Goal: Task Accomplishment & Management: Use online tool/utility

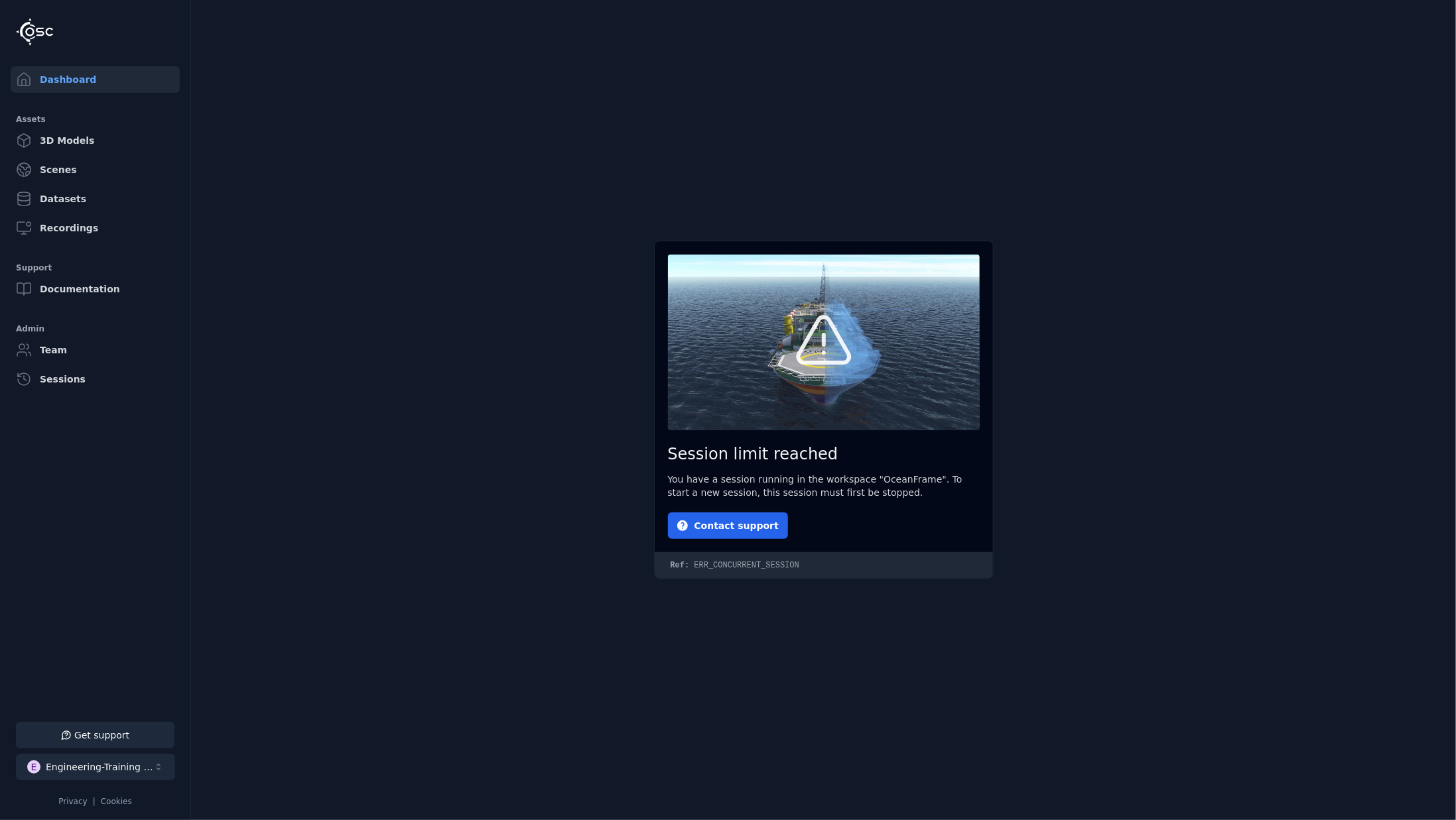
click at [139, 768] on div "Engineering-Training (SSO Staging)" at bounding box center [99, 767] width 107 height 13
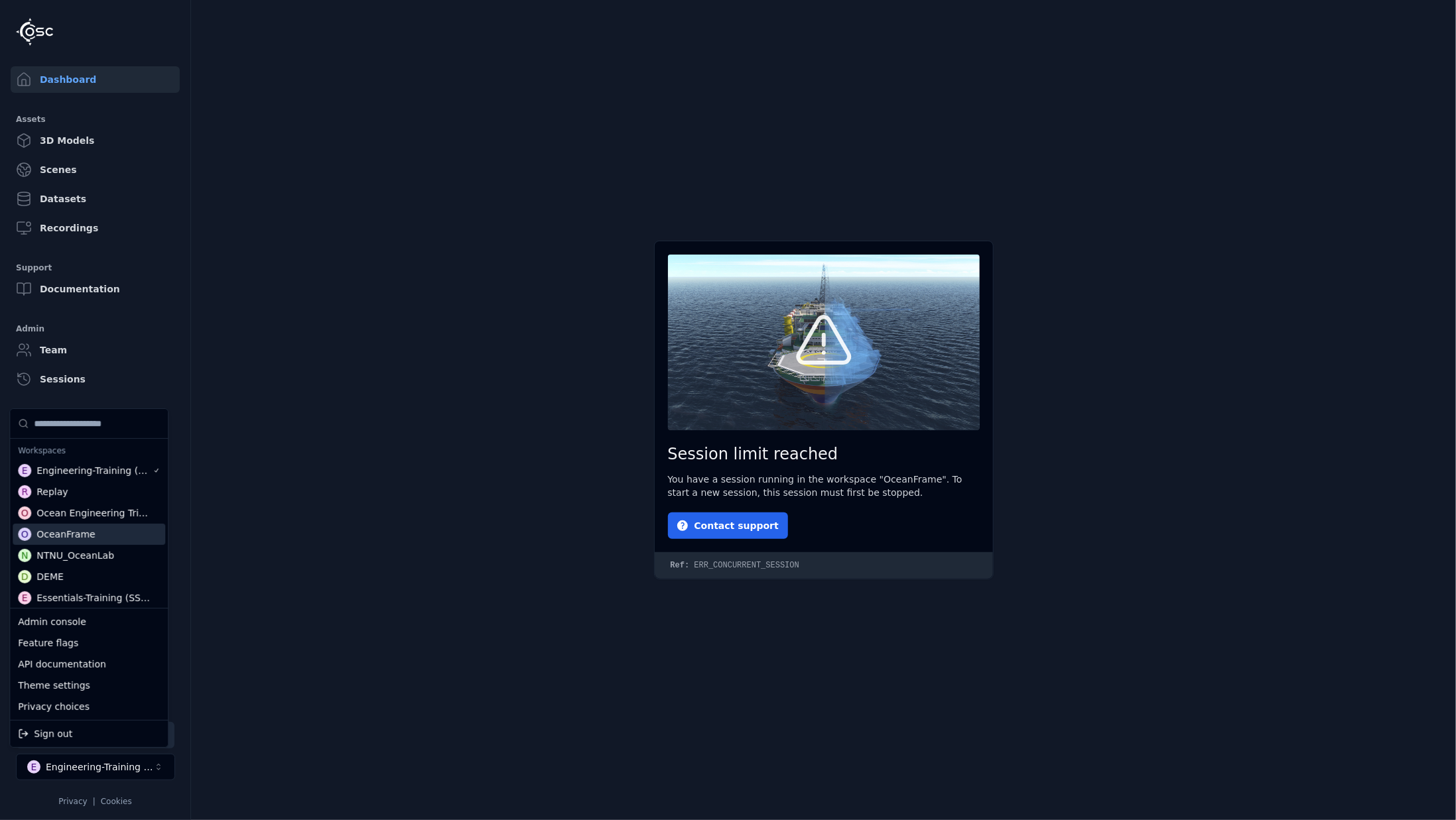
click at [106, 540] on div "O OceanFrame" at bounding box center [88, 534] width 153 height 21
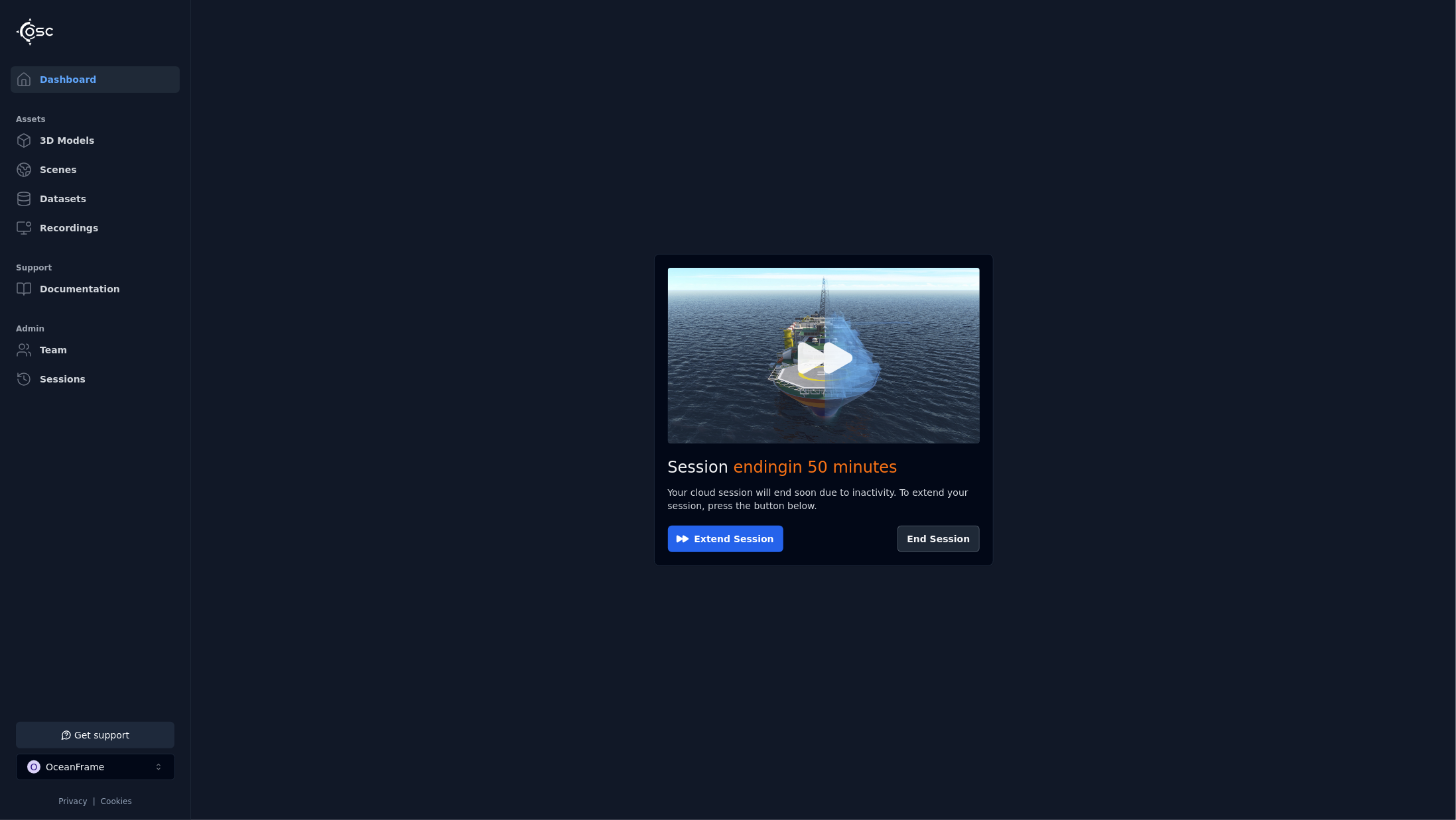
click at [817, 364] on icon at bounding box center [826, 358] width 54 height 32
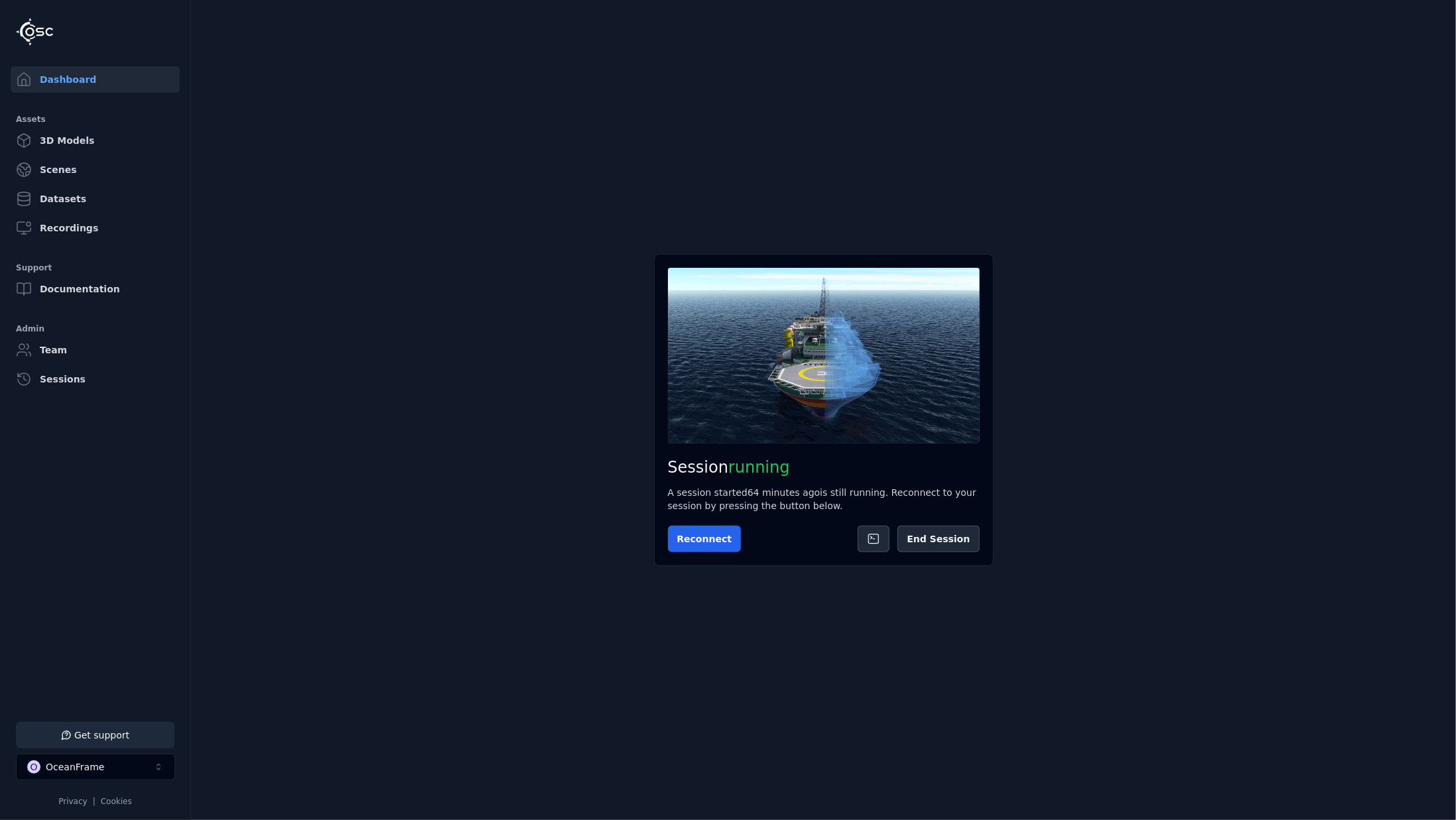
click at [817, 364] on icon at bounding box center [824, 356] width 48 height 48
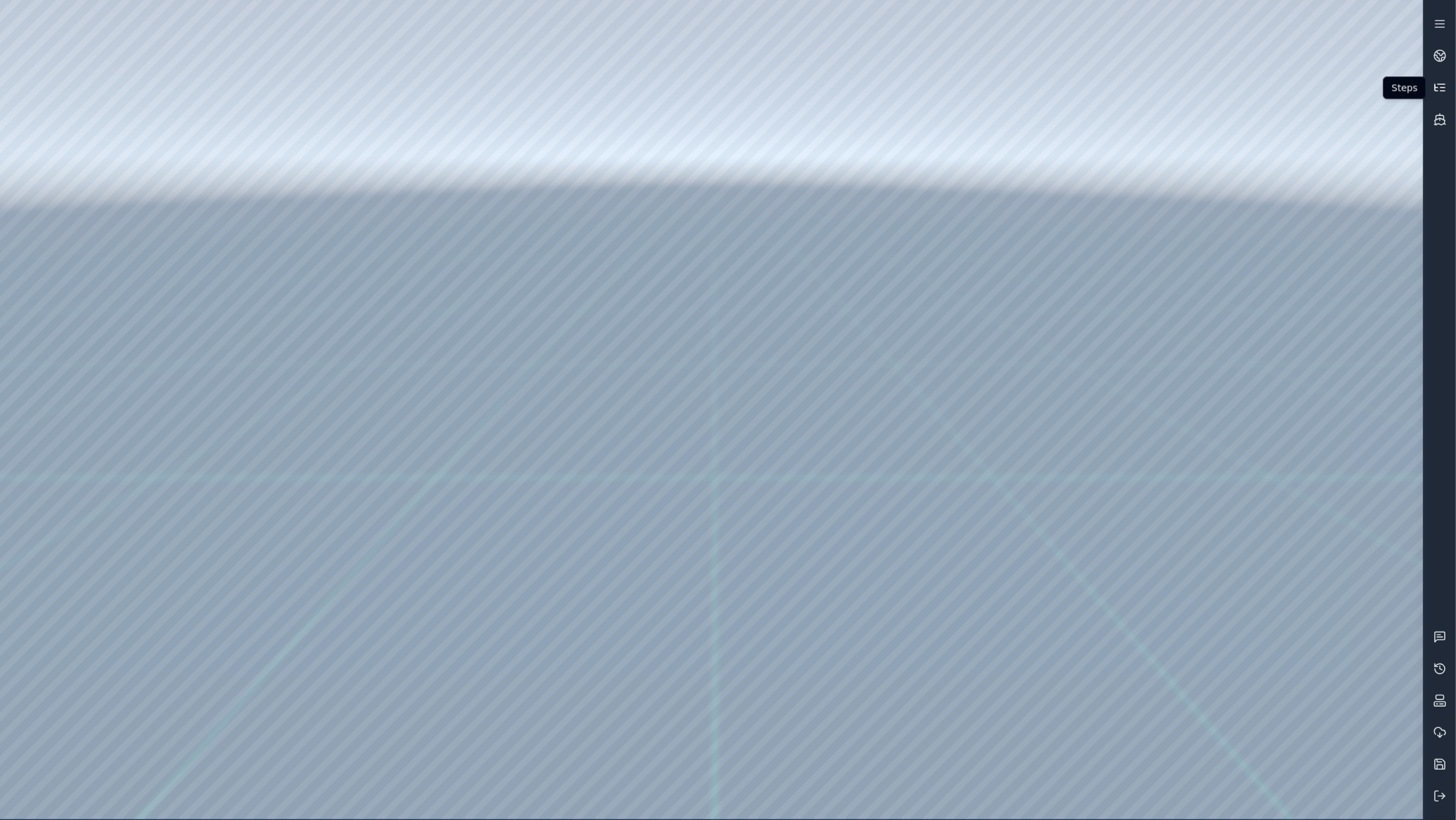
click at [1448, 85] on link at bounding box center [1440, 87] width 32 height 32
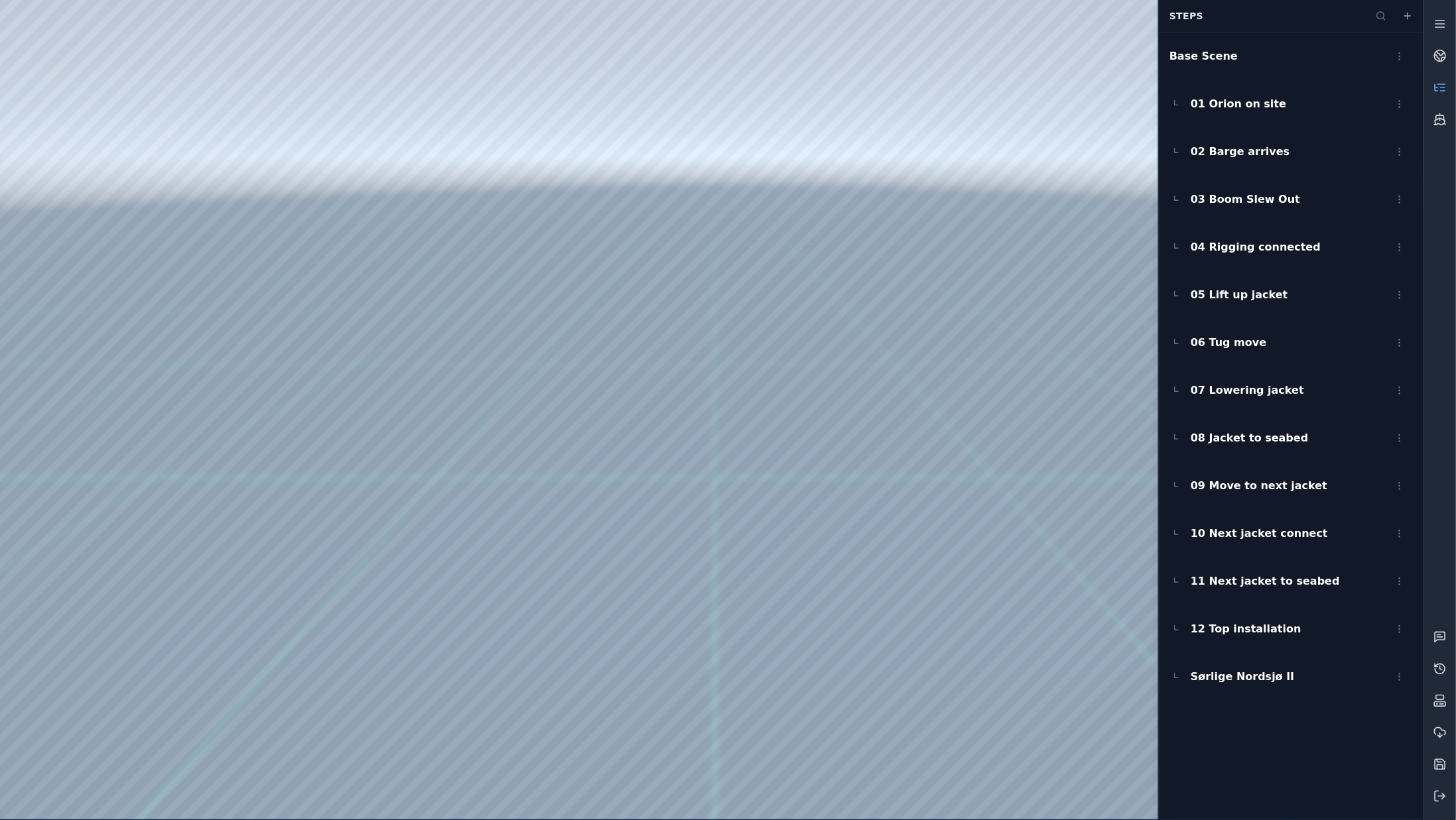
click at [833, 789] on div at bounding box center [711, 410] width 1424 height 820
click at [829, 801] on div at bounding box center [711, 410] width 1424 height 820
click at [1227, 153] on span "02 Barge arrives" at bounding box center [1240, 152] width 99 height 16
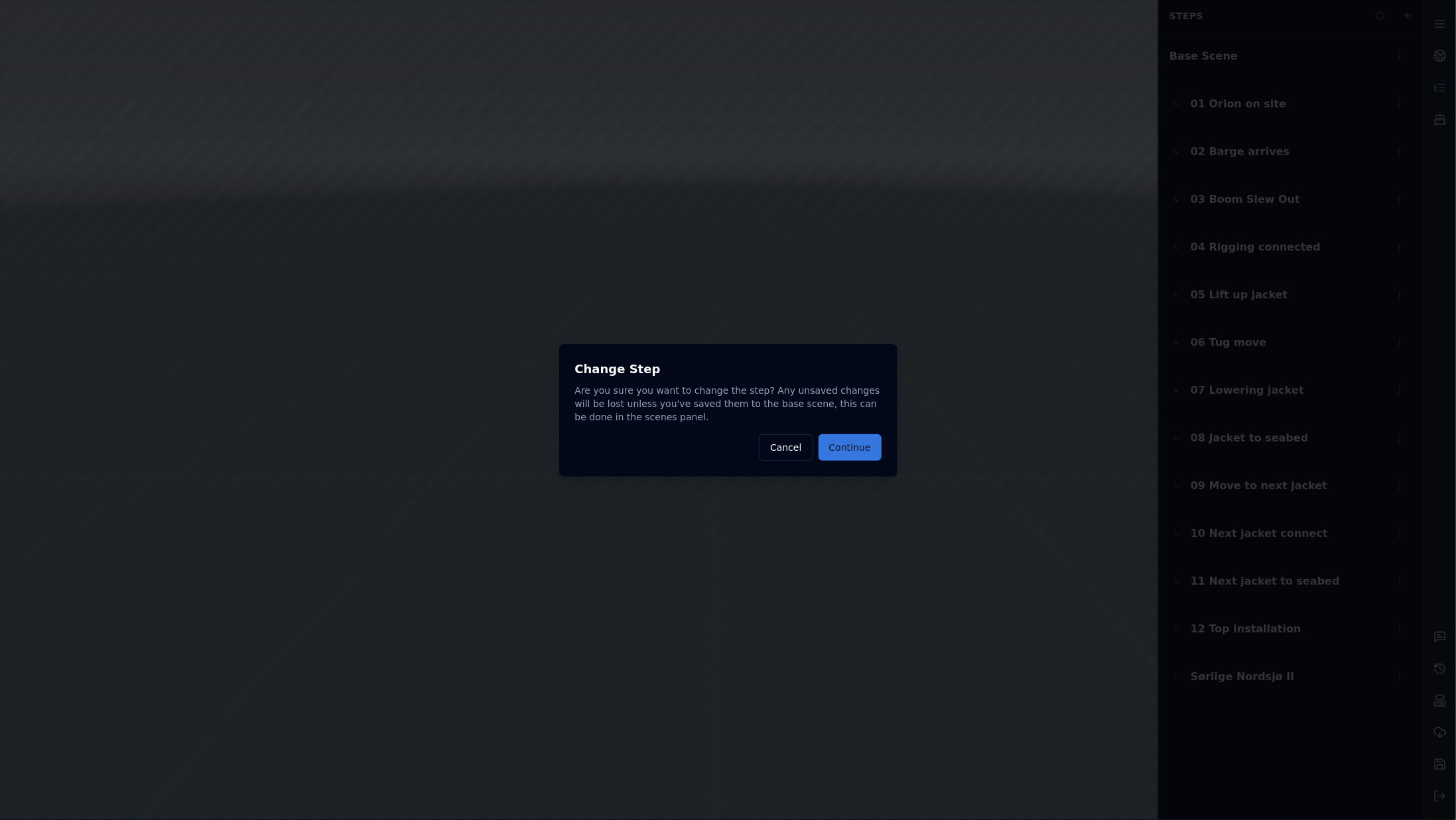
click at [859, 448] on button "Continue" at bounding box center [850, 447] width 63 height 26
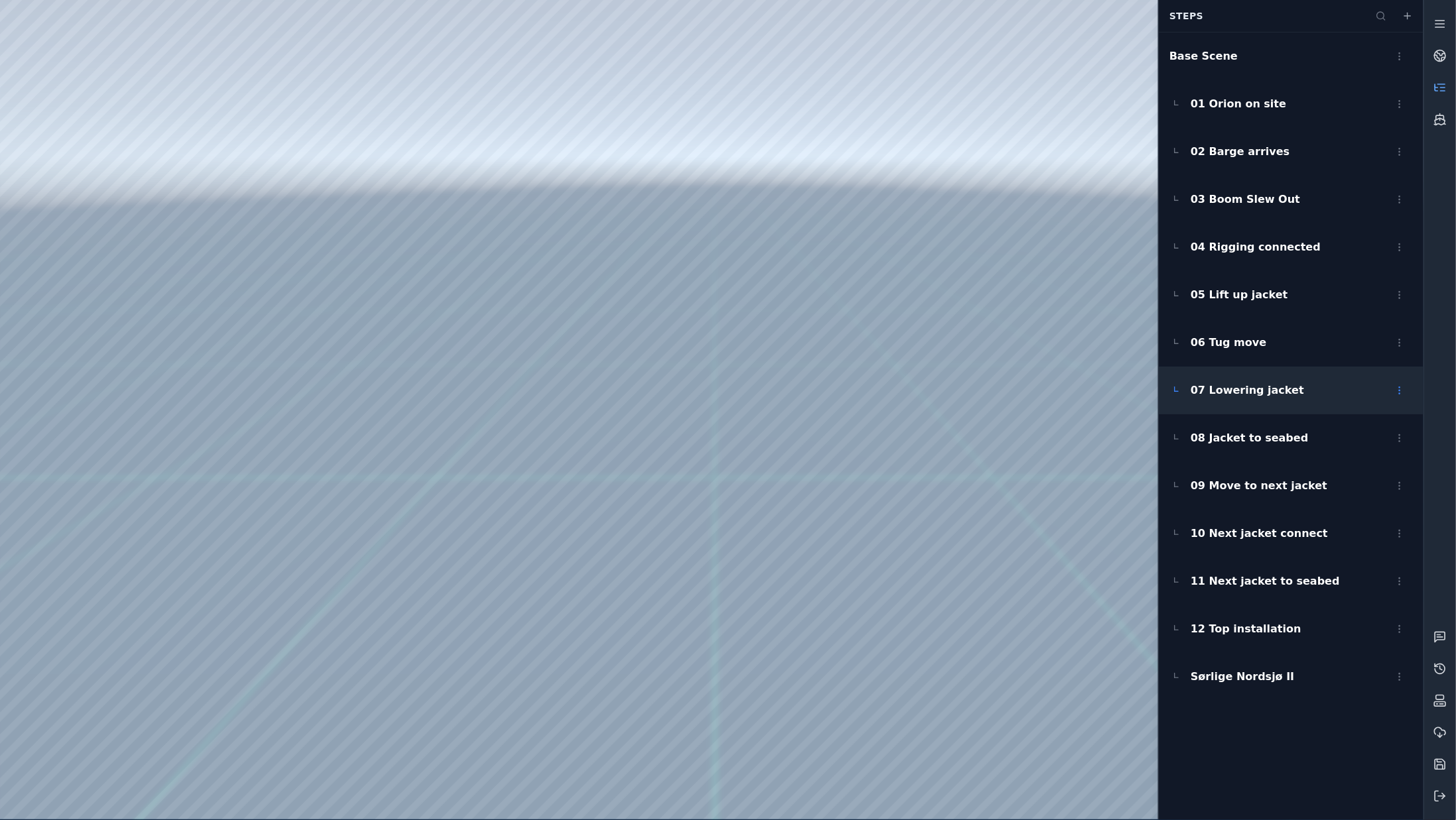
click at [1222, 390] on span "07 Lowering jacket" at bounding box center [1248, 390] width 113 height 16
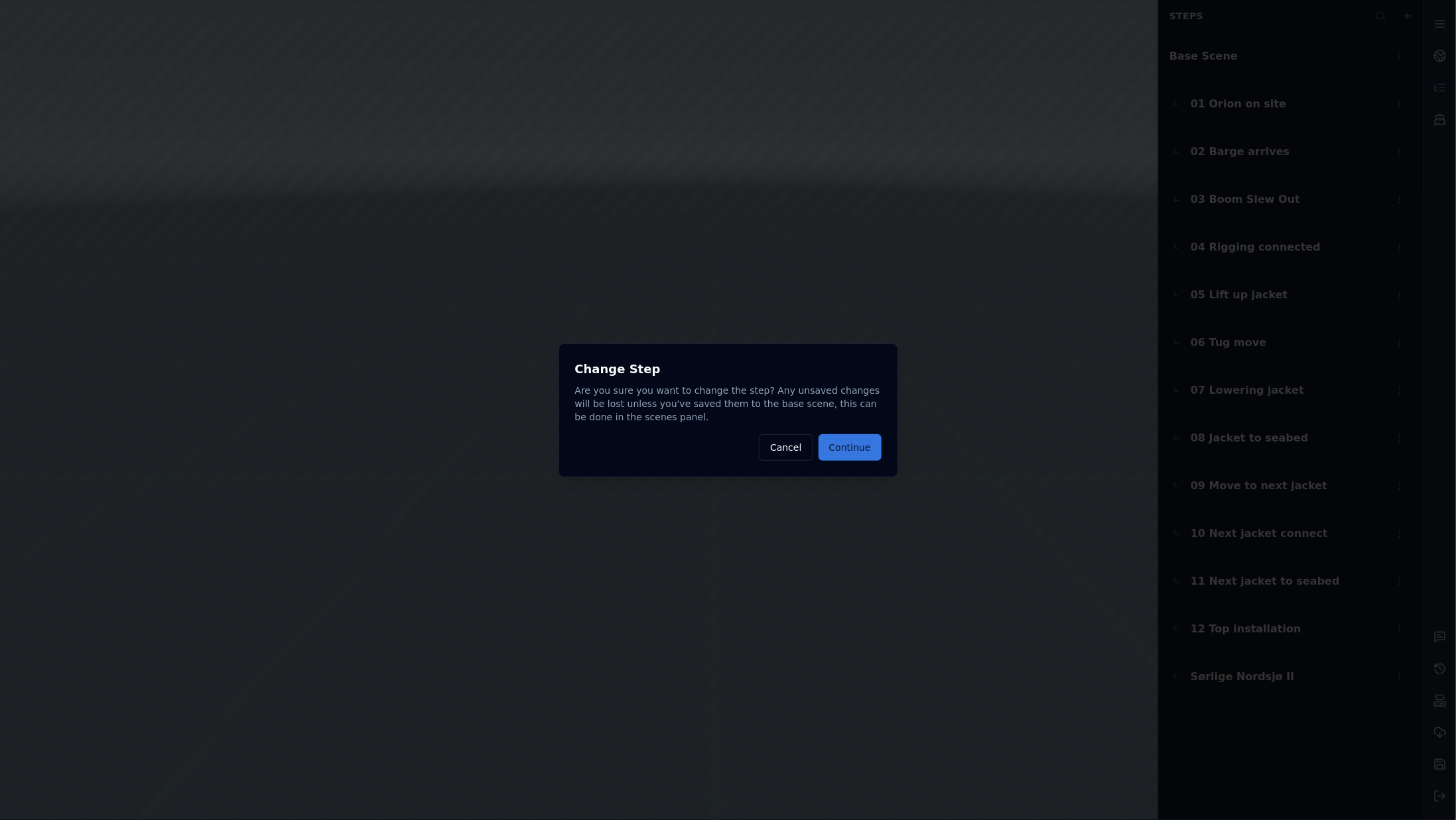
click at [871, 451] on button "Continue" at bounding box center [850, 447] width 63 height 26
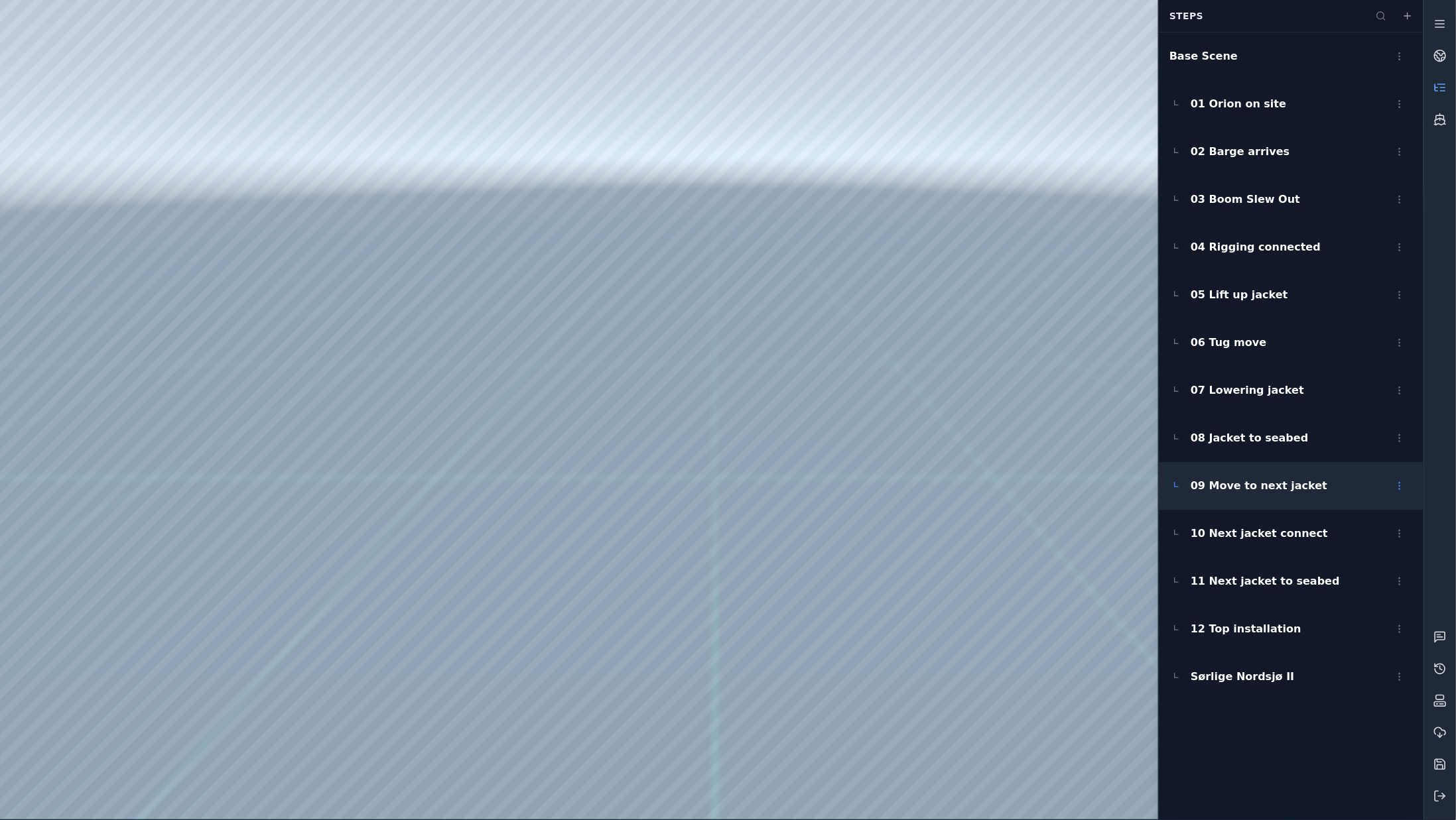
click at [1240, 487] on span "09 Move to next jacket" at bounding box center [1259, 486] width 137 height 16
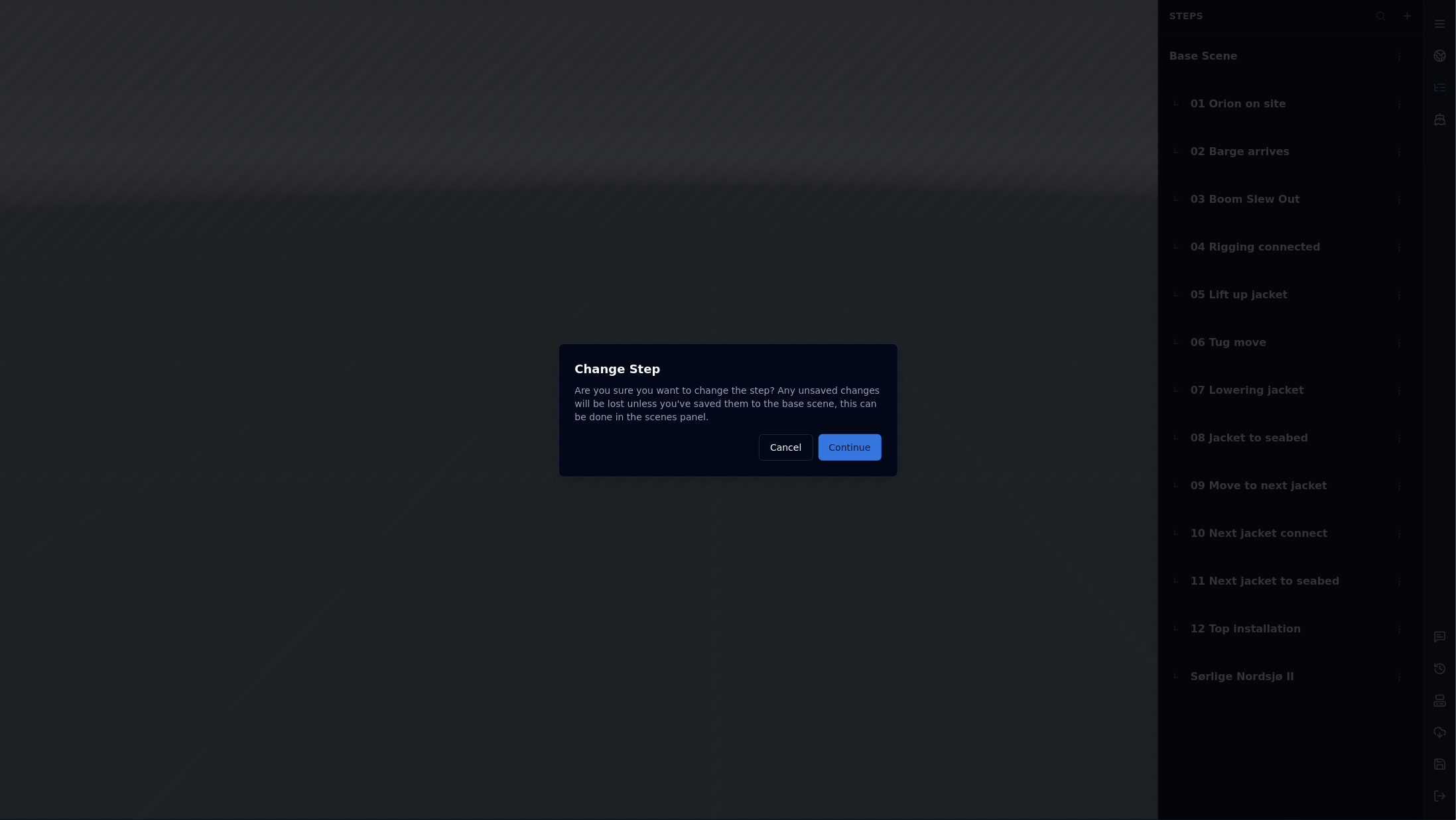
click at [871, 455] on button "Continue" at bounding box center [850, 447] width 63 height 26
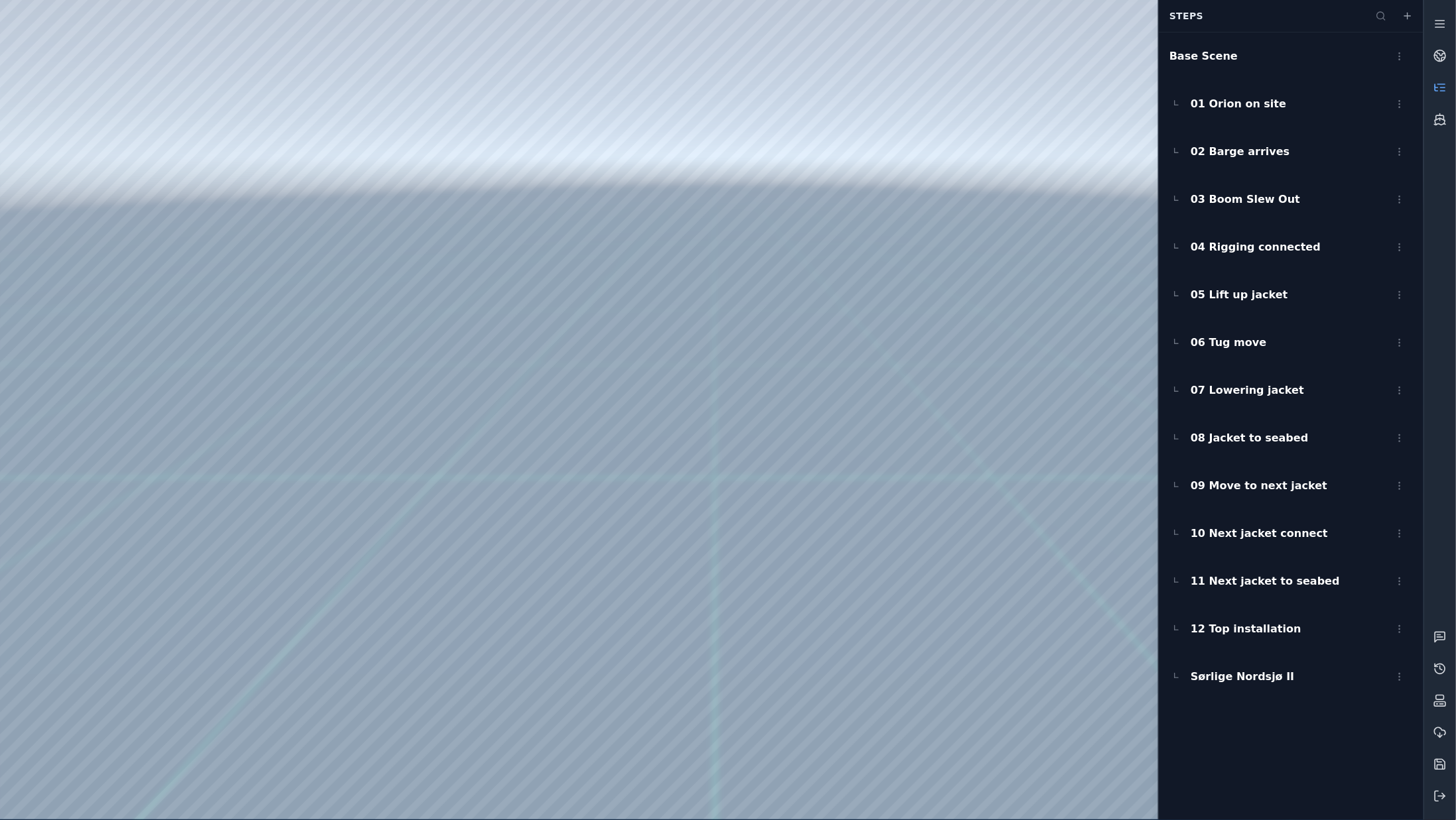
click at [1078, 787] on div at bounding box center [711, 410] width 1424 height 820
click at [1089, 626] on div at bounding box center [711, 410] width 1424 height 820
click at [1277, 118] on div "01 Orion on site" at bounding box center [1292, 104] width 265 height 48
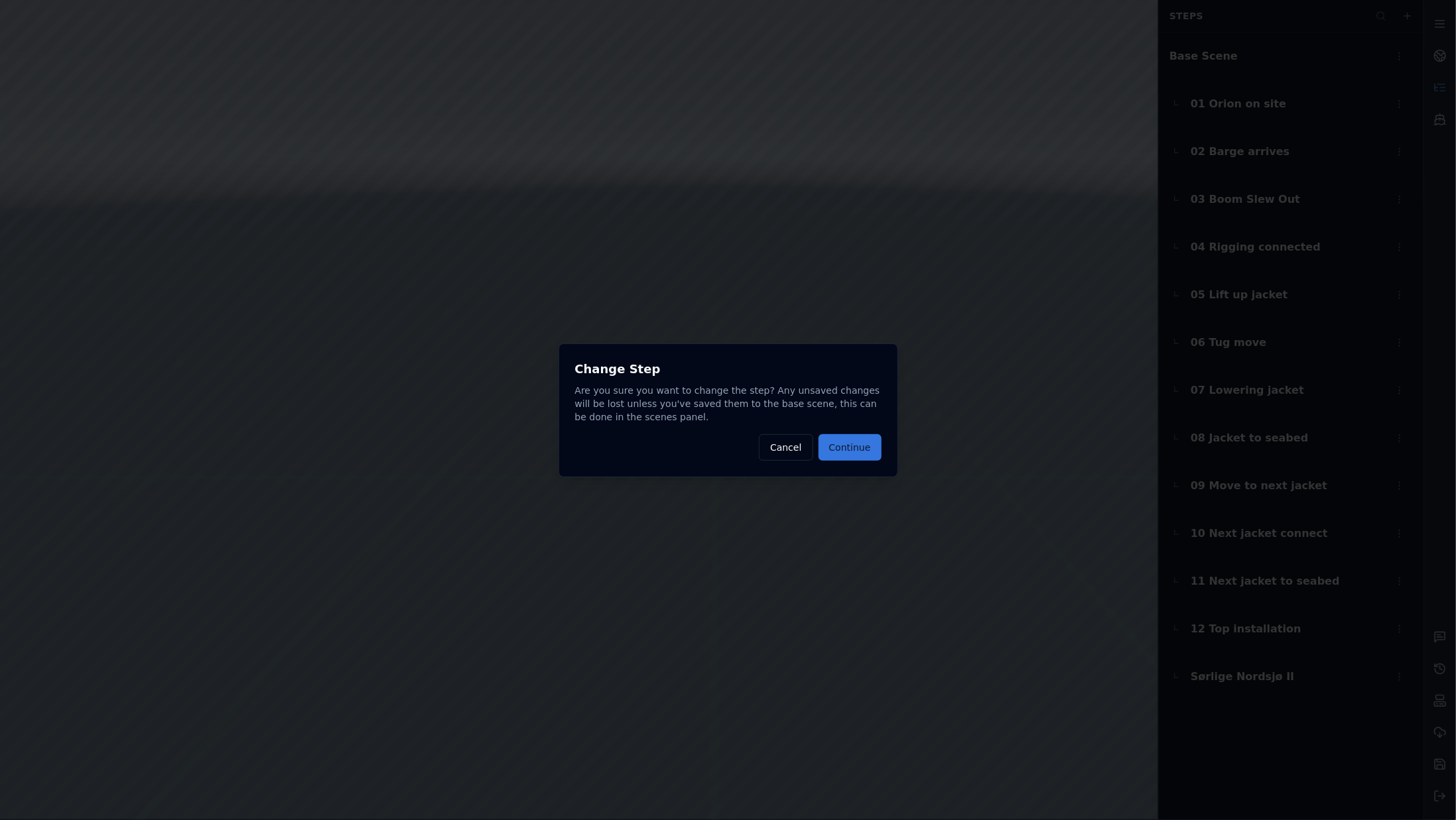
click at [863, 450] on button "Continue" at bounding box center [850, 447] width 63 height 26
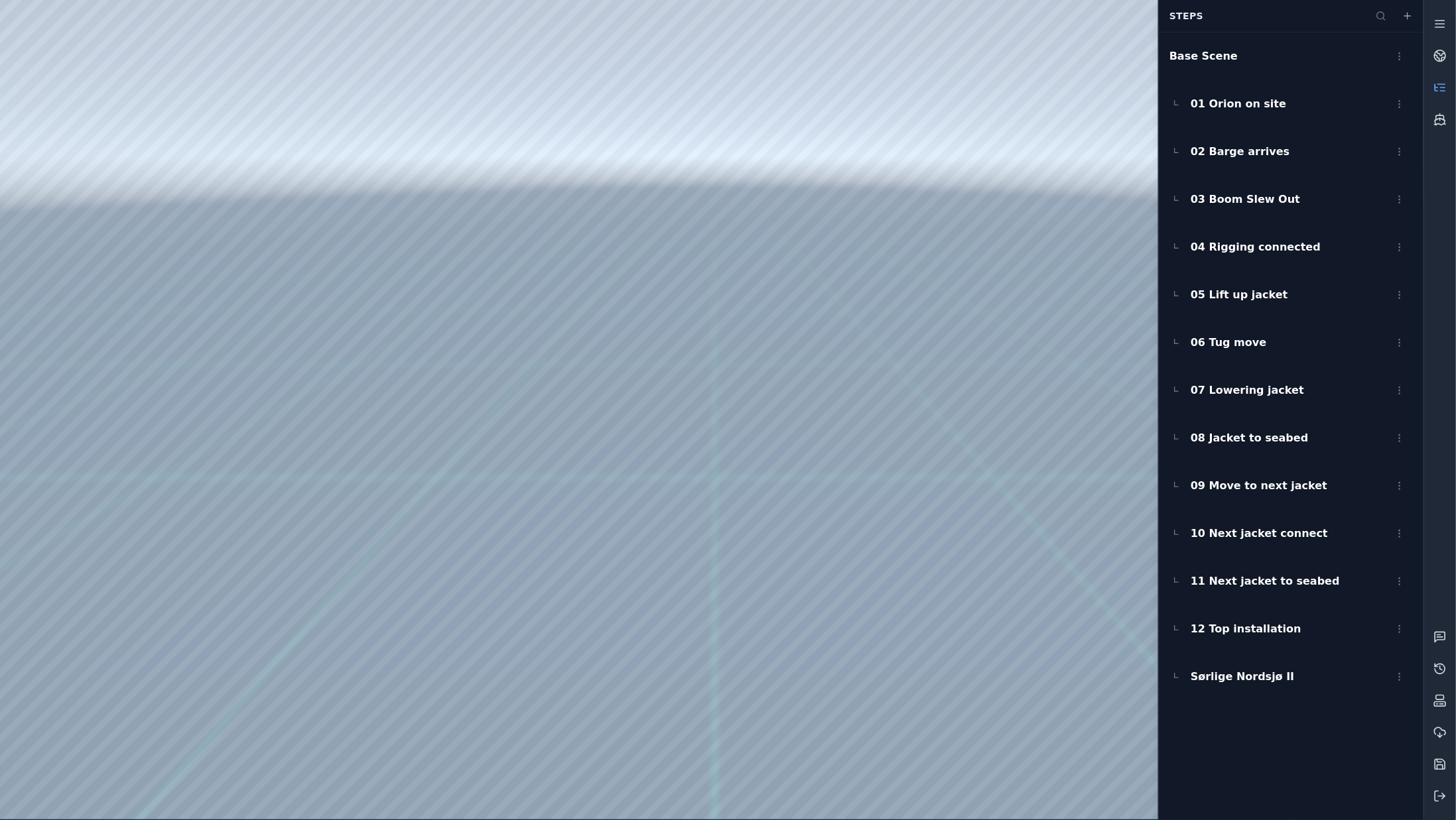
click at [831, 796] on div at bounding box center [711, 410] width 1424 height 820
click at [1254, 160] on div "02 Barge arrives" at bounding box center [1292, 152] width 265 height 48
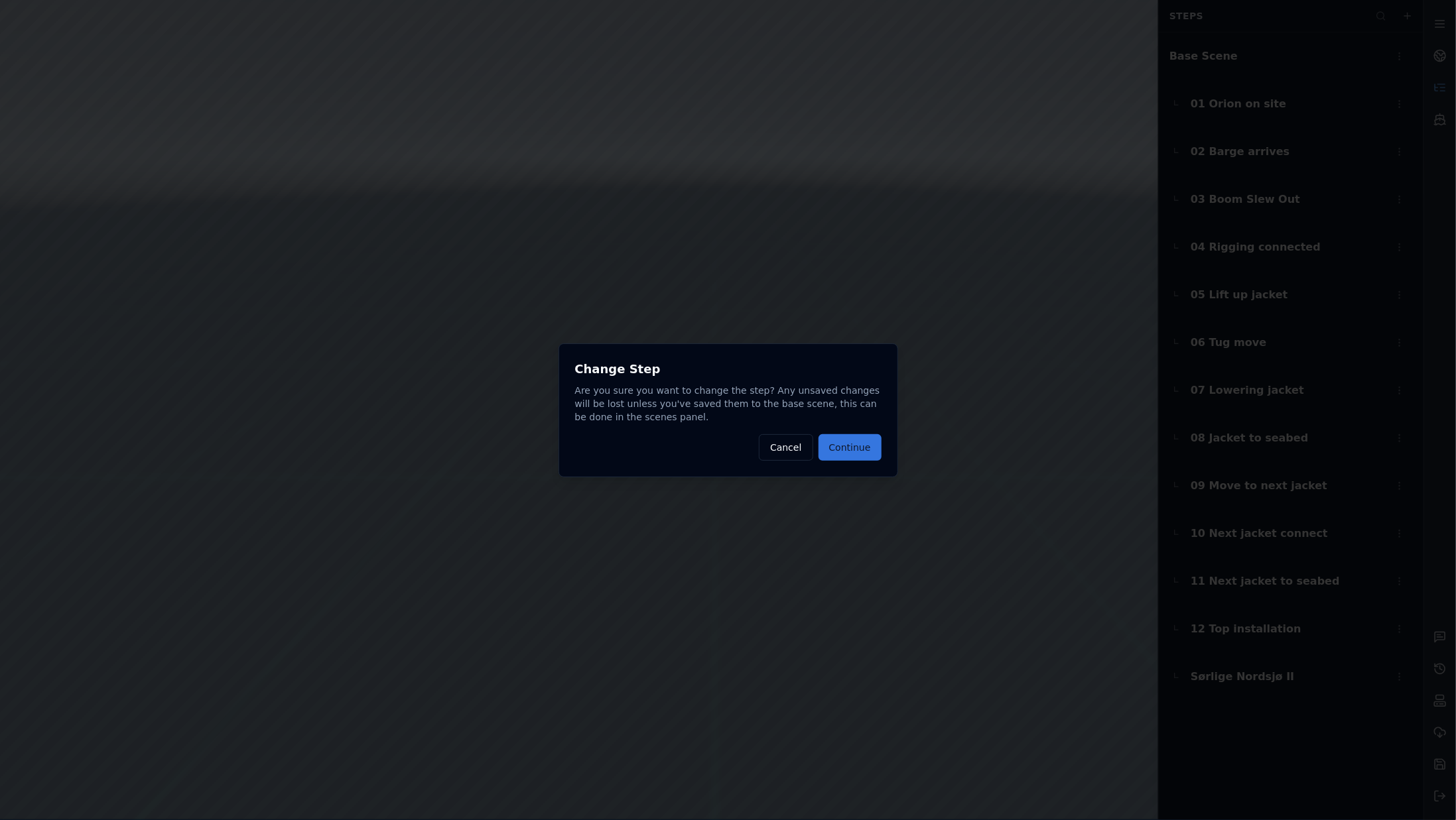
click at [849, 445] on button "Continue" at bounding box center [850, 447] width 63 height 26
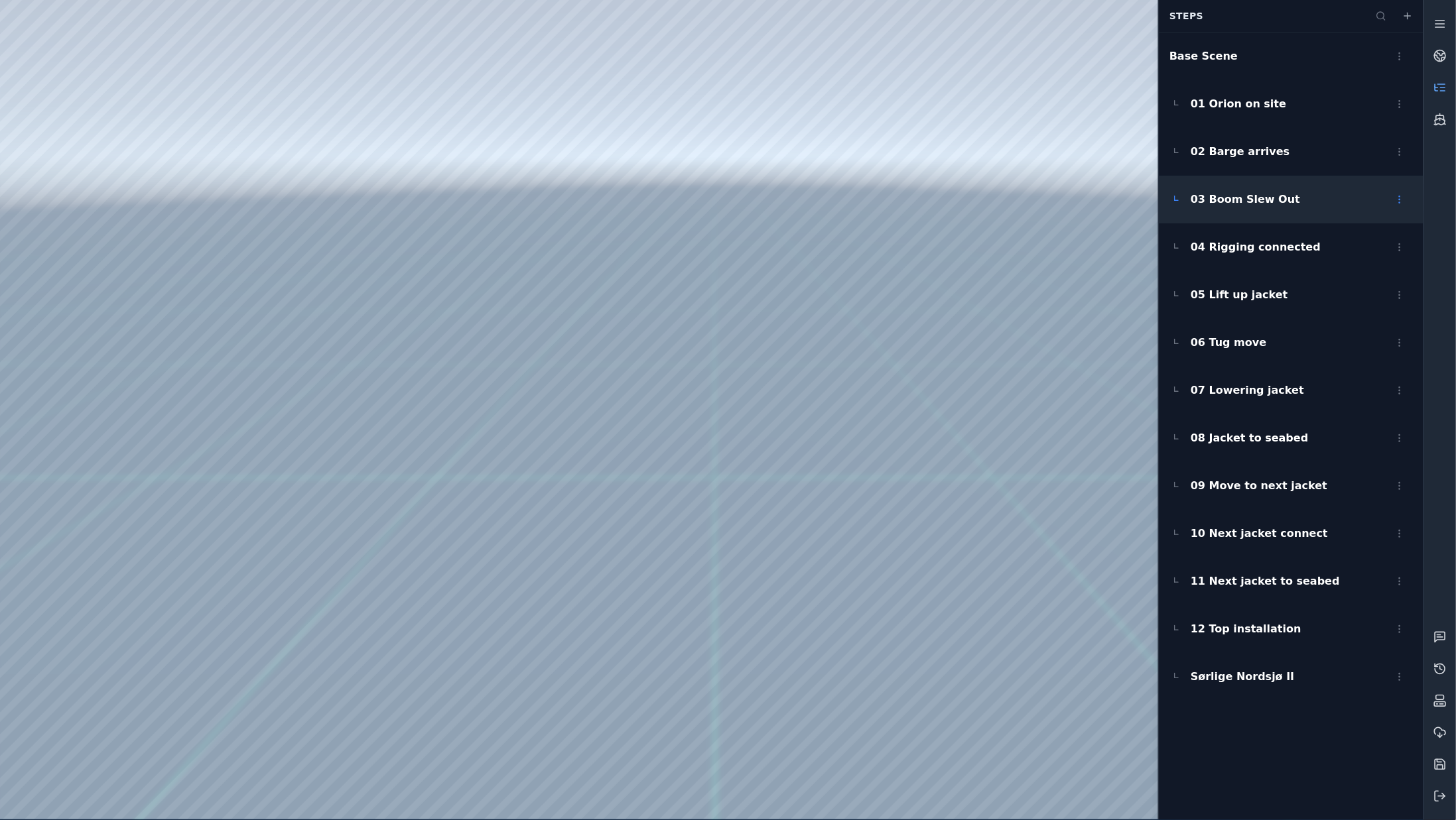
click at [1292, 208] on div "03 Boom Slew Out" at bounding box center [1292, 200] width 265 height 48
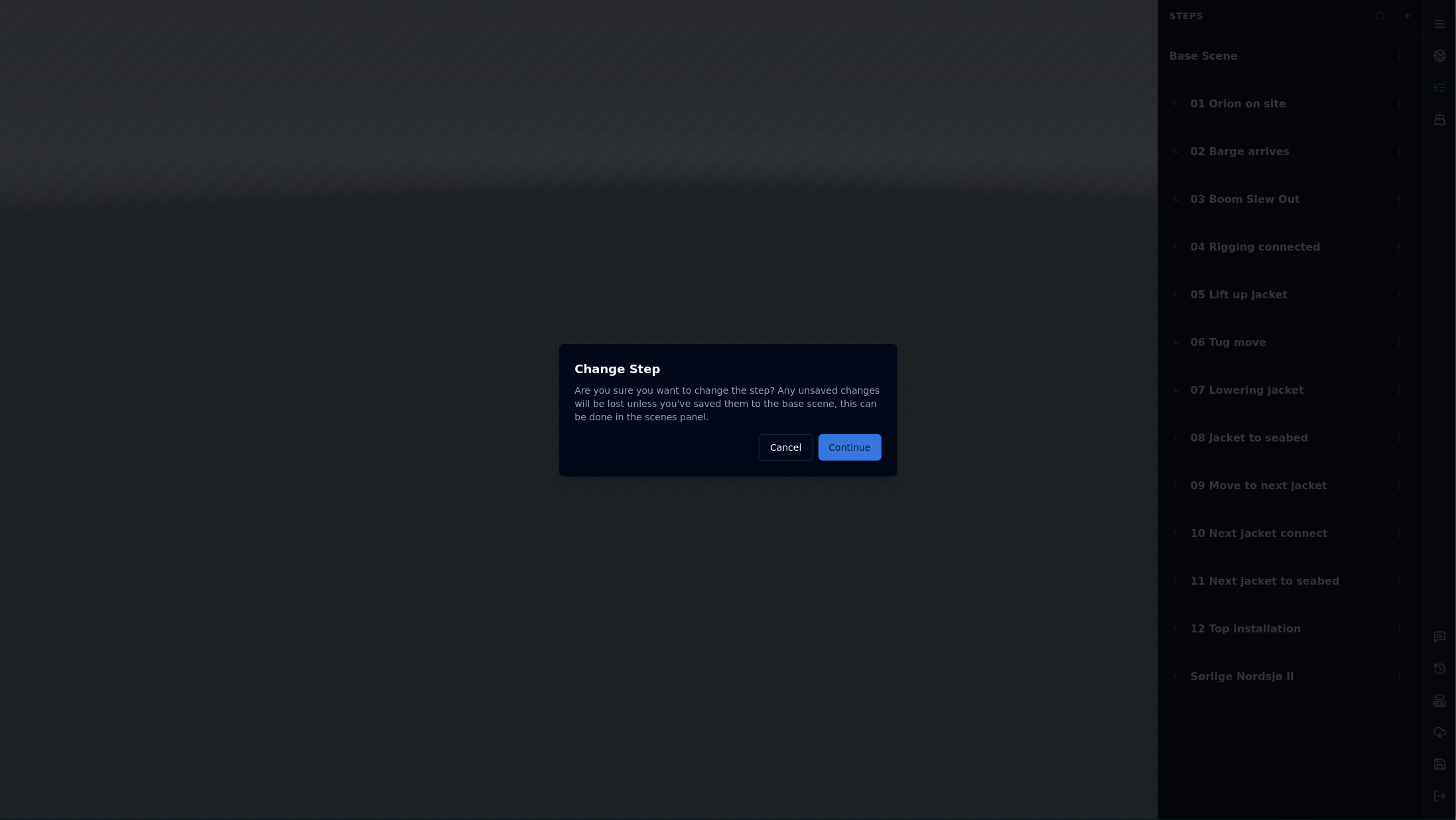
click at [864, 443] on button "Continue" at bounding box center [850, 447] width 63 height 26
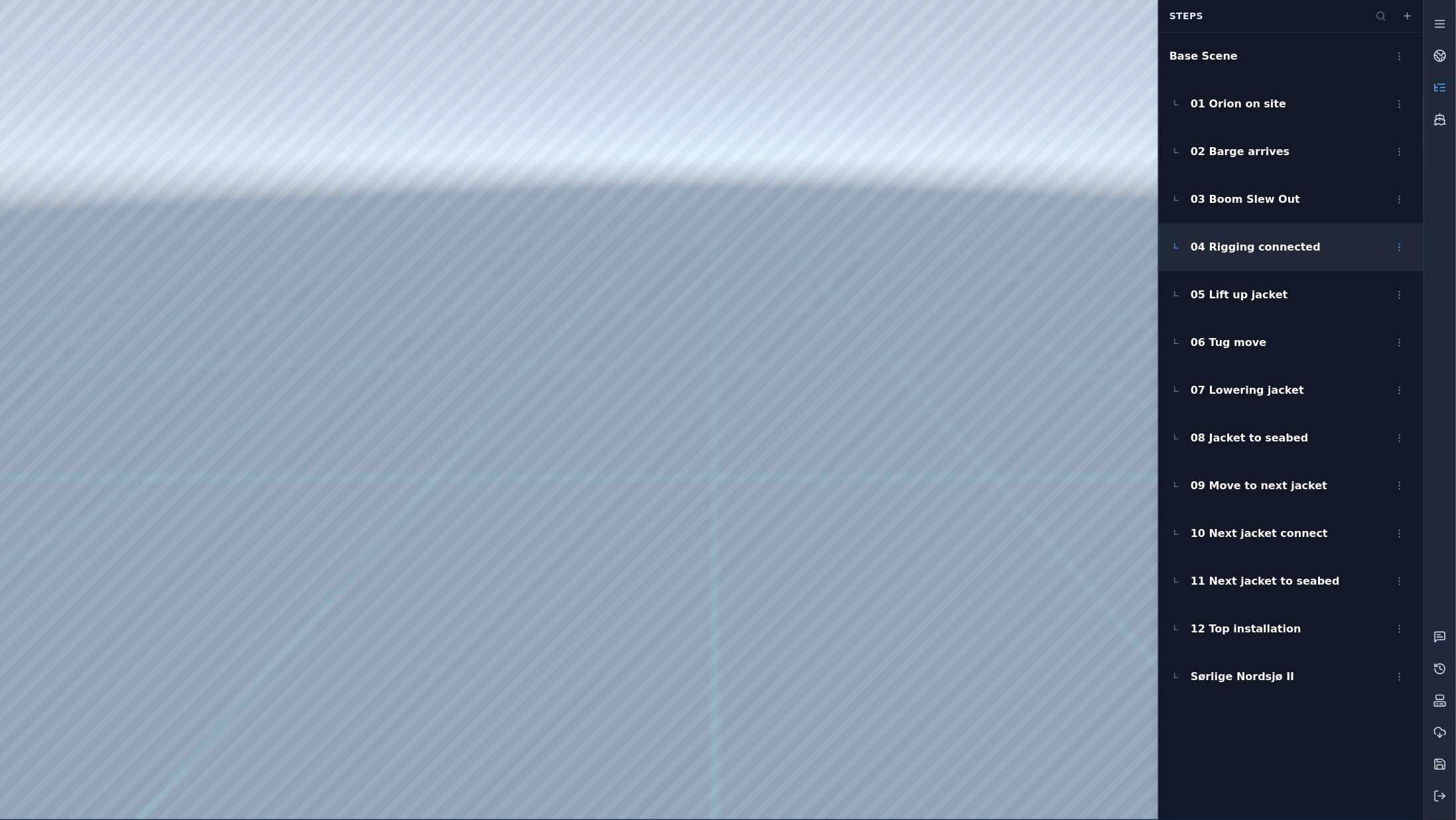
click at [1254, 262] on div "04 Rigging connected" at bounding box center [1292, 247] width 265 height 48
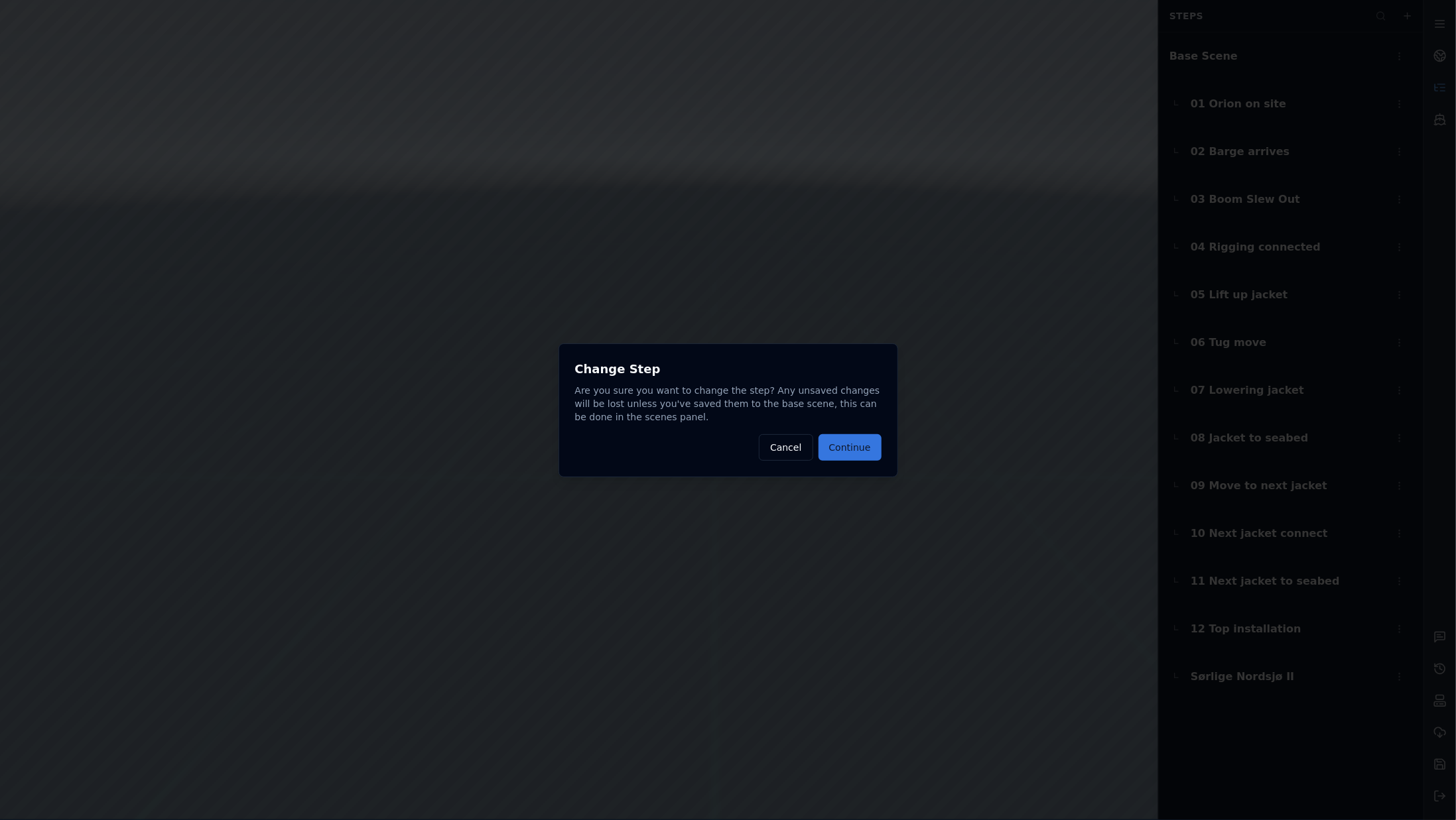
click at [862, 443] on button "Continue" at bounding box center [850, 447] width 63 height 26
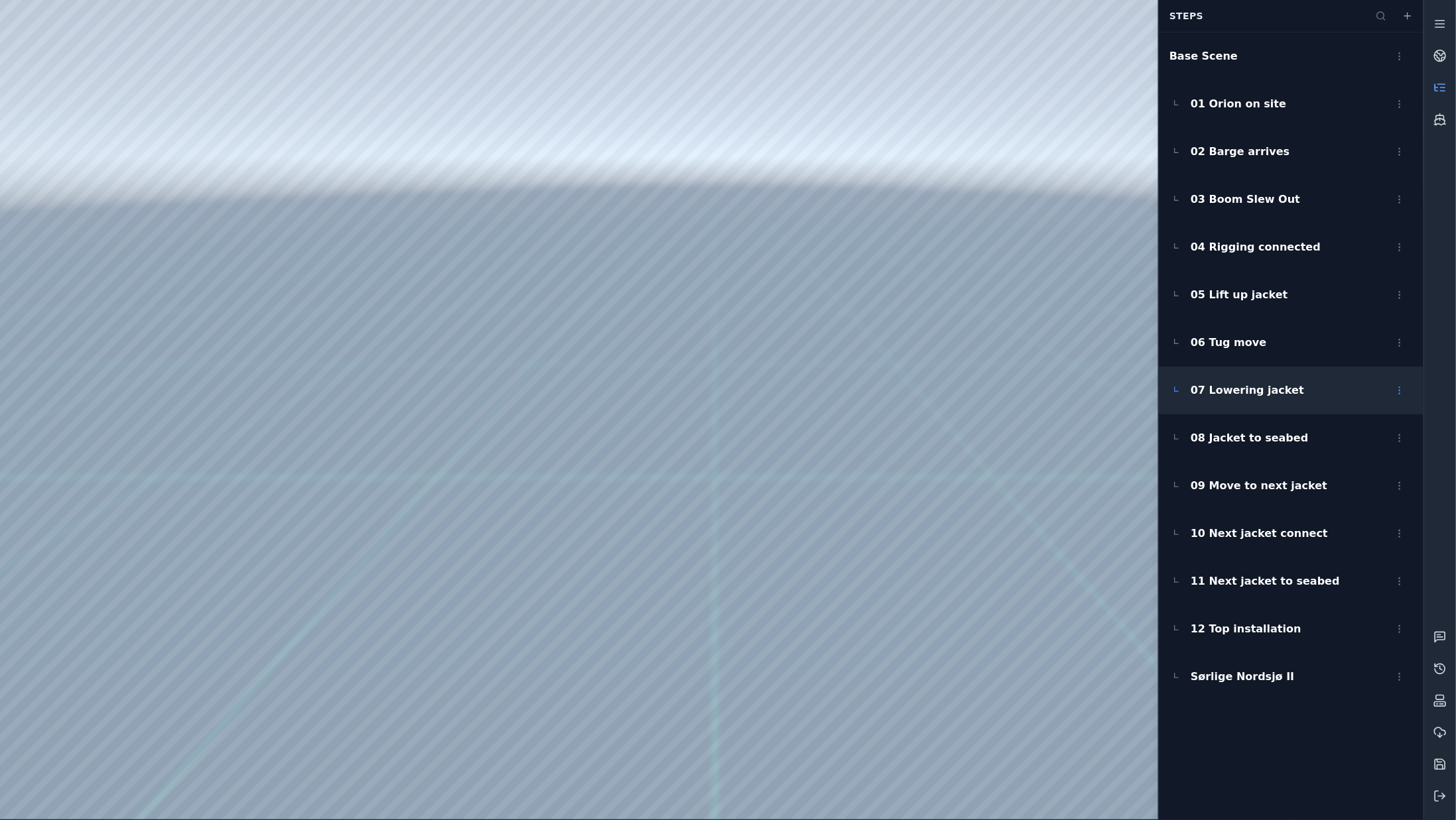
click at [1251, 397] on span "07 Lowering jacket" at bounding box center [1248, 390] width 113 height 16
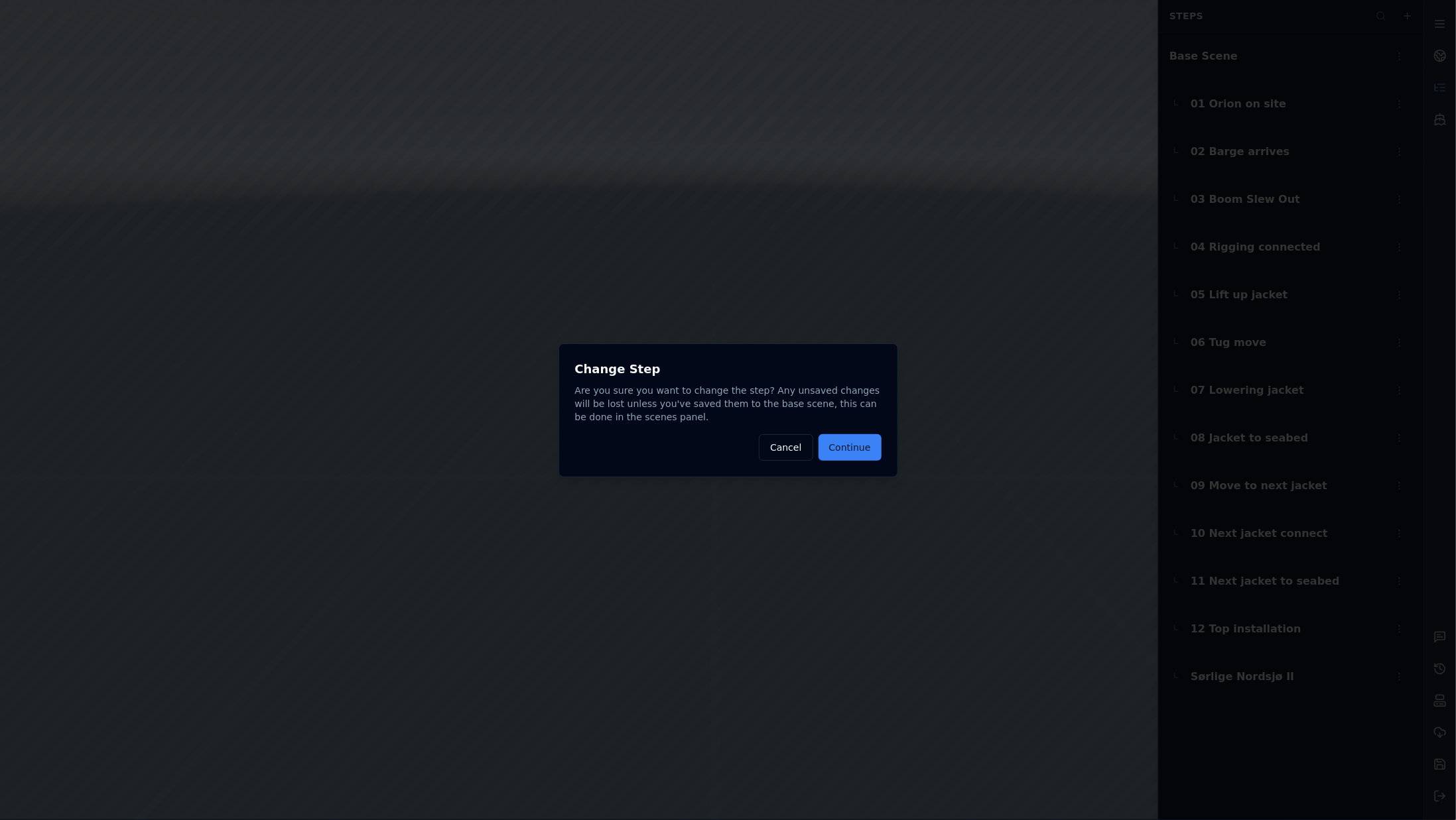
click at [858, 461] on div "Change Step Are you sure you want to change the step? Any unsaved changes will …" at bounding box center [729, 410] width 340 height 134
click at [859, 459] on button "Continue" at bounding box center [850, 447] width 63 height 26
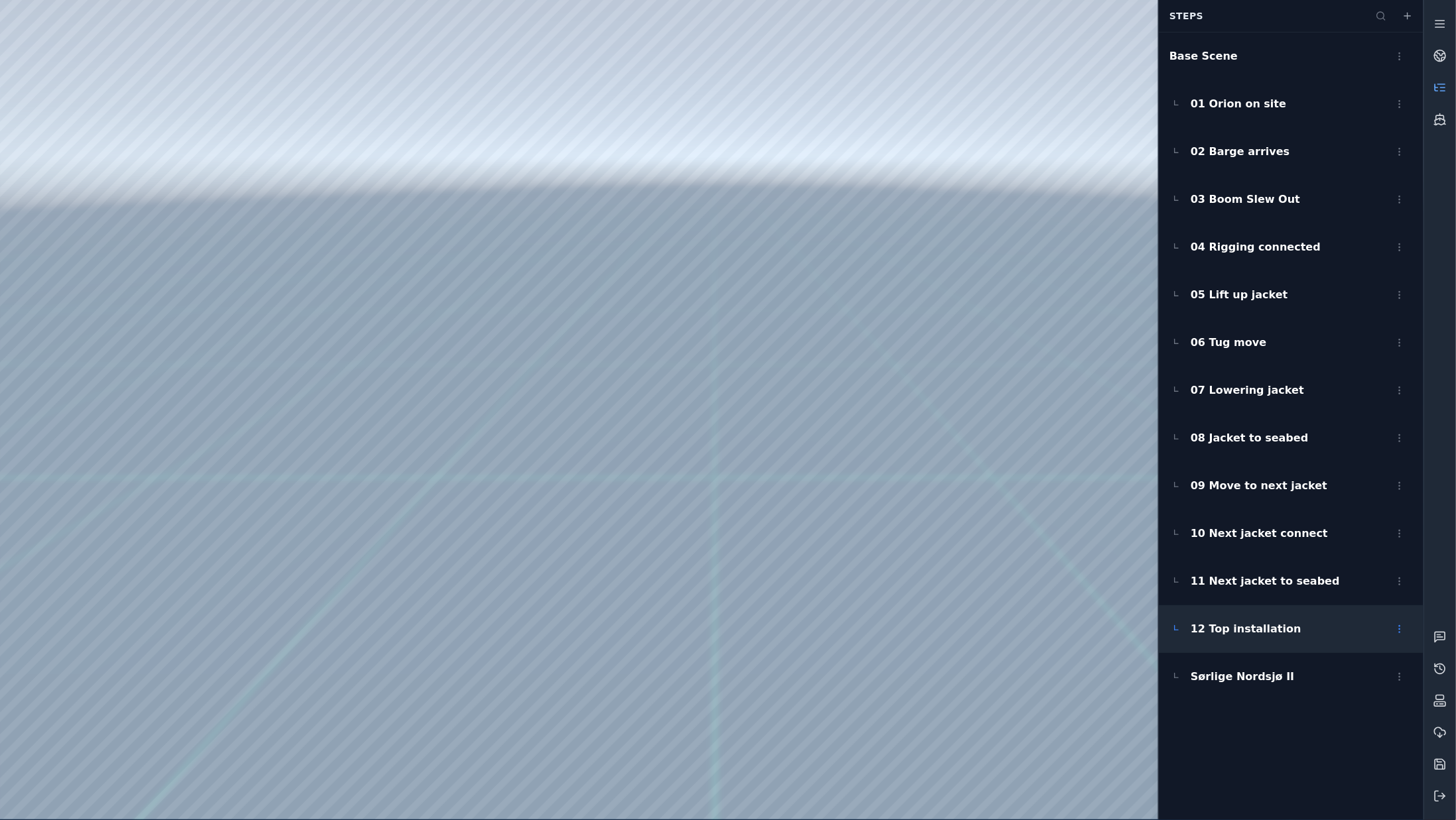
click at [1242, 613] on div "12 Top installation" at bounding box center [1292, 629] width 265 height 48
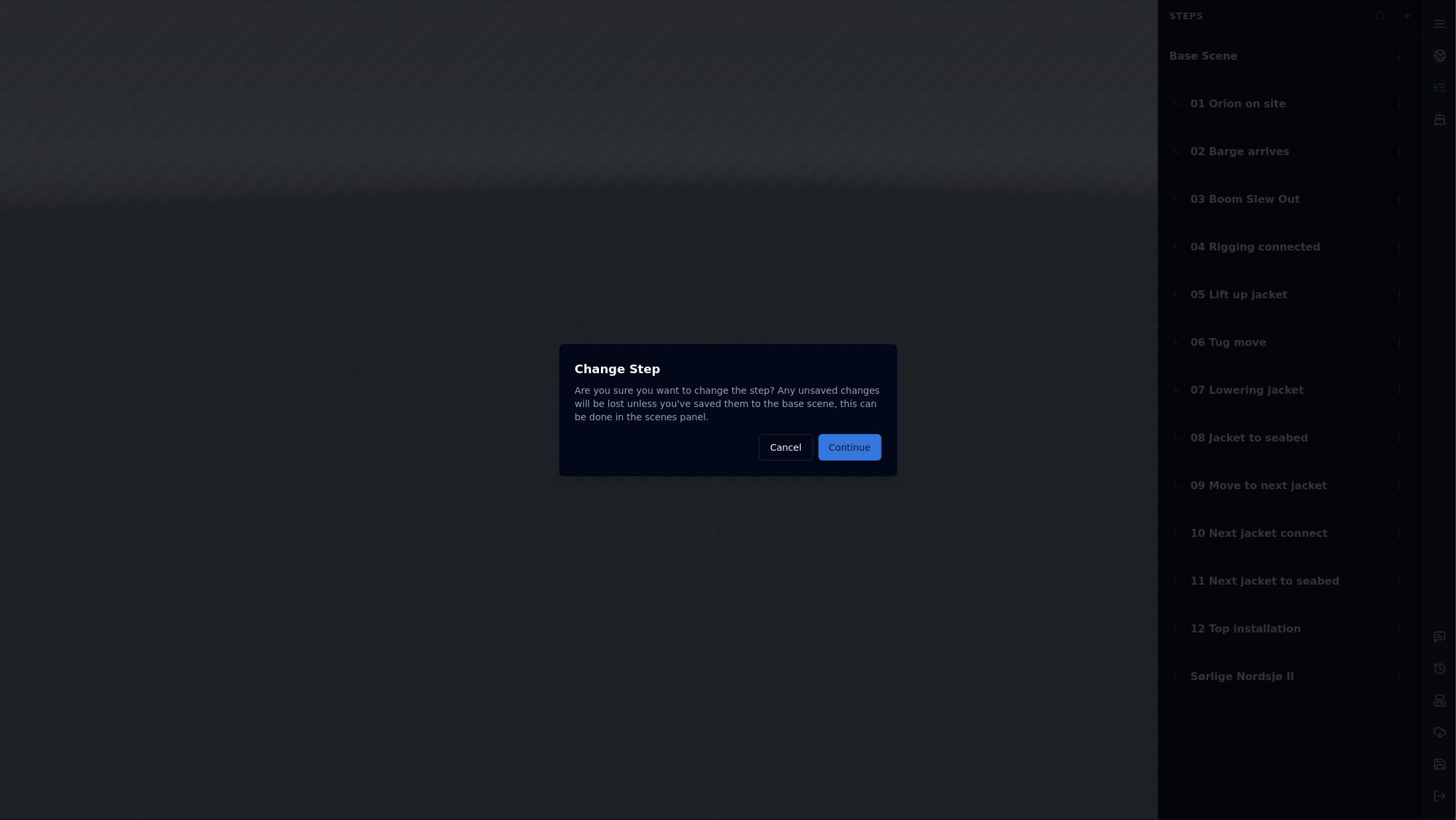
click at [857, 446] on button "Continue" at bounding box center [850, 447] width 63 height 26
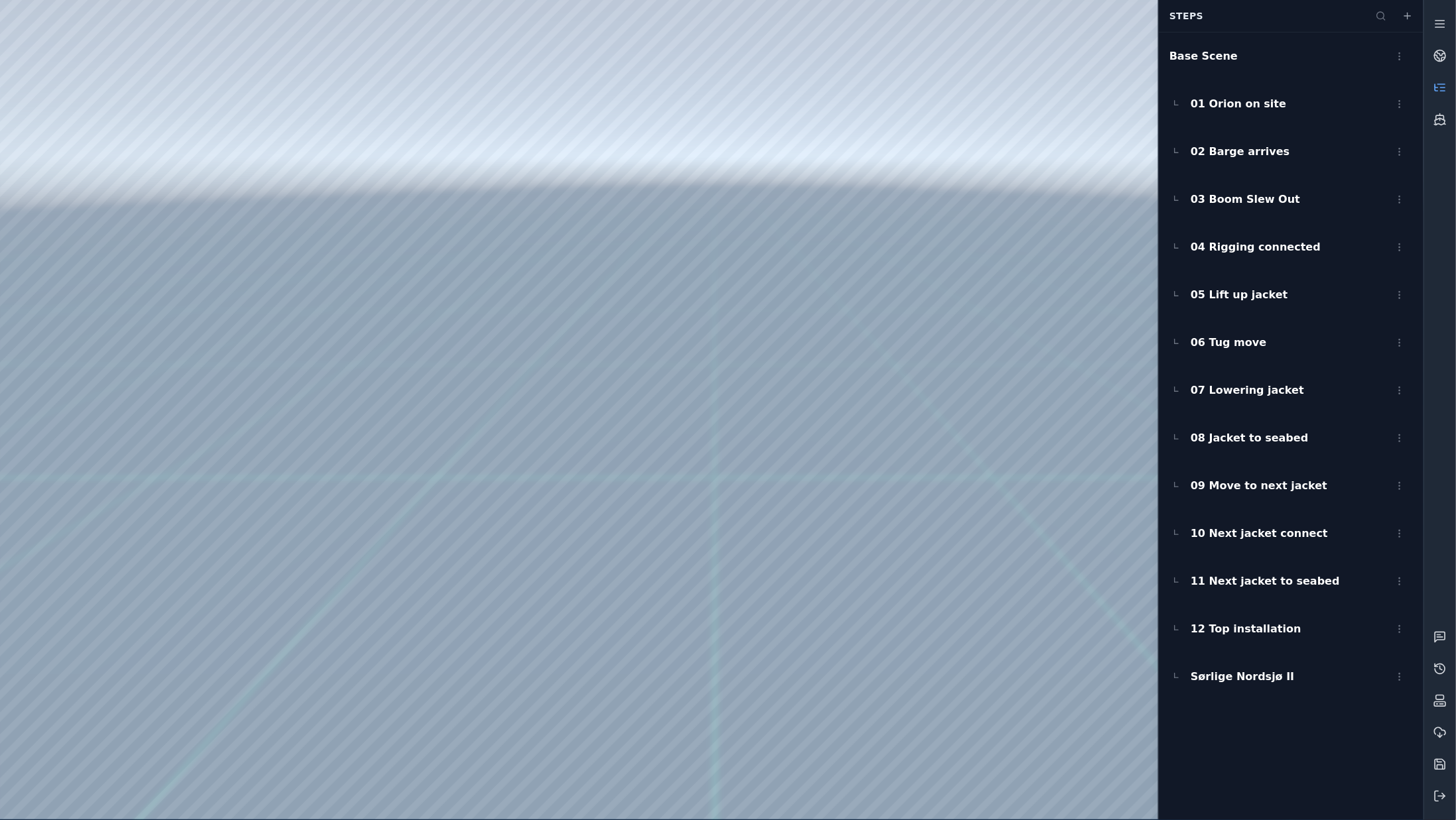
drag, startPoint x: 564, startPoint y: 279, endPoint x: 575, endPoint y: 315, distance: 37.6
click at [575, 315] on div at bounding box center [711, 410] width 1424 height 820
click at [1274, 686] on div "Sørlige Nordsjø II" at bounding box center [1292, 677] width 265 height 48
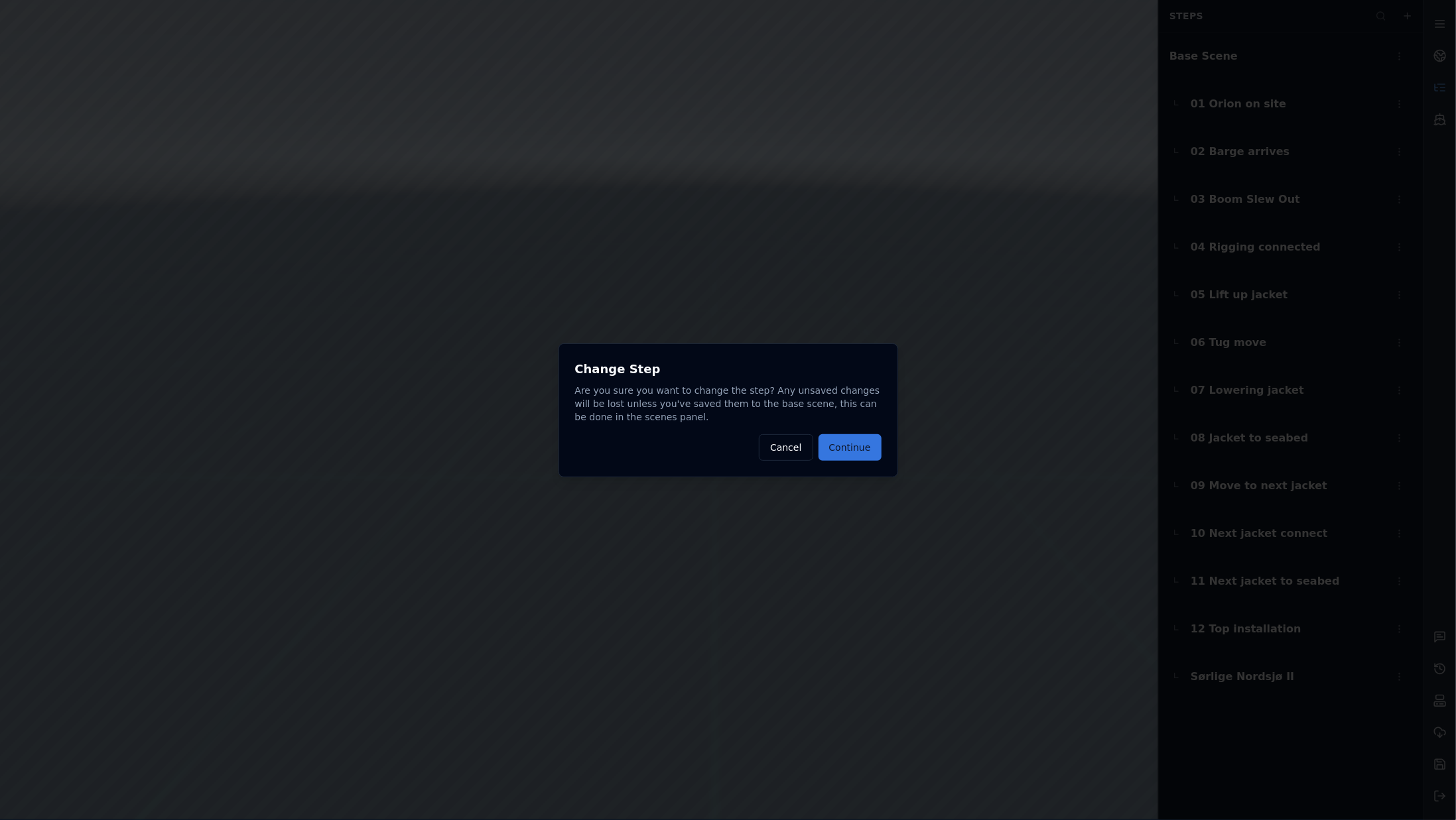
click at [858, 452] on button "Continue" at bounding box center [850, 447] width 63 height 26
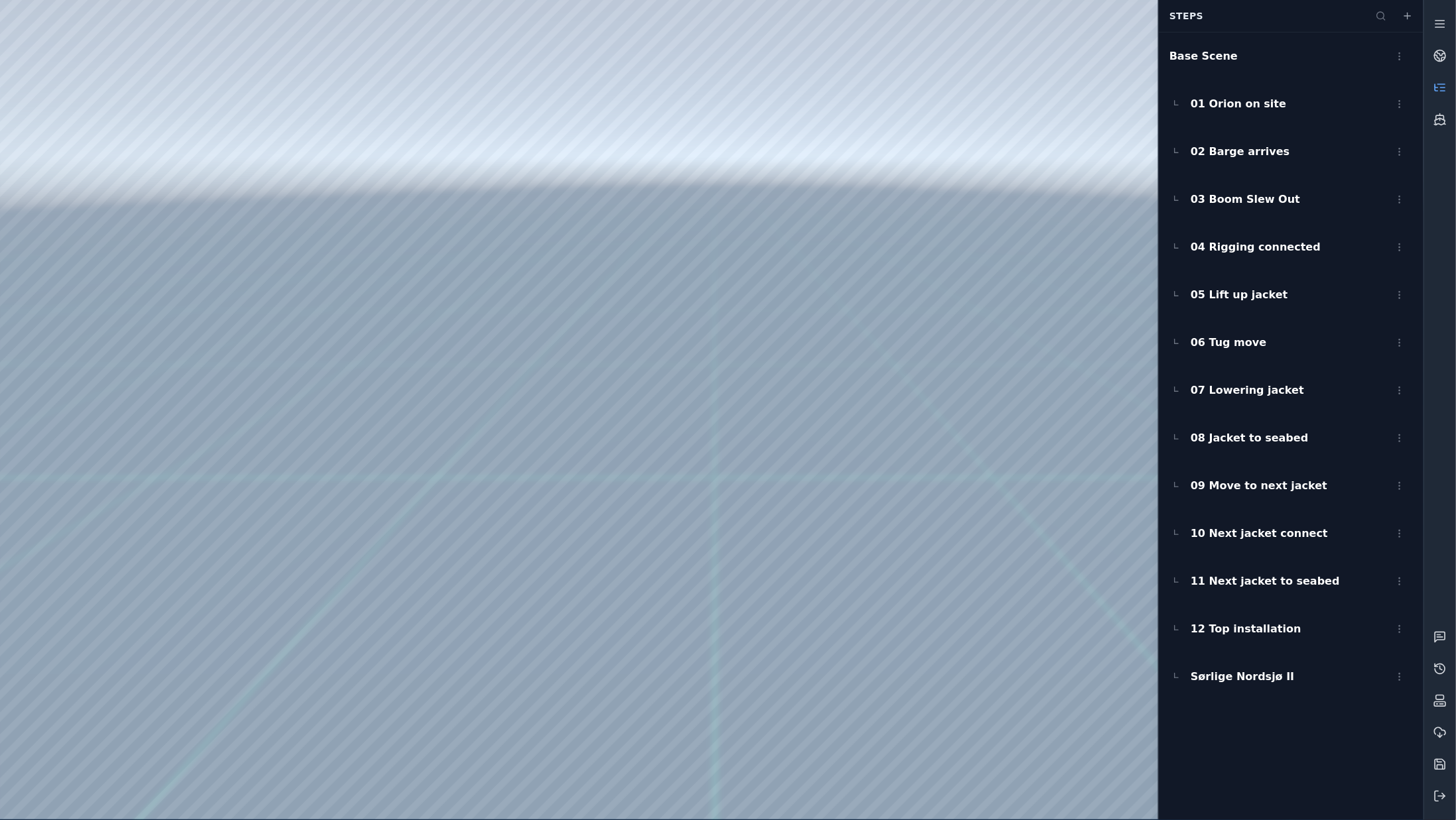
drag, startPoint x: 907, startPoint y: 534, endPoint x: 913, endPoint y: 539, distance: 7.8
click at [1230, 159] on span "02 Barge arrives" at bounding box center [1240, 152] width 99 height 16
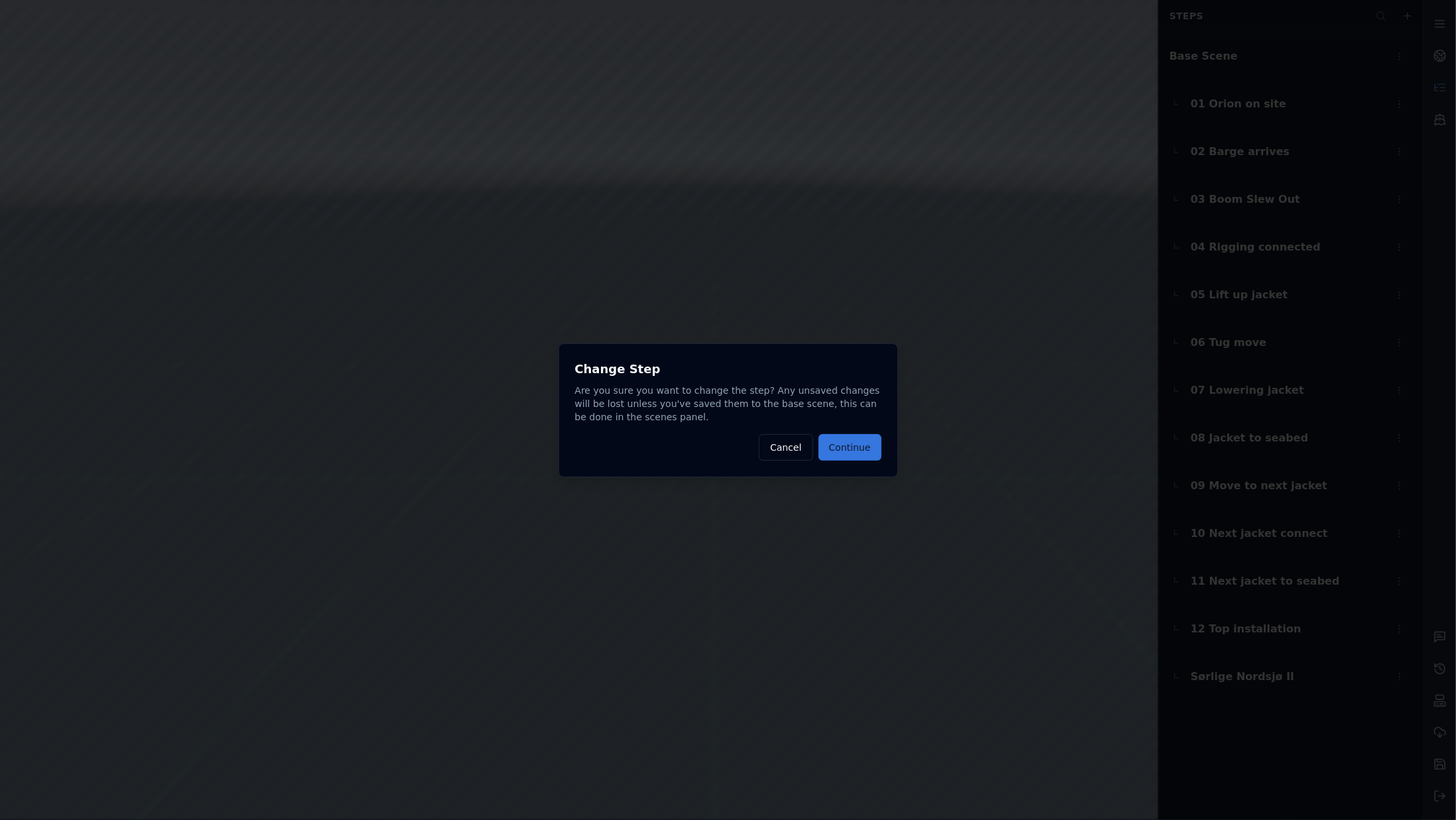
click at [861, 455] on button "Continue" at bounding box center [850, 447] width 63 height 26
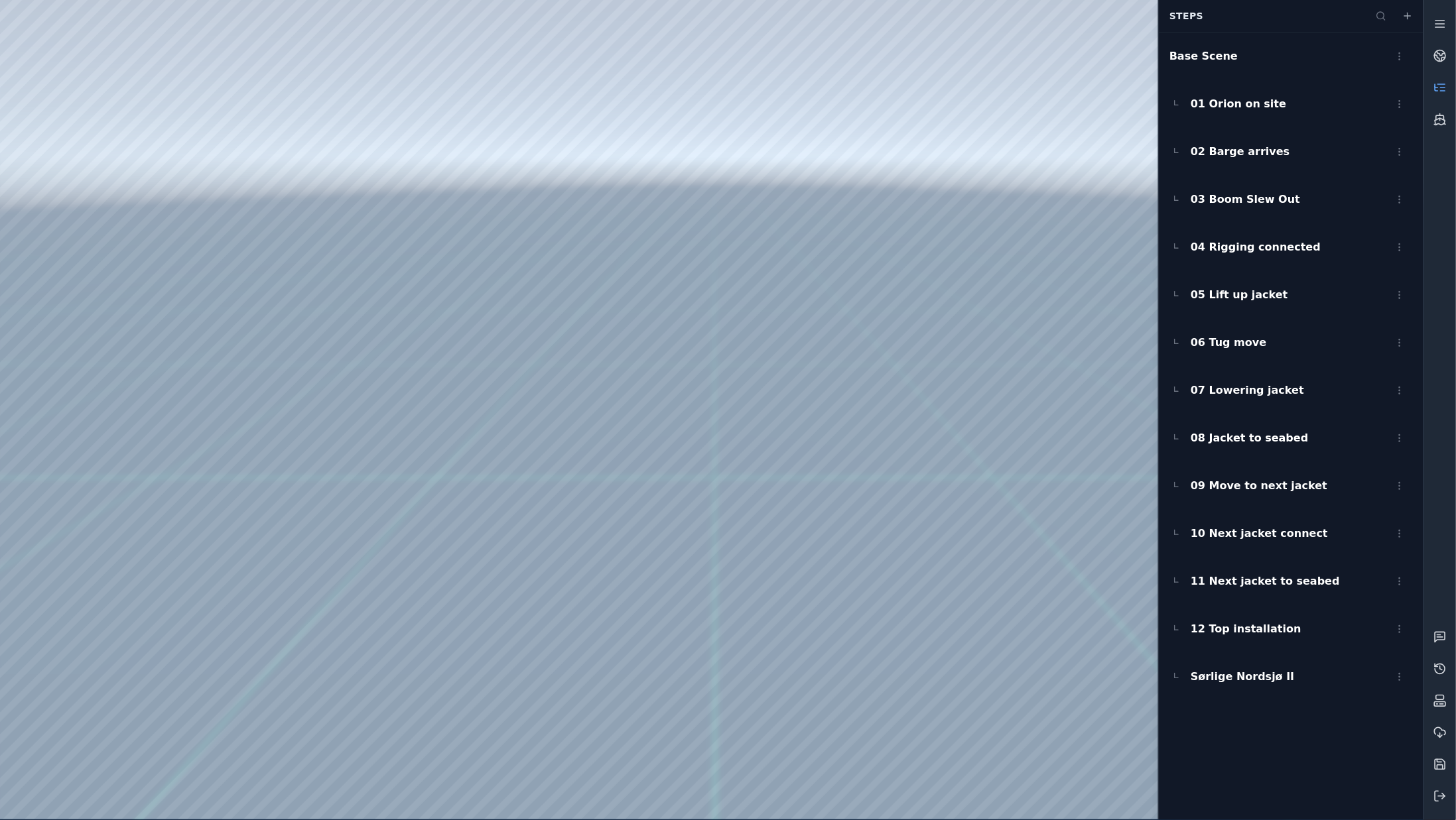
click at [1083, 803] on div at bounding box center [711, 410] width 1424 height 820
click at [1251, 115] on div "01 Orion on site" at bounding box center [1292, 104] width 265 height 48
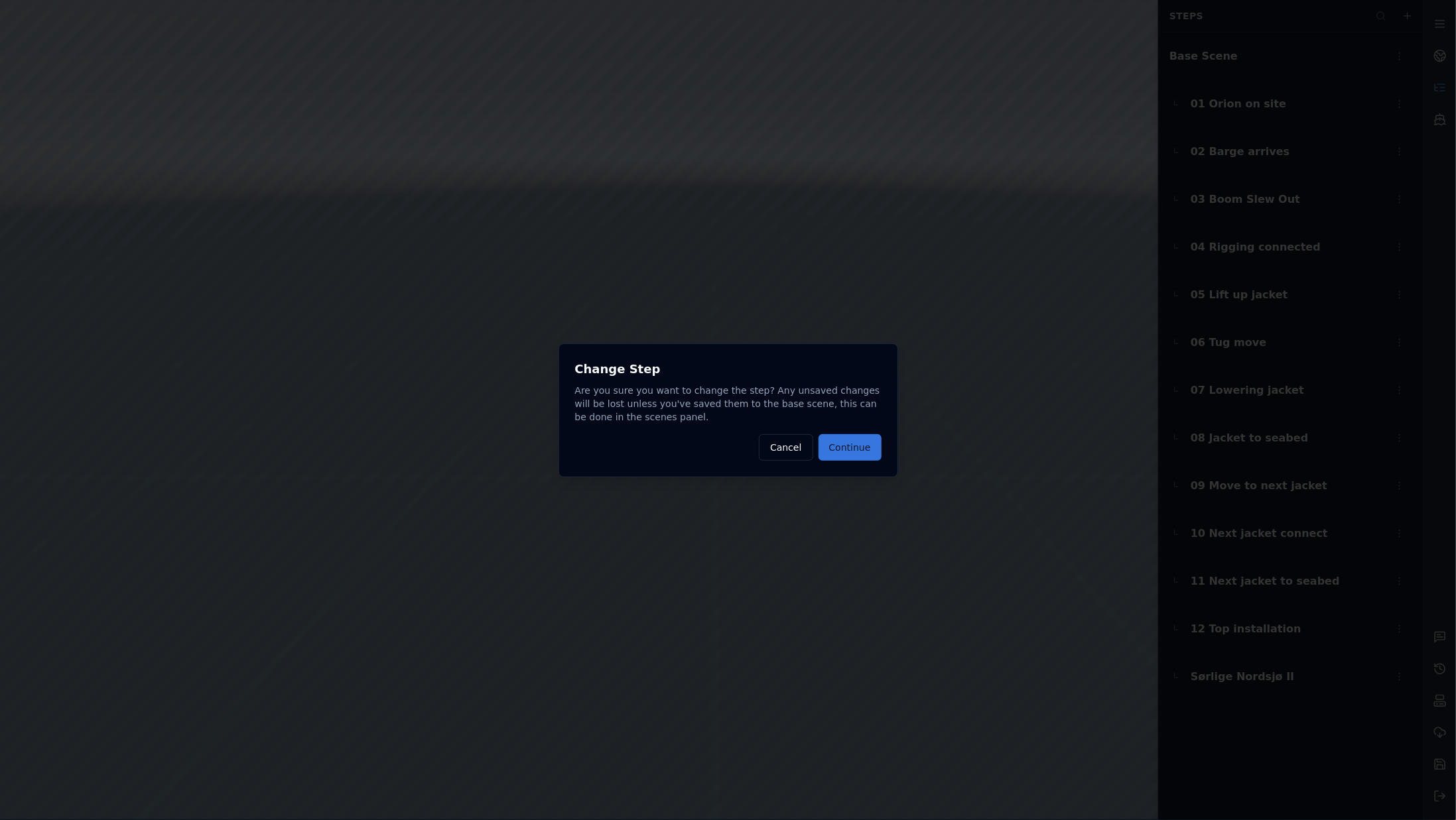
click at [864, 449] on button "Continue" at bounding box center [850, 447] width 63 height 26
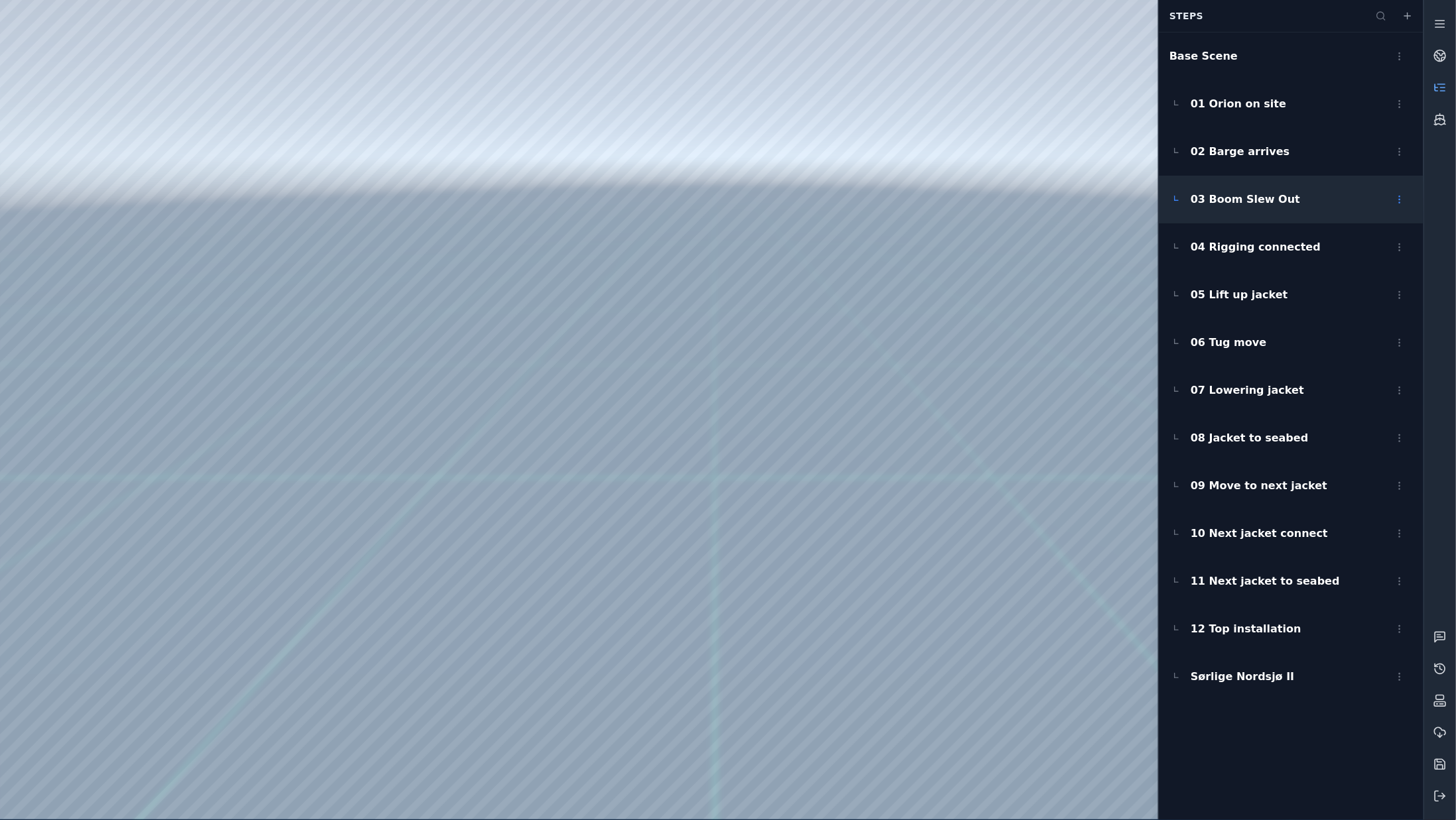
click at [1241, 193] on span "03 Boom Slew Out" at bounding box center [1246, 200] width 110 height 16
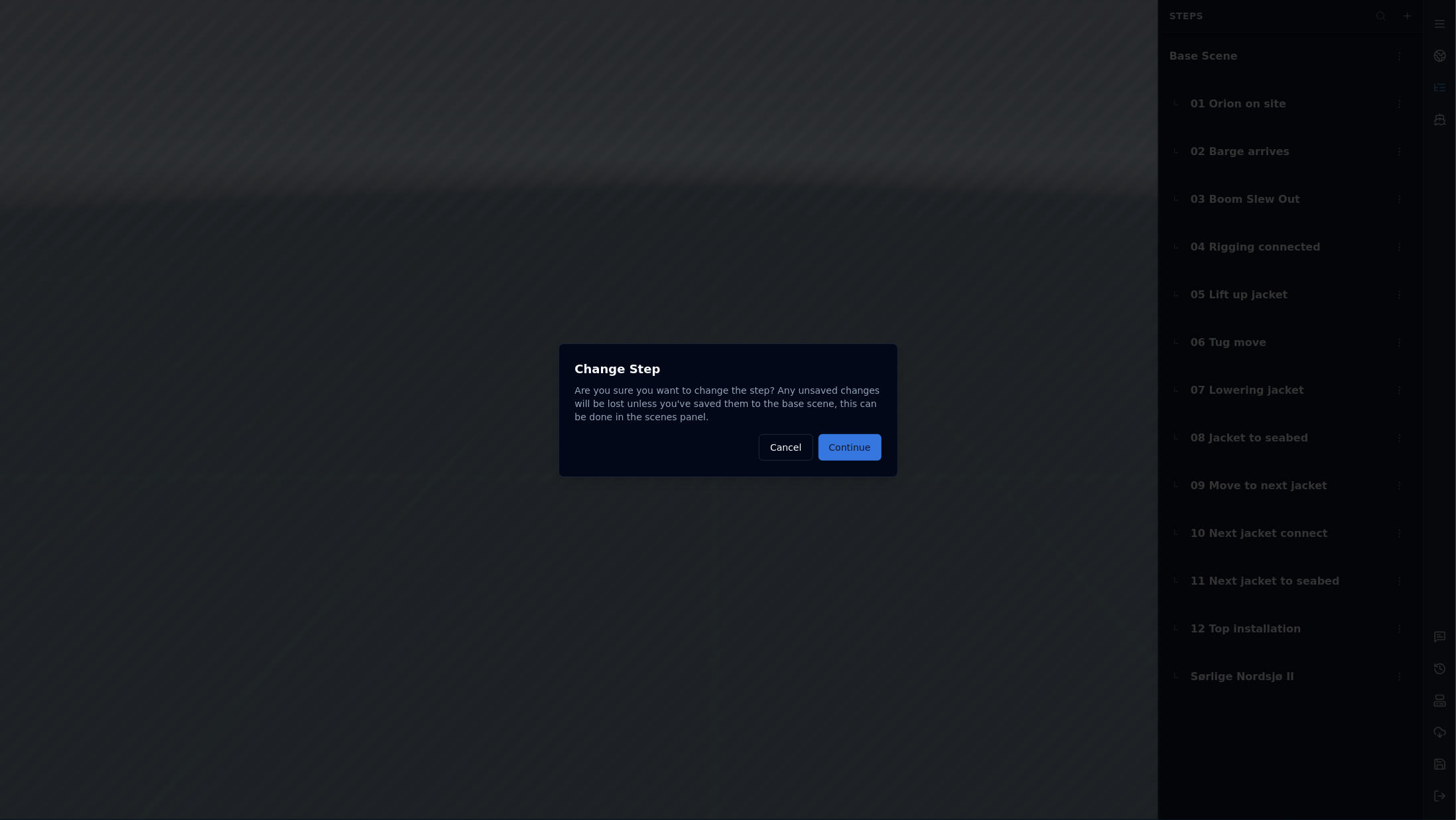
click at [873, 441] on button "Continue" at bounding box center [850, 447] width 63 height 26
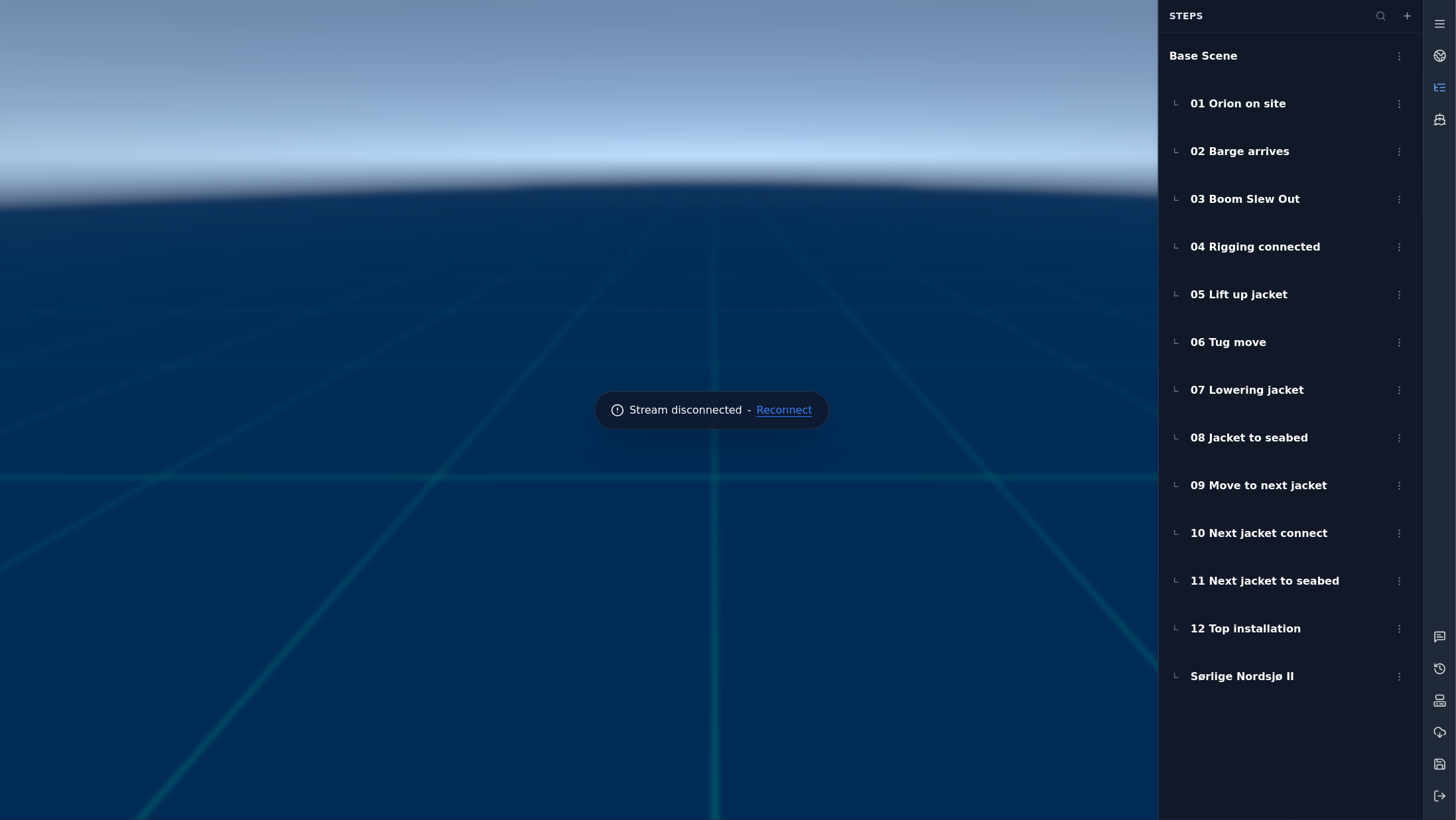
click at [792, 407] on button "Reconnect" at bounding box center [785, 410] width 56 height 10
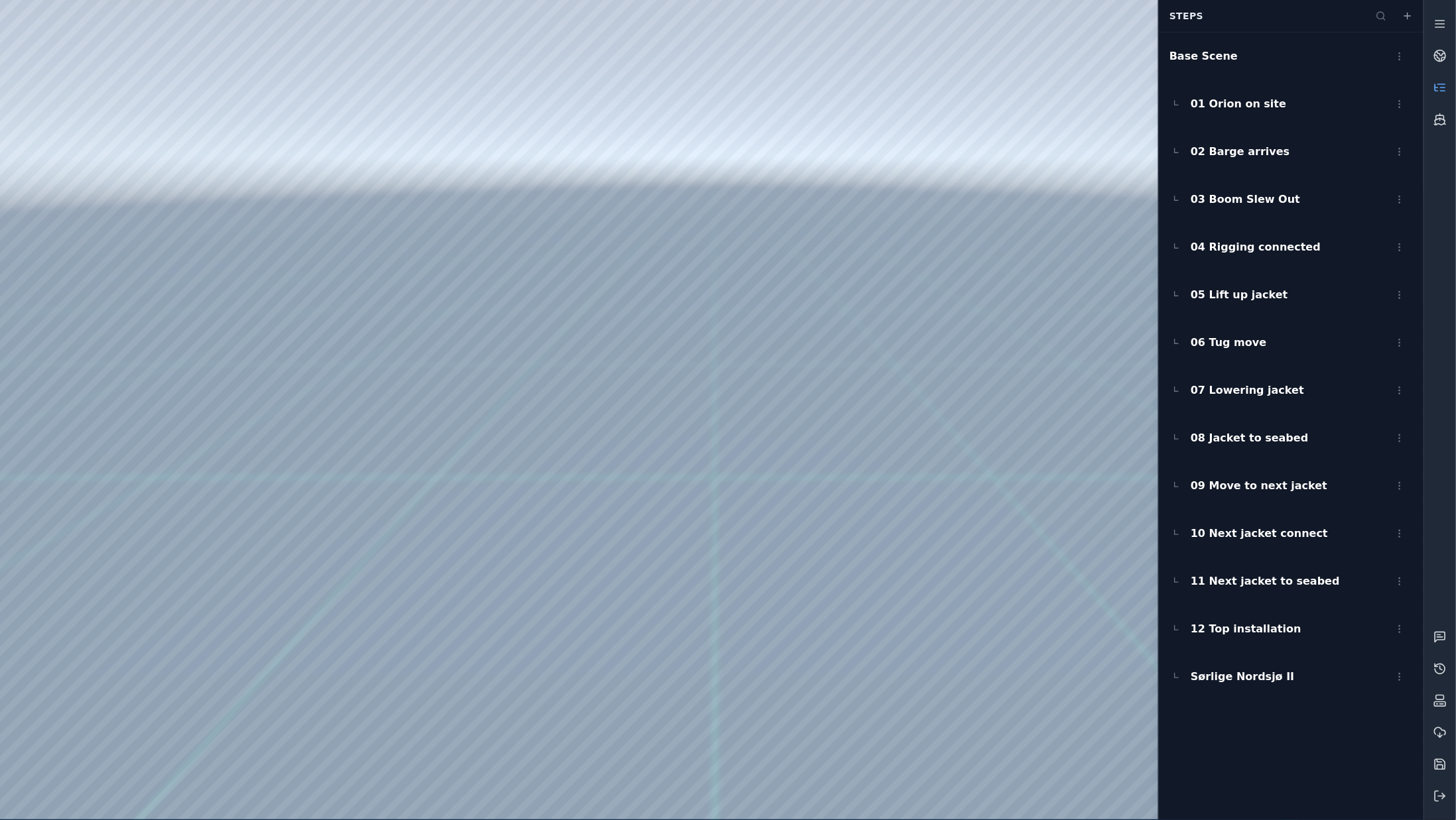
click at [1078, 610] on div at bounding box center [711, 410] width 1424 height 820
click at [1444, 107] on link at bounding box center [1440, 119] width 32 height 32
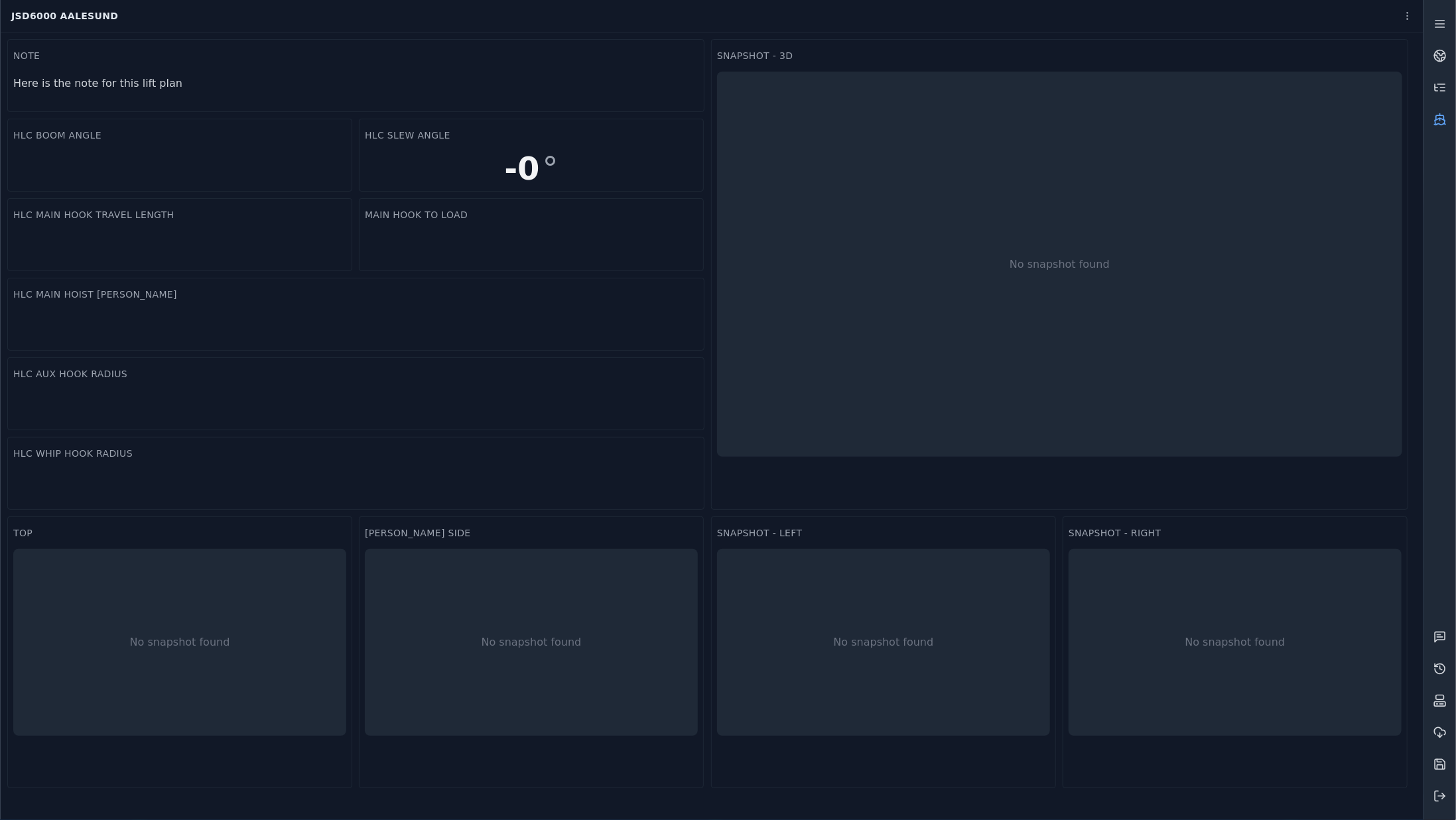
click at [1445, 120] on icon at bounding box center [1439, 121] width 10 height 7
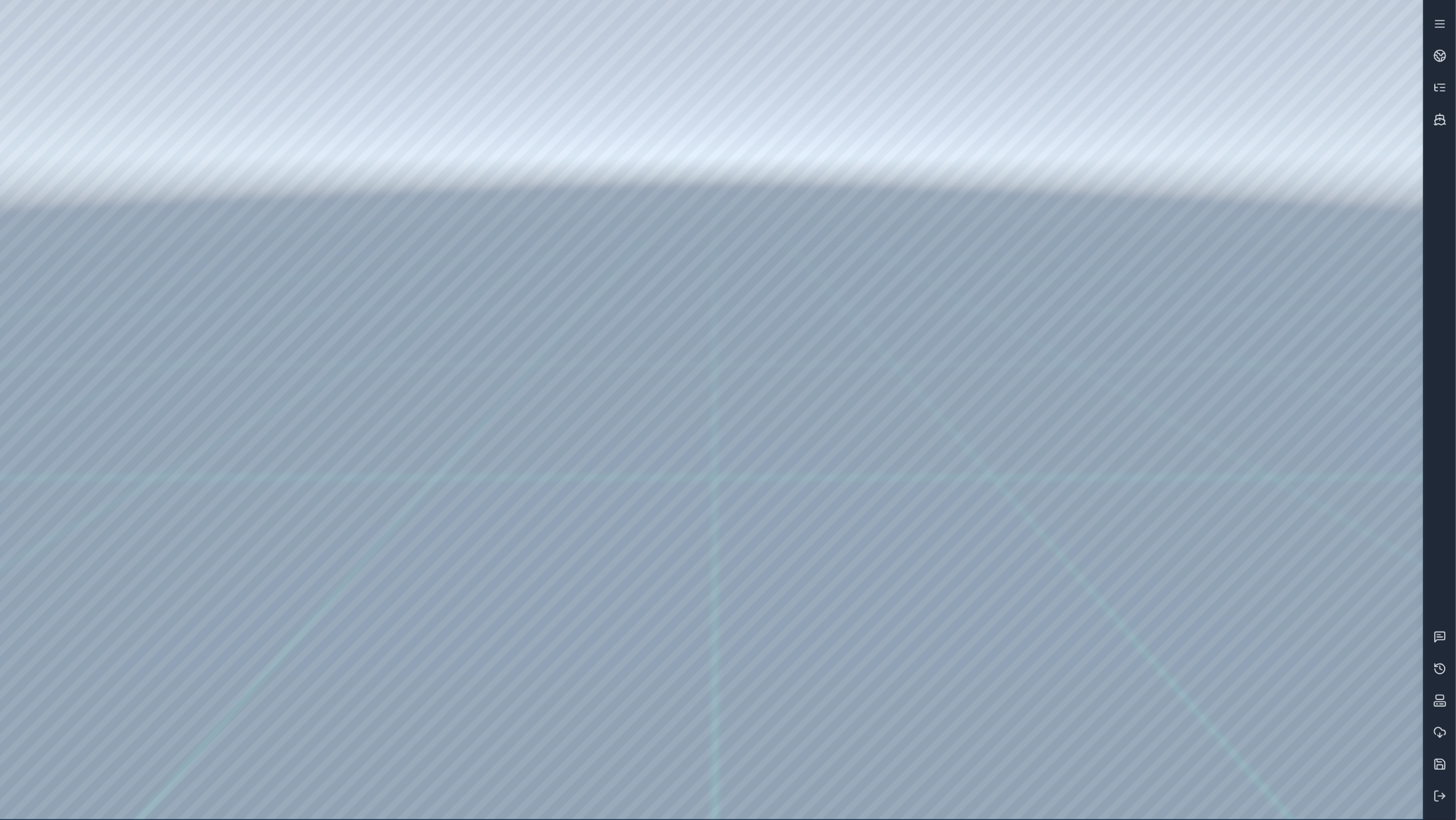
click at [841, 410] on div at bounding box center [711, 410] width 1424 height 820
click at [951, 351] on div at bounding box center [711, 410] width 1424 height 820
click at [929, 756] on div at bounding box center [711, 410] width 1424 height 820
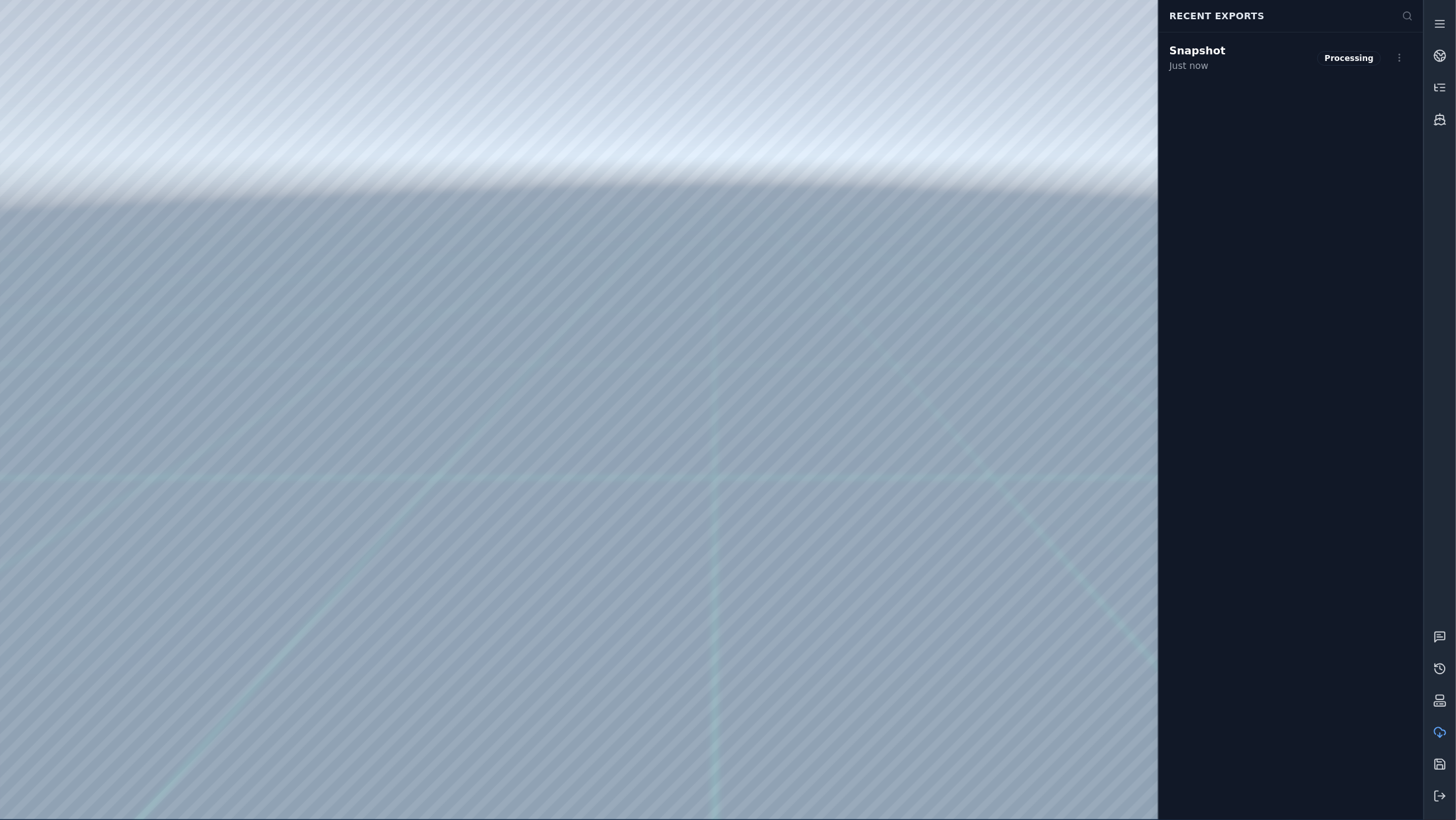
click at [1071, 140] on div at bounding box center [711, 410] width 1424 height 820
click at [1401, 59] on html "Support Recent Exports Snapshot Just now Download Delete" at bounding box center [728, 410] width 1456 height 820
click at [1441, 181] on html "Support Recent Exports Snapshot Just now Download Delete" at bounding box center [728, 410] width 1456 height 820
click at [1439, 96] on link at bounding box center [1440, 87] width 32 height 32
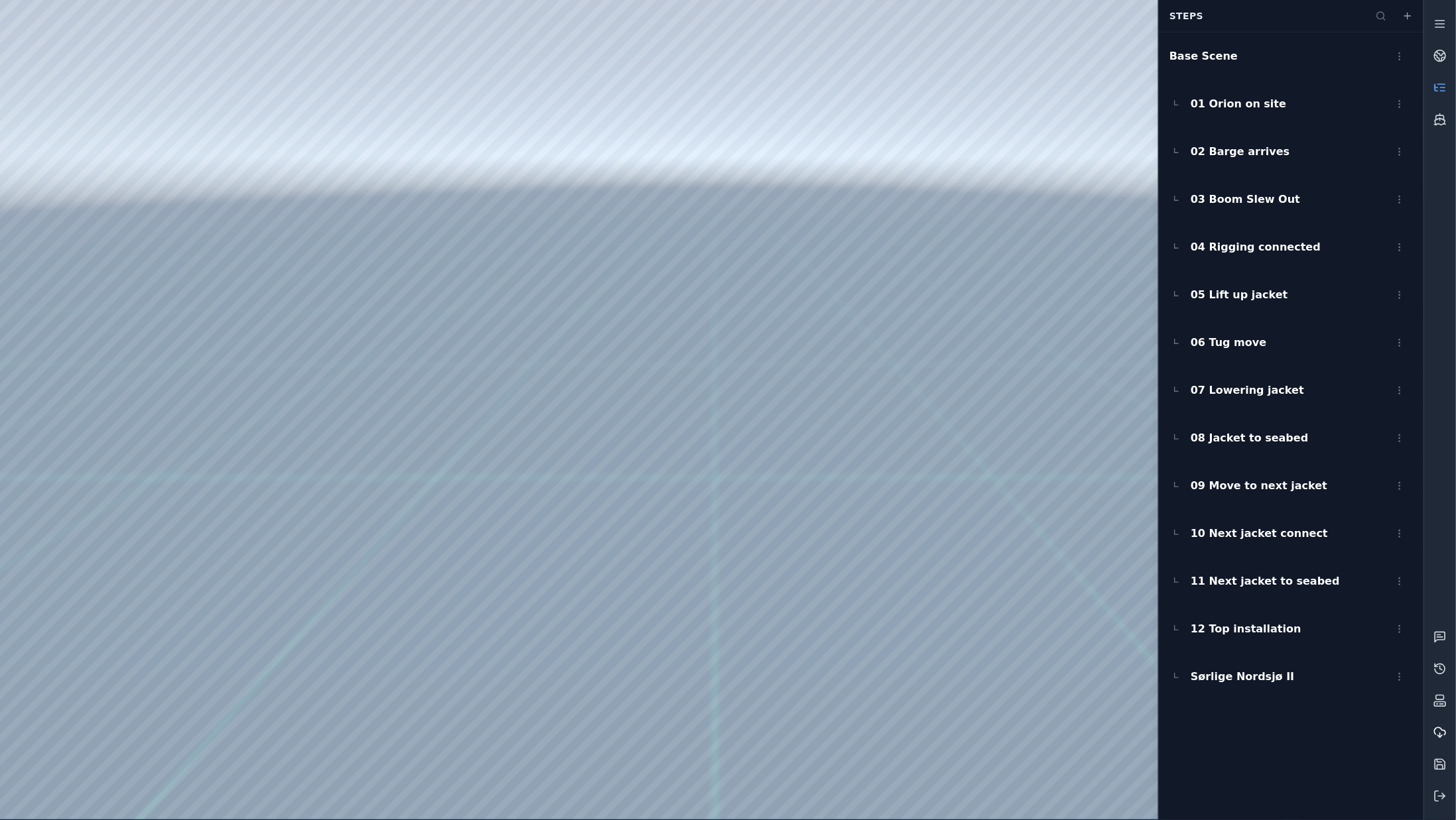
click at [1439, 729] on icon at bounding box center [1440, 732] width 11 height 7
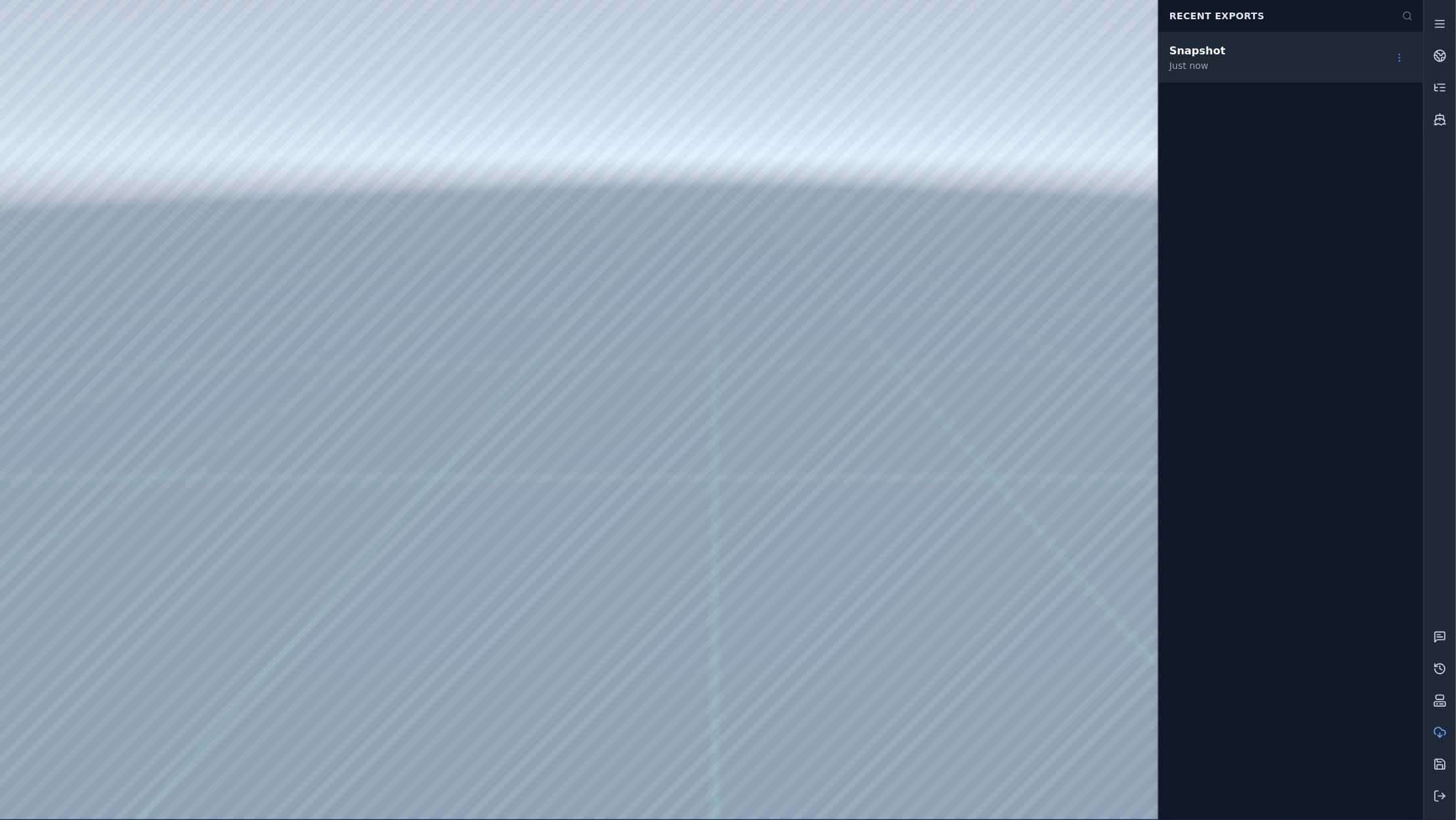
click at [1400, 63] on html "Support Recent Exports Snapshot Just now" at bounding box center [728, 410] width 1456 height 820
click at [1442, 88] on html "Support Recent Exports Snapshot Just now Download Delete" at bounding box center [728, 410] width 1456 height 820
click at [1442, 88] on icon at bounding box center [1440, 87] width 13 height 13
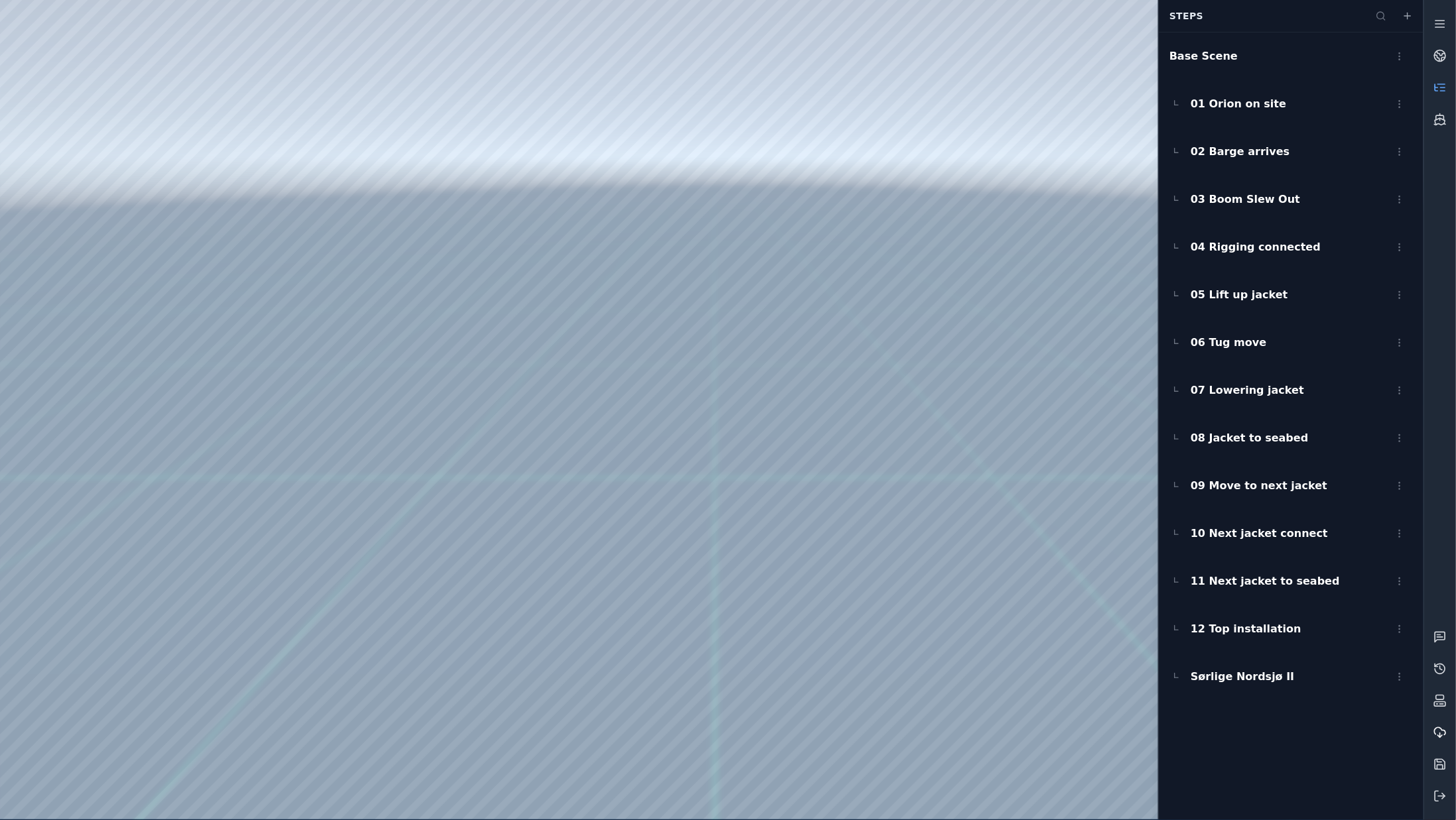
click at [1442, 729] on icon at bounding box center [1440, 732] width 13 height 13
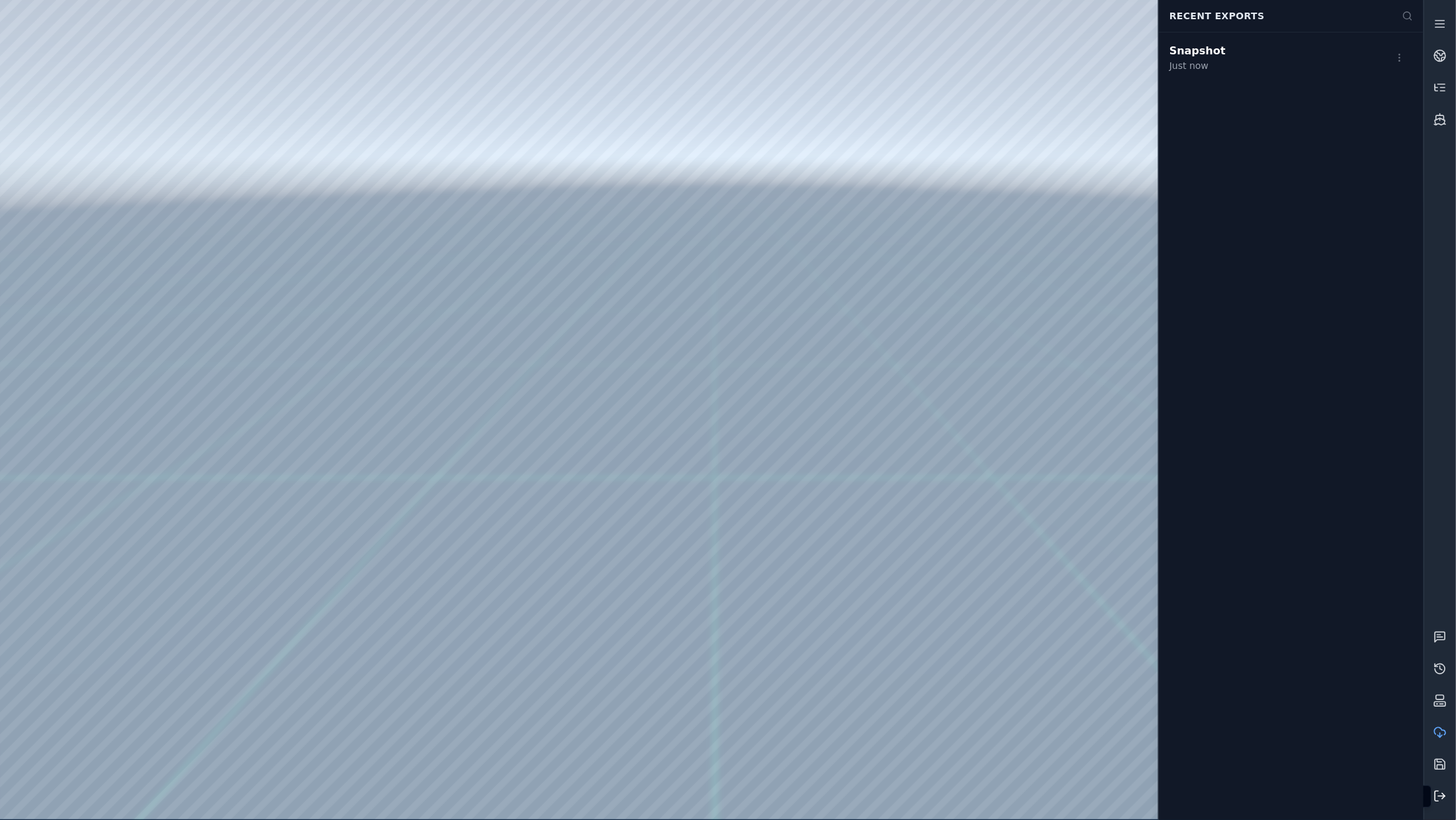
click at [1442, 790] on icon at bounding box center [1440, 796] width 13 height 13
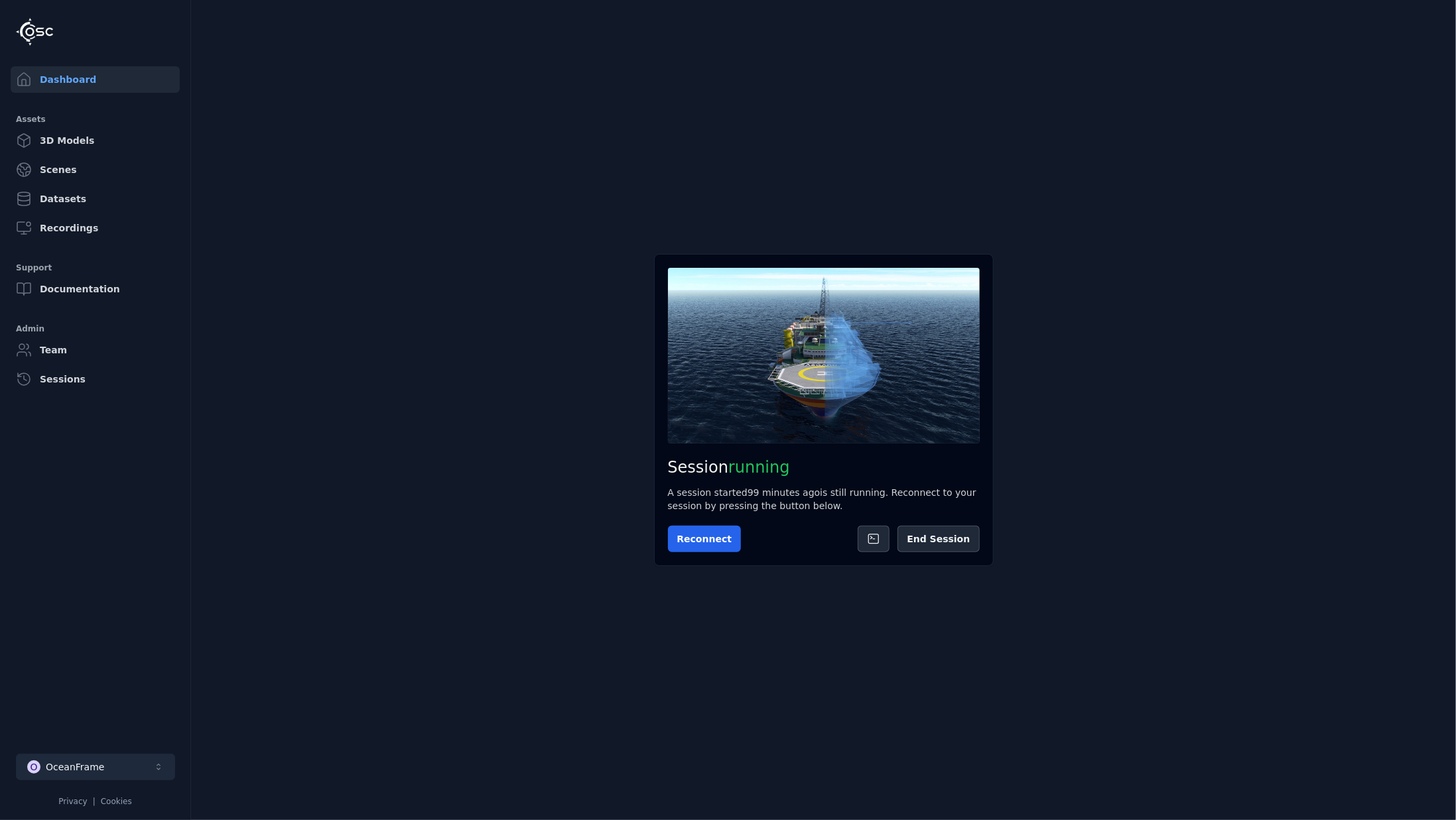
click at [132, 761] on button "O OceanFrame" at bounding box center [95, 767] width 160 height 26
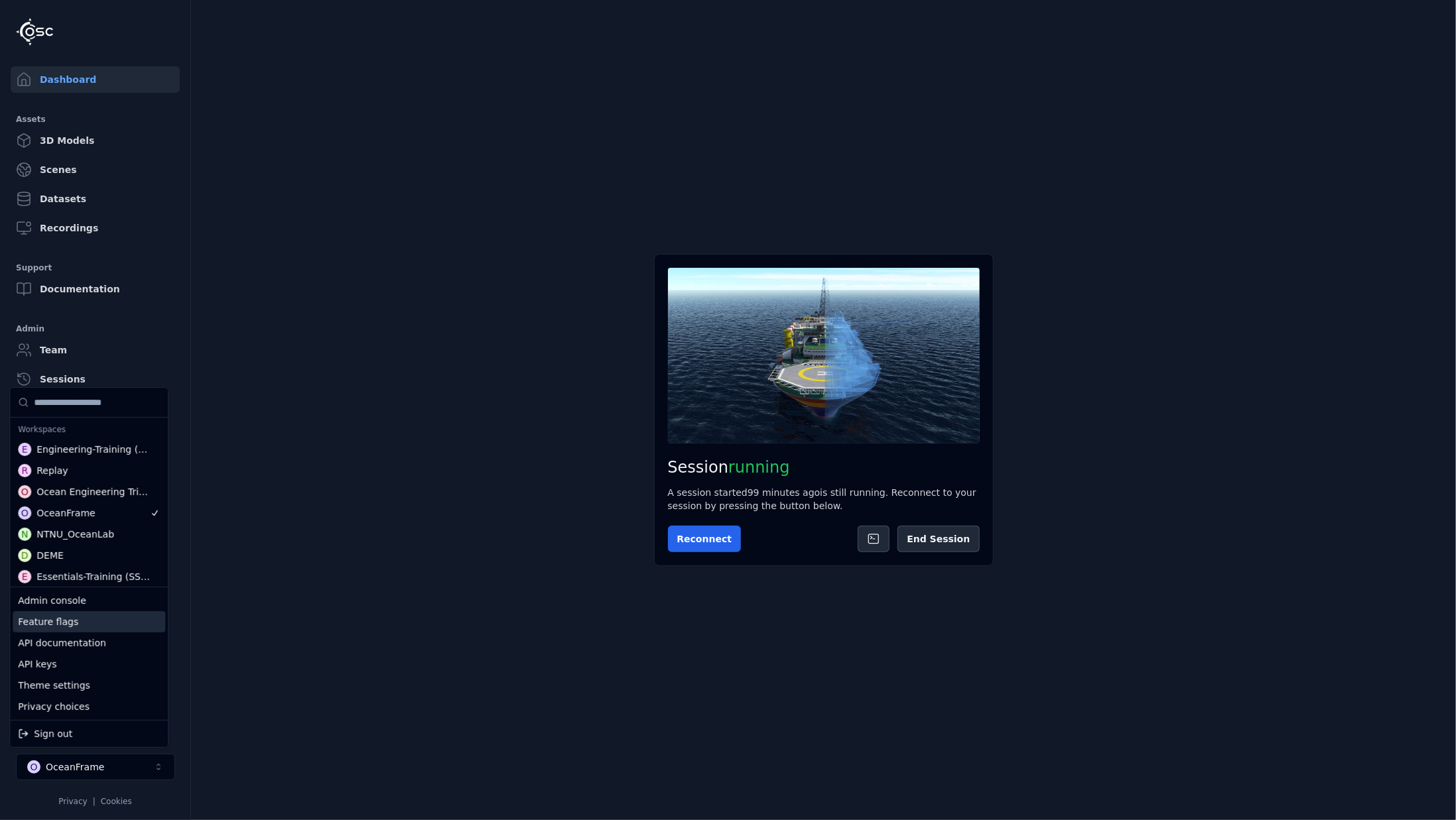
click at [91, 614] on div "Feature flags" at bounding box center [88, 622] width 153 height 21
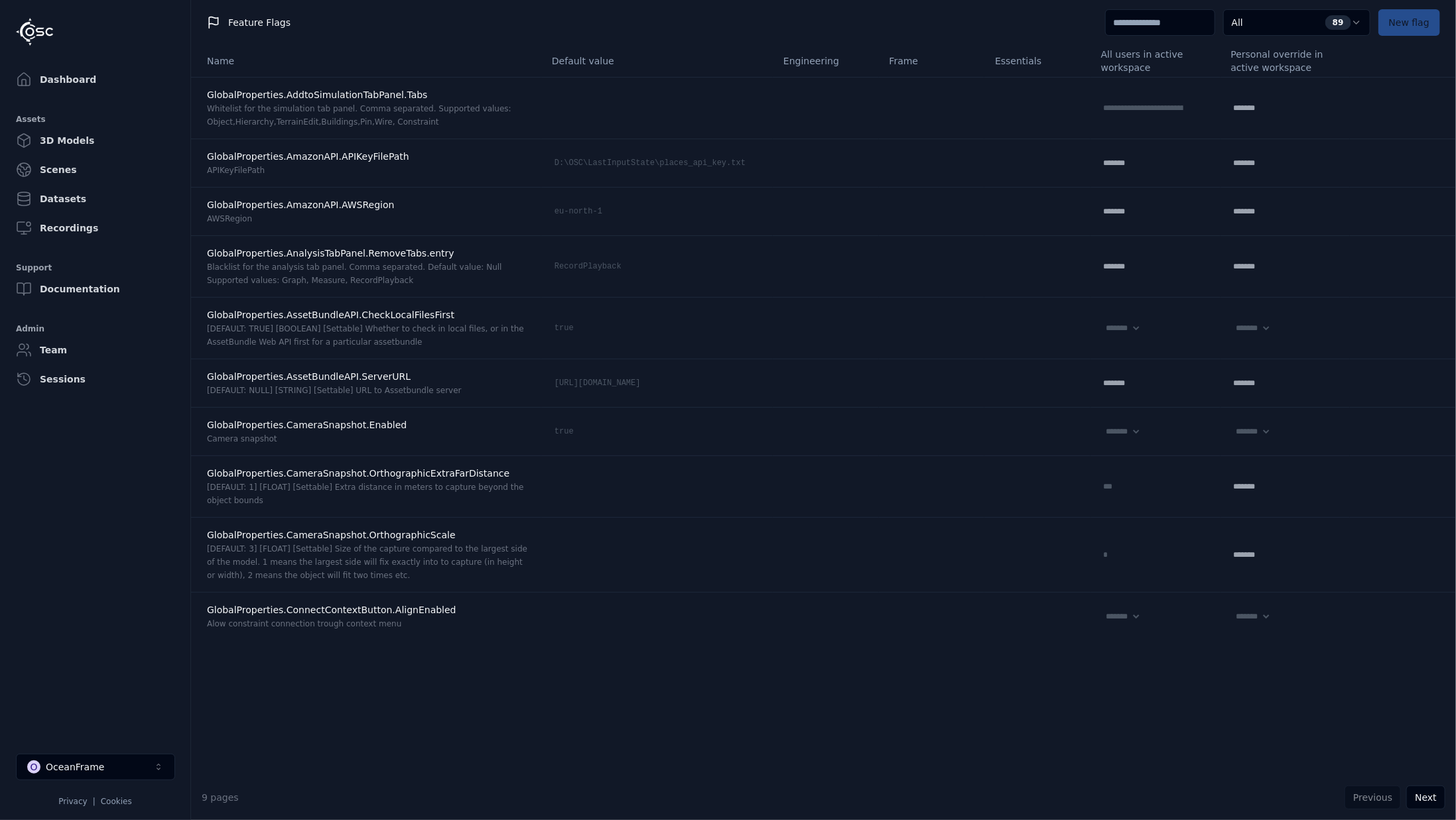
click at [1172, 22] on input at bounding box center [1160, 23] width 110 height 26
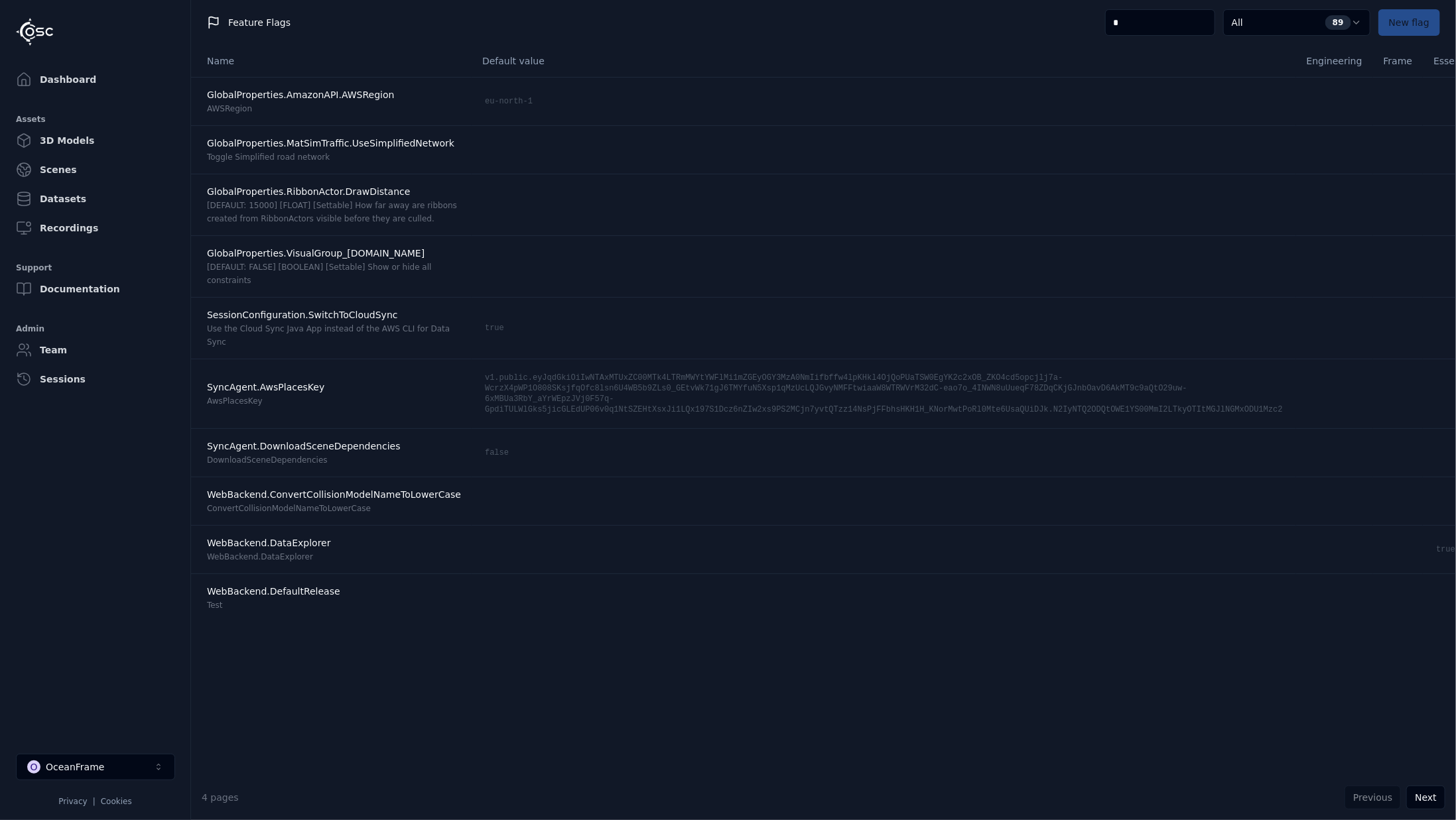
type input "**"
select select "****"
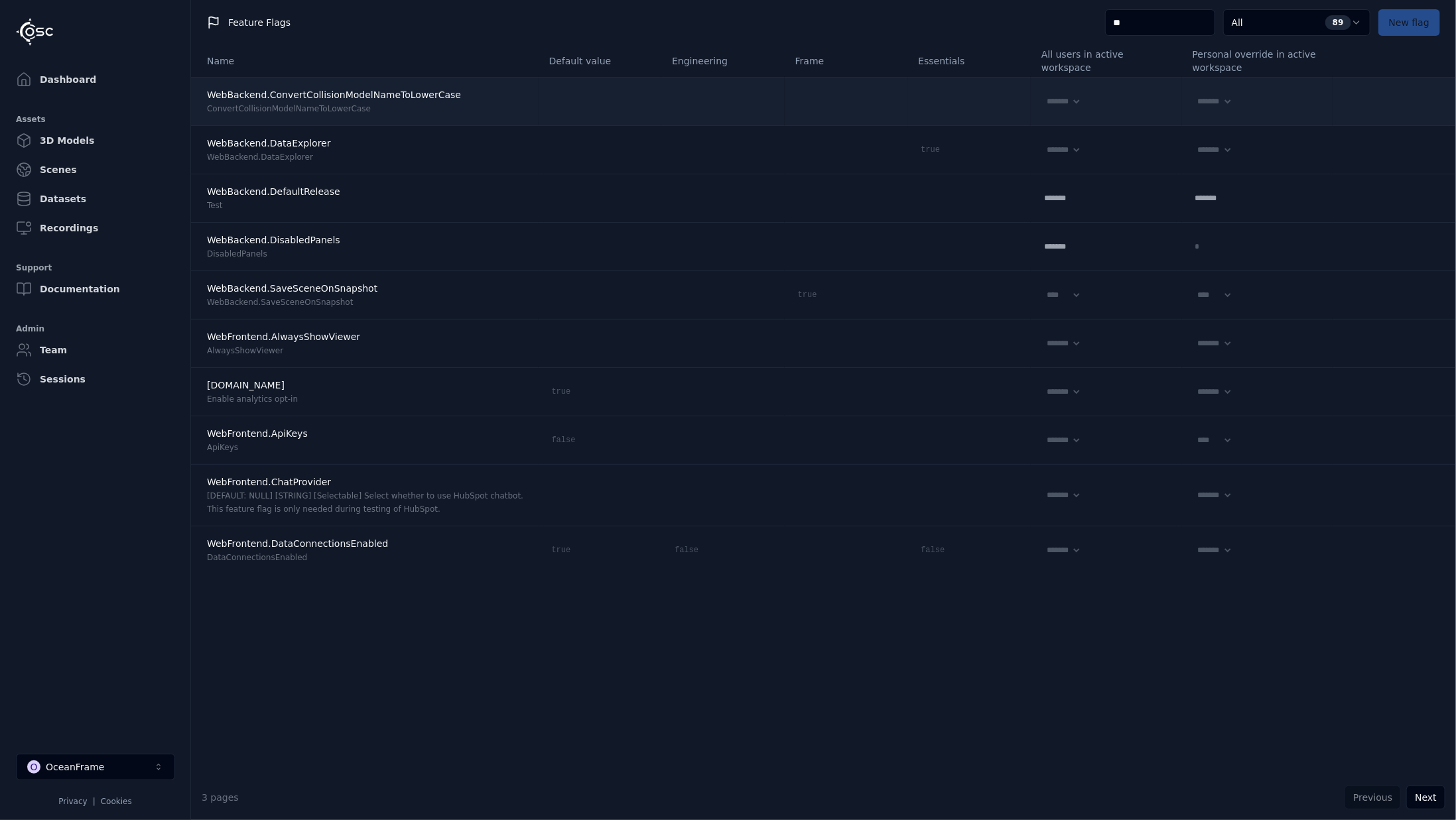
type input "*"
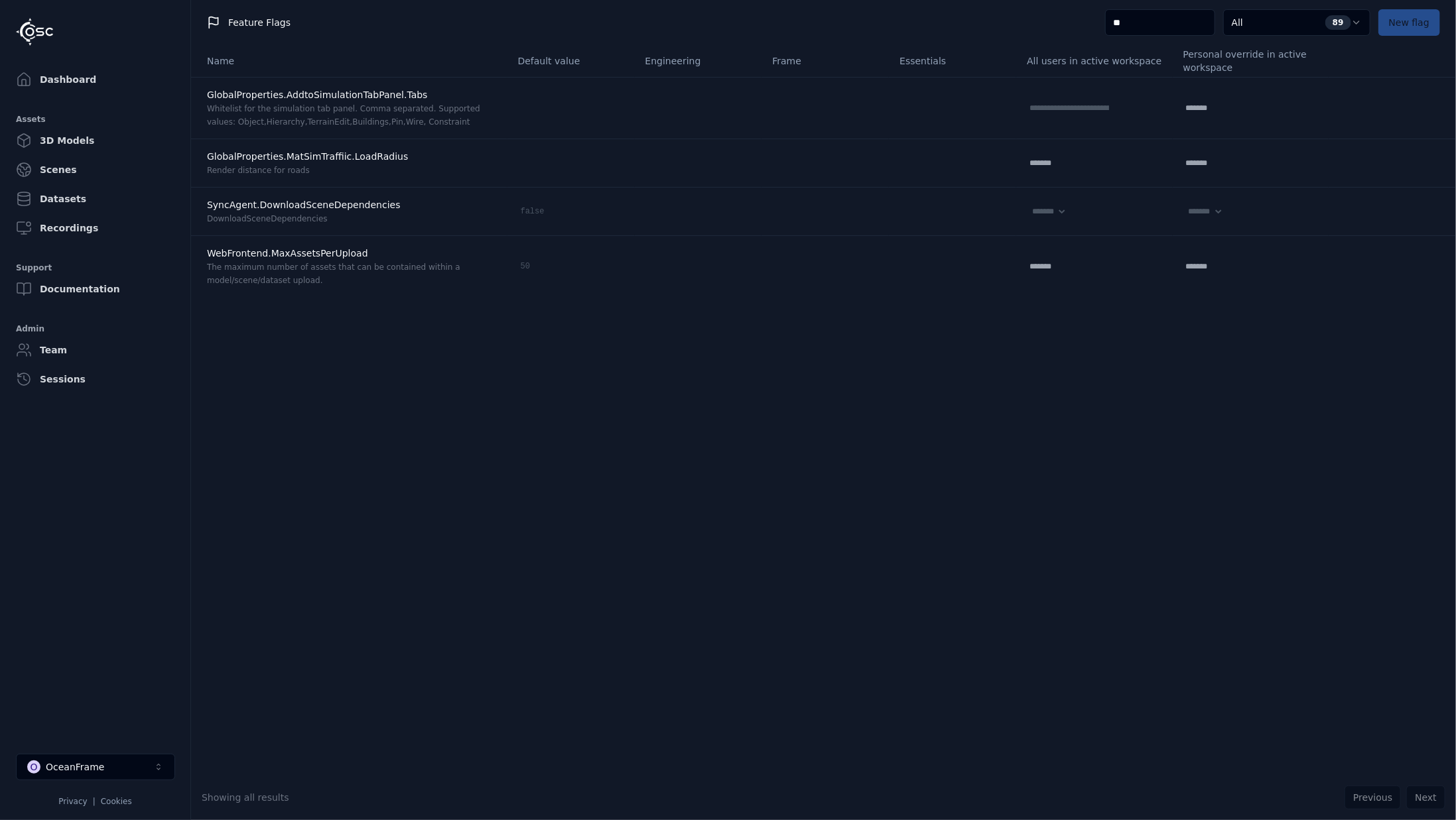
type input "*"
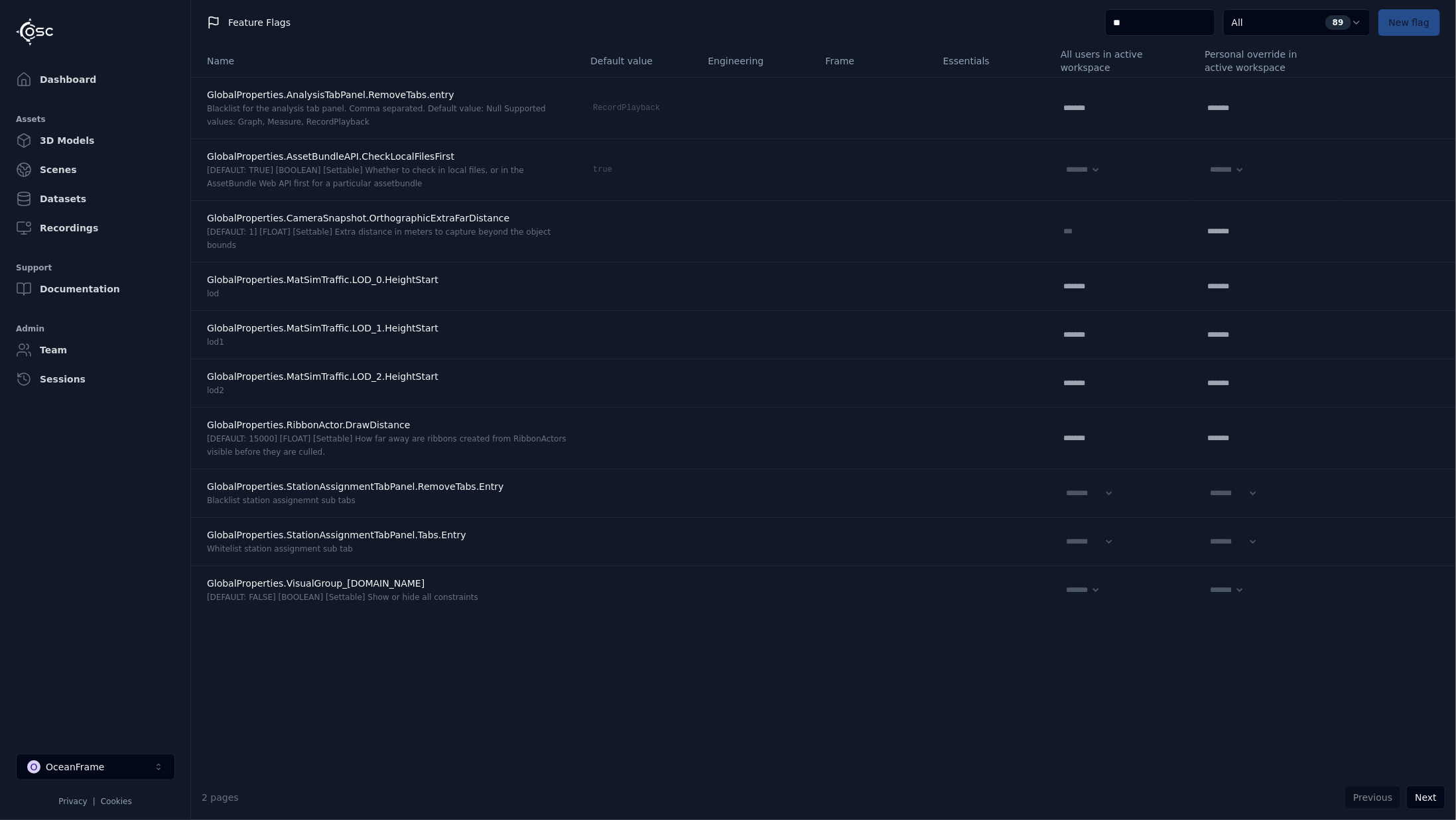
type input "*"
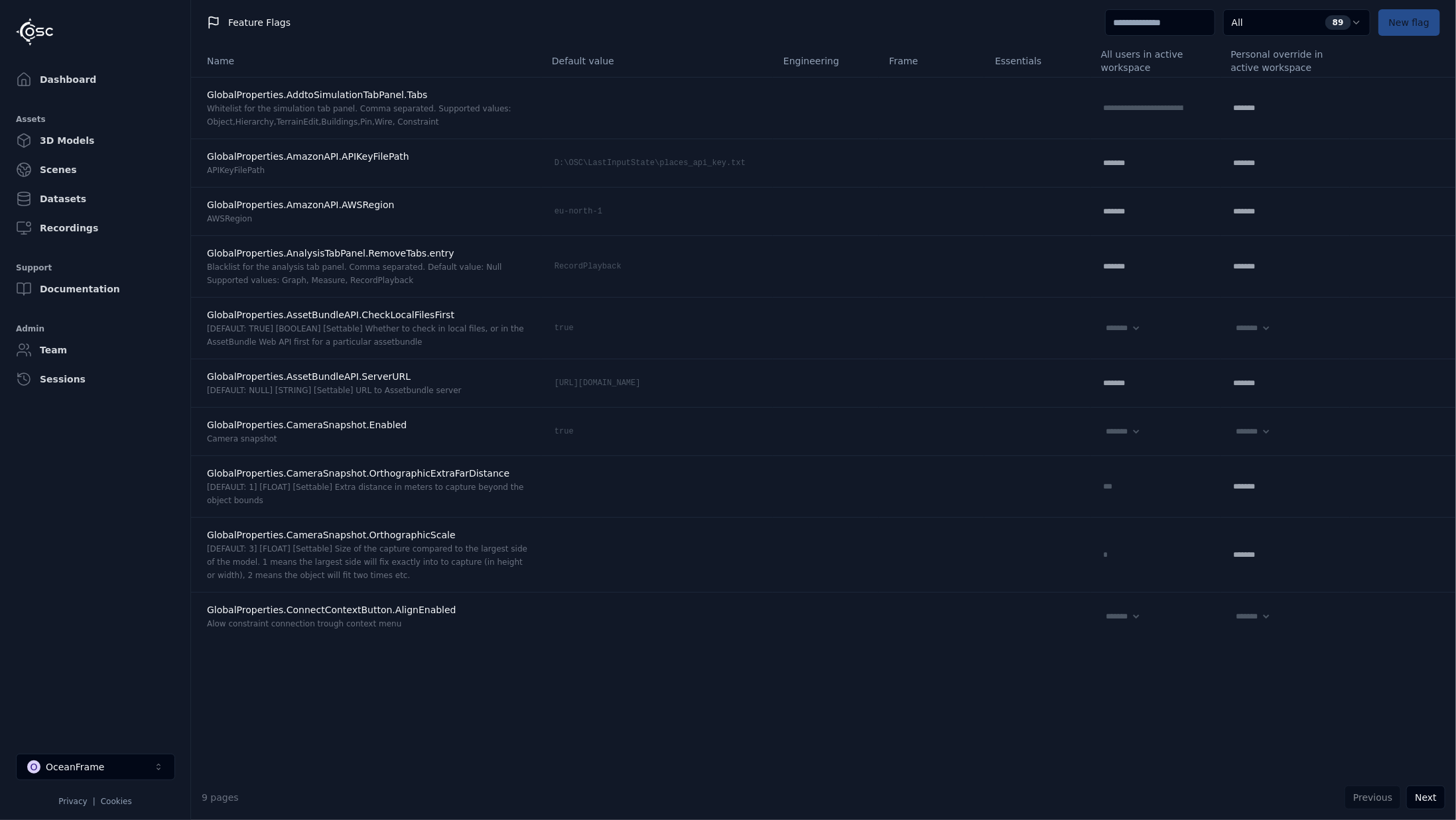
type input "*"
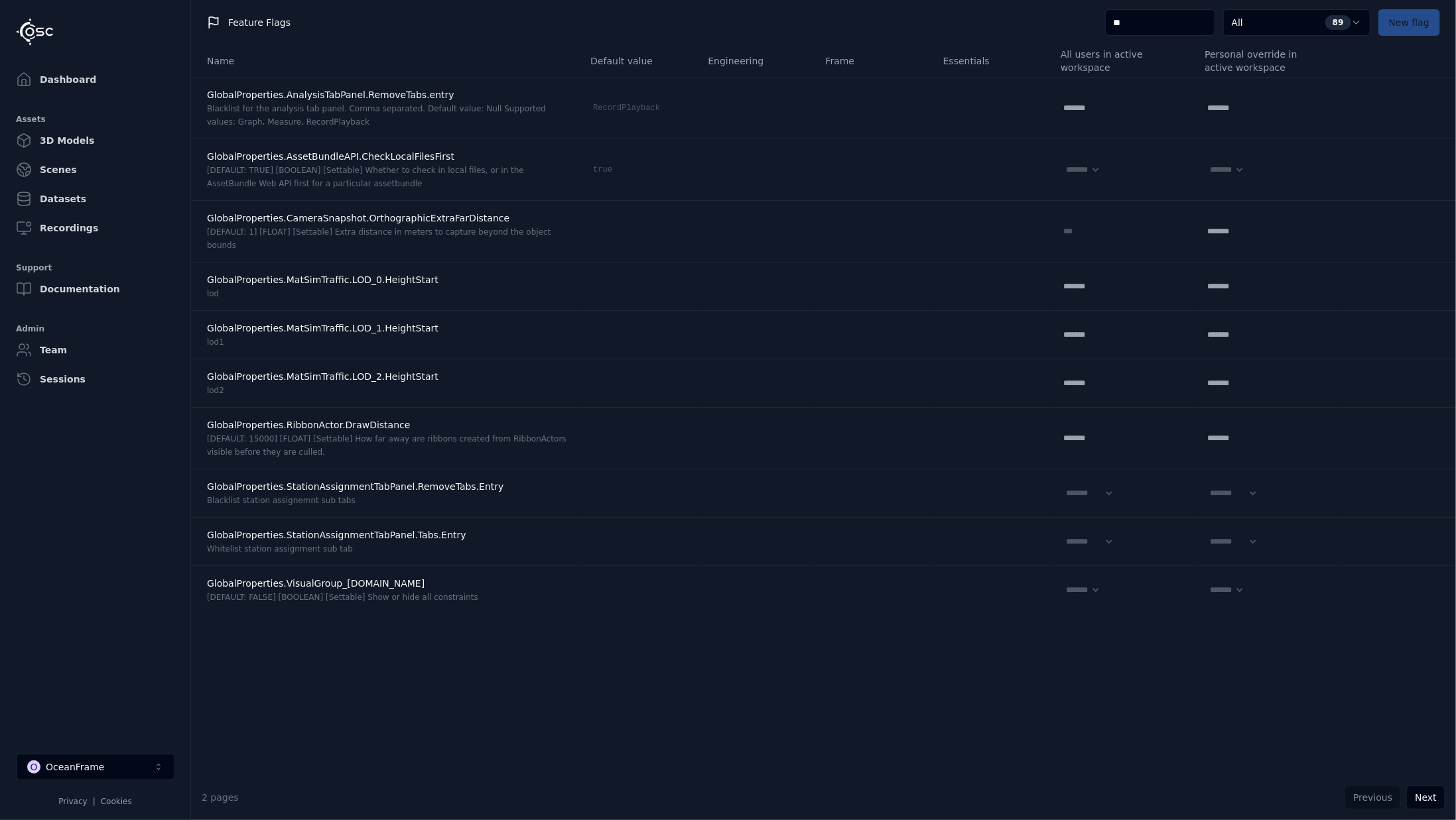
type input "*"
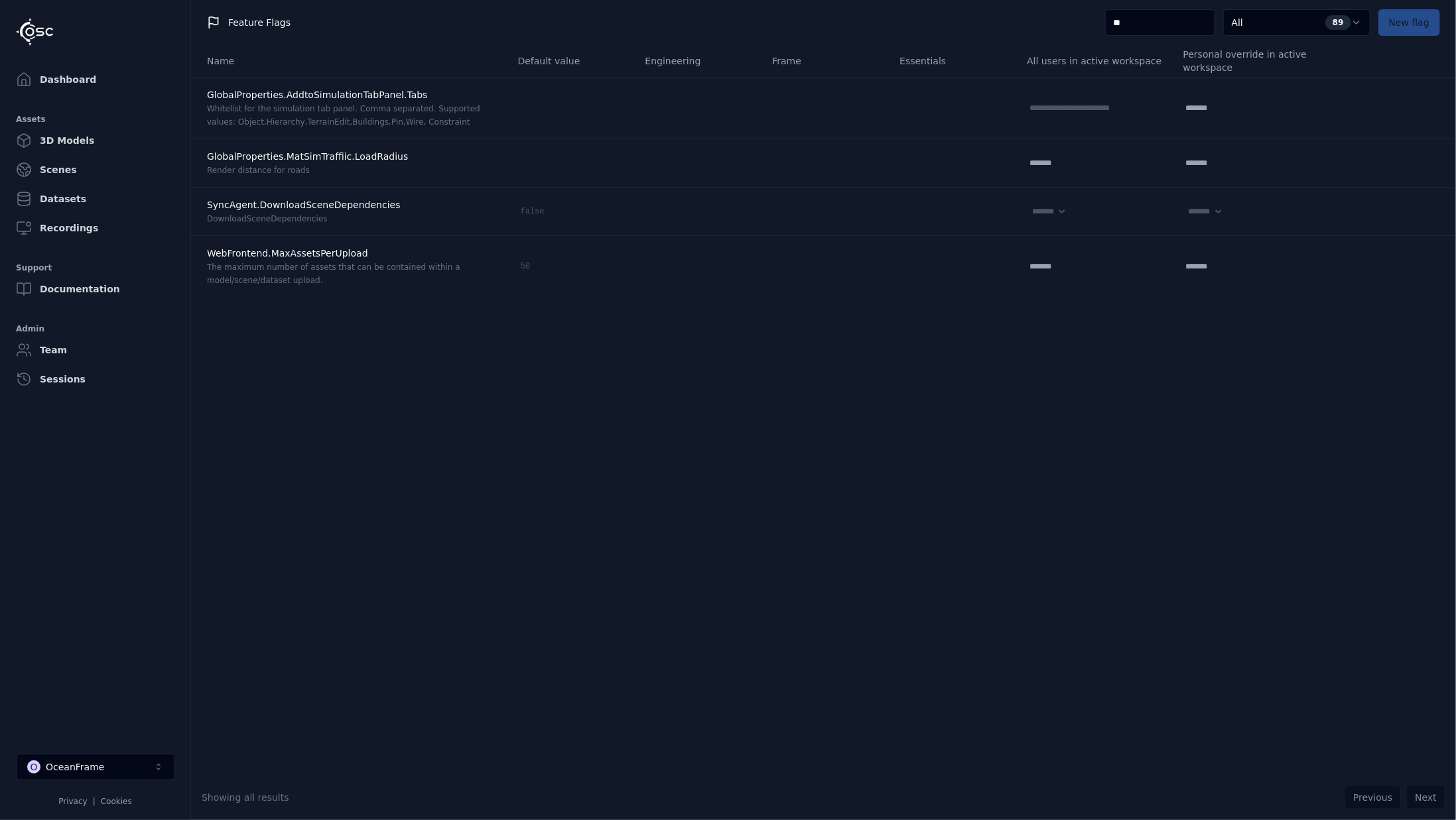
type input "*"
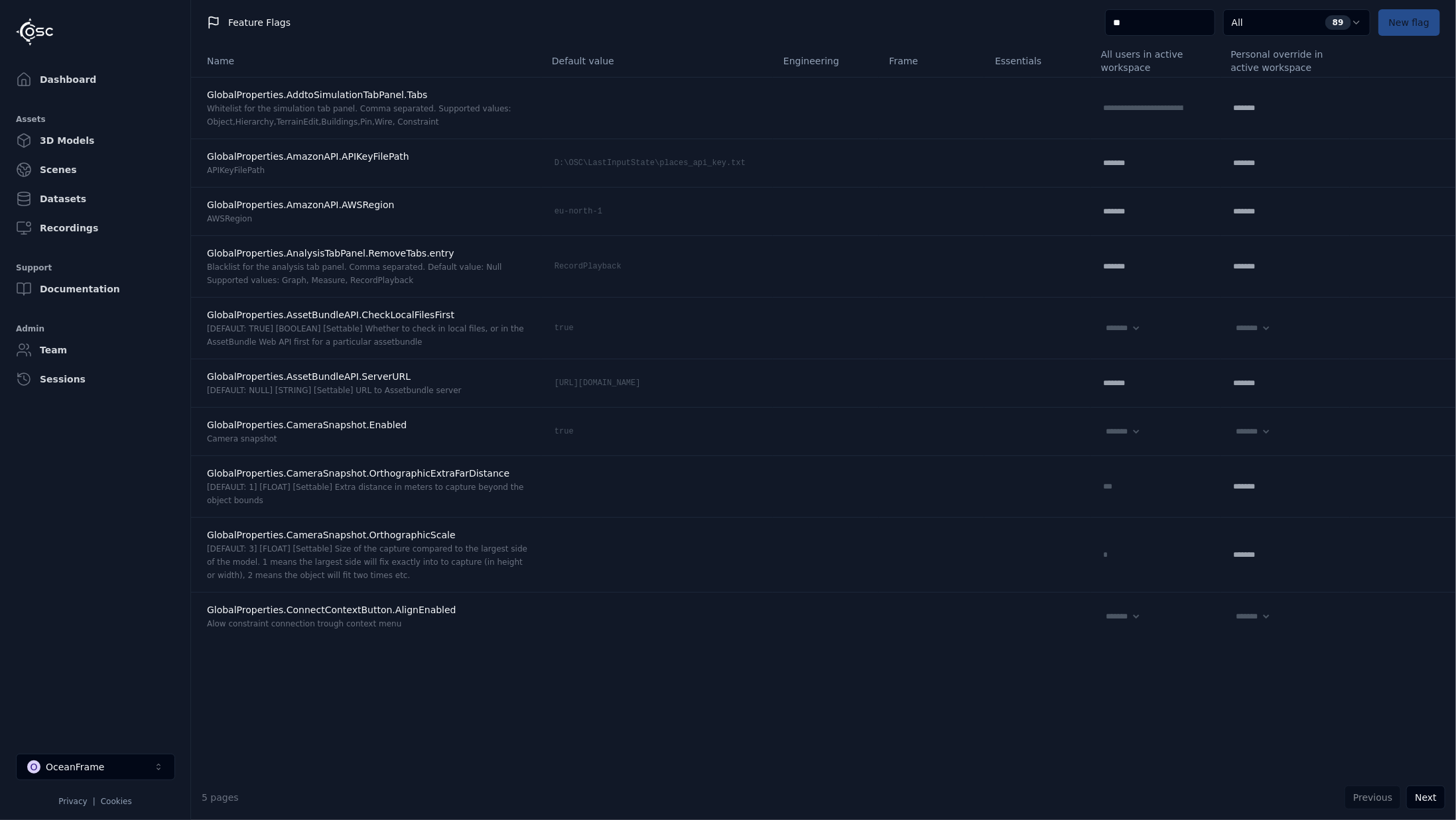
type input "***"
select select "****"
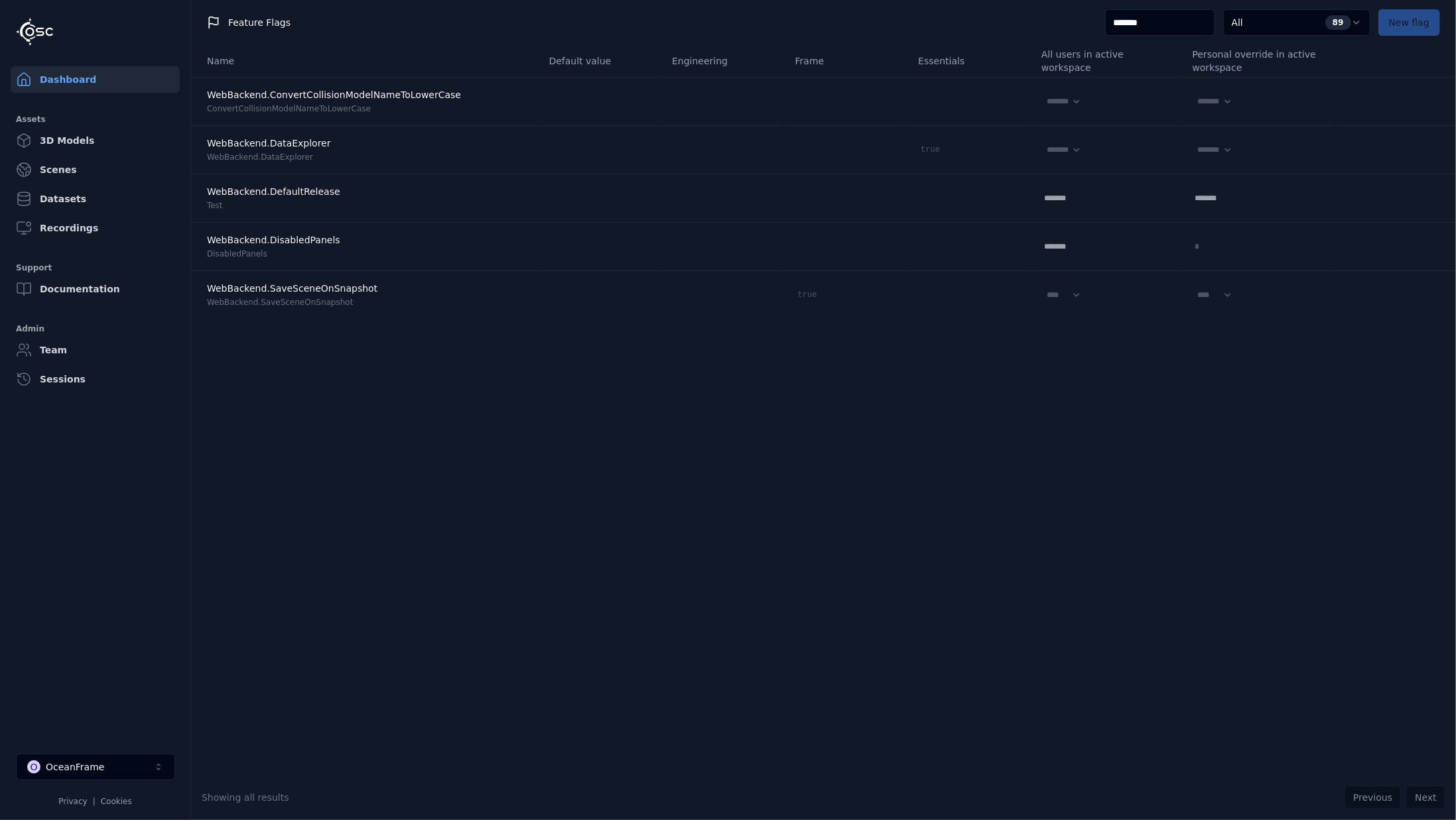
type input "*******"
click at [82, 78] on link "Dashboard" at bounding box center [95, 79] width 169 height 26
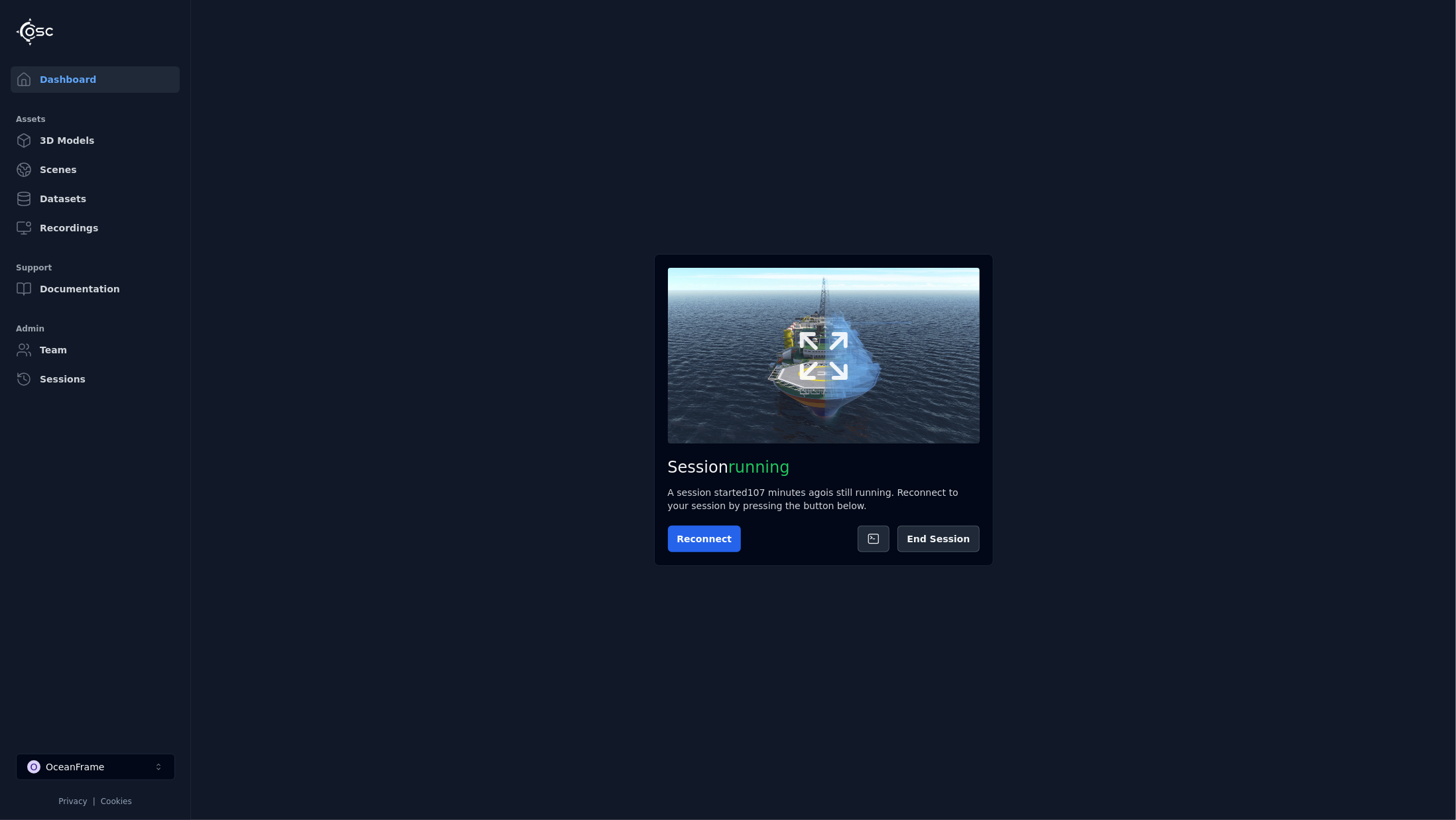
click at [860, 349] on button at bounding box center [824, 355] width 312 height 175
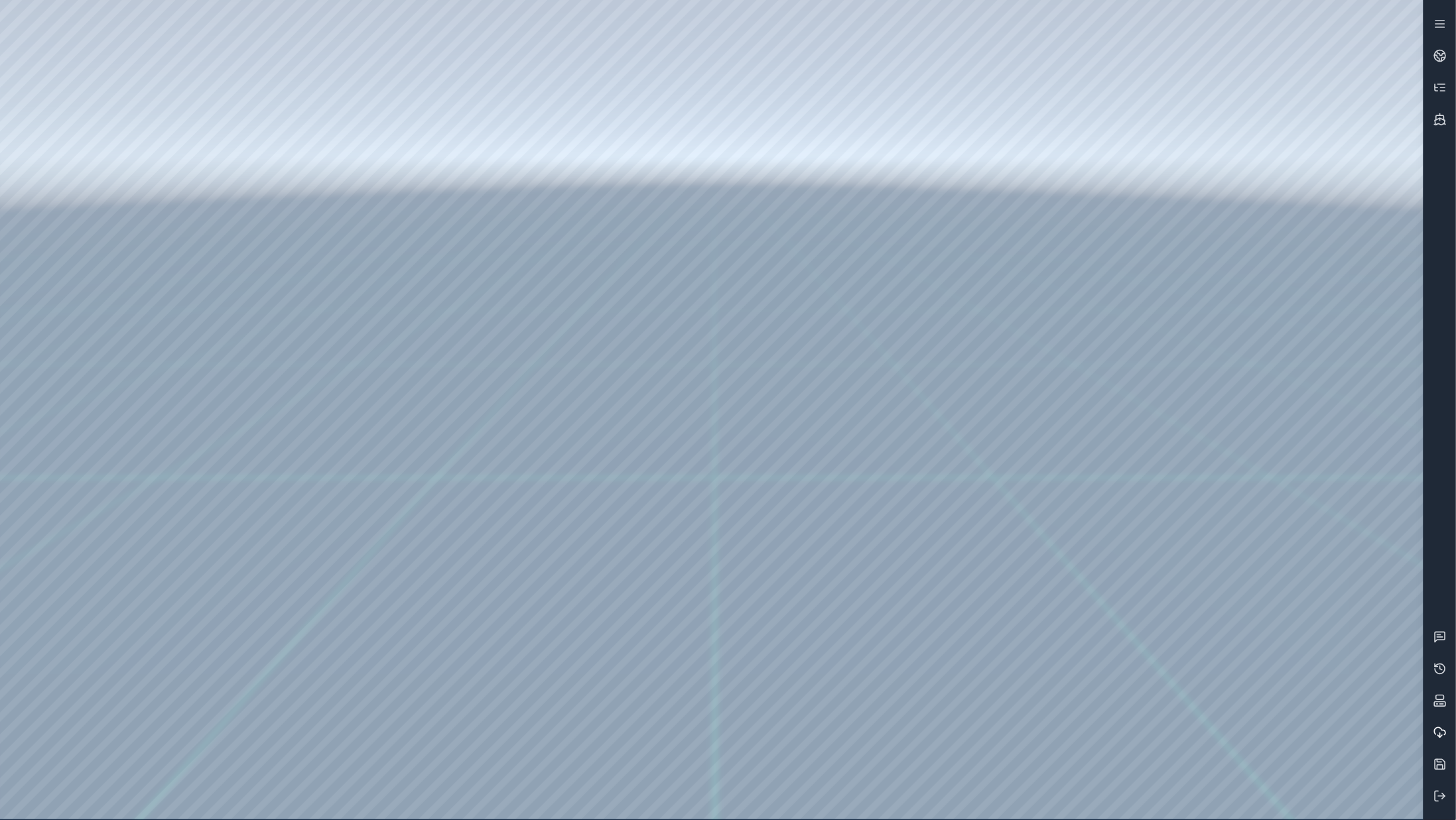
click at [1437, 732] on icon at bounding box center [1440, 732] width 13 height 13
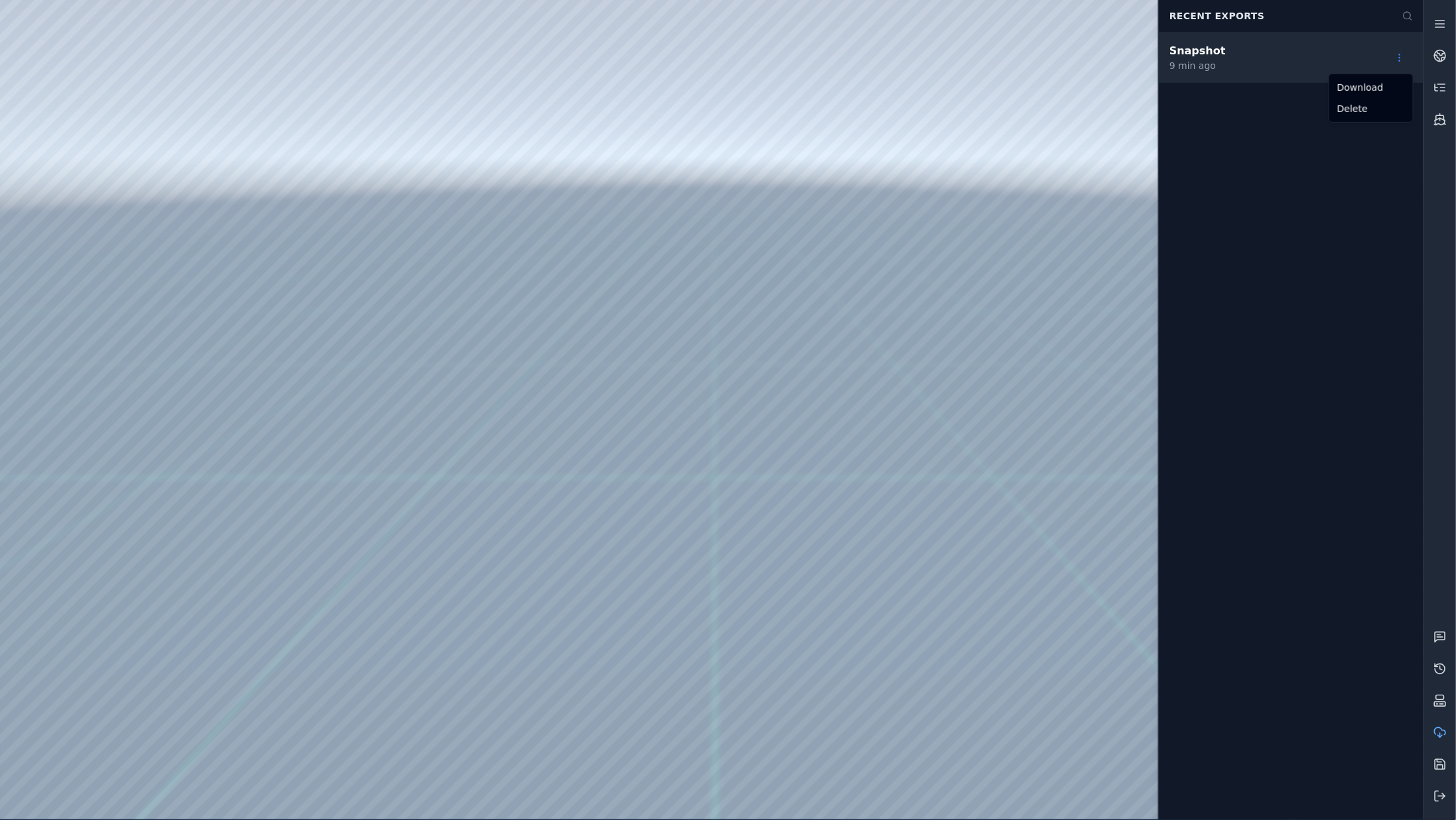
click at [1399, 58] on html "Support Recent Exports Snapshot 9 min ago Download Delete" at bounding box center [728, 410] width 1456 height 820
click at [1442, 90] on html "Support Recent Exports Snapshot 9 min ago Download Delete" at bounding box center [728, 410] width 1456 height 820
click at [1442, 90] on icon at bounding box center [1440, 87] width 13 height 13
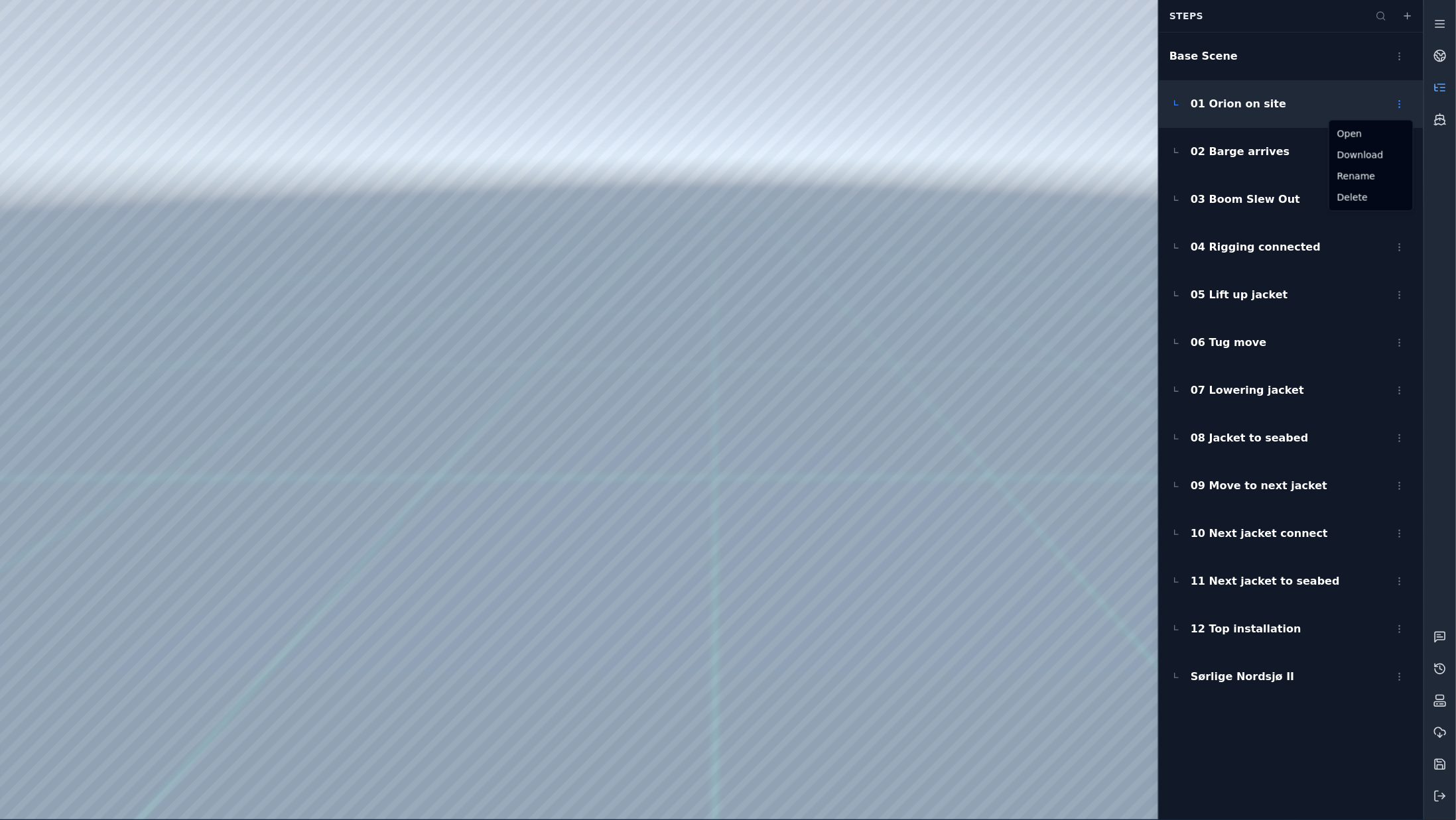
click at [1403, 98] on html "Support Steps Base Scene 01 Orion on site 02 Barge arrives 03 Boom Slew Out 04 …" at bounding box center [728, 410] width 1456 height 820
click at [1442, 136] on html "Support Steps Base Scene 01 Orion on site 02 Barge arrives 03 Boom Slew Out 04 …" at bounding box center [728, 410] width 1456 height 820
click at [1442, 131] on link at bounding box center [1440, 119] width 32 height 32
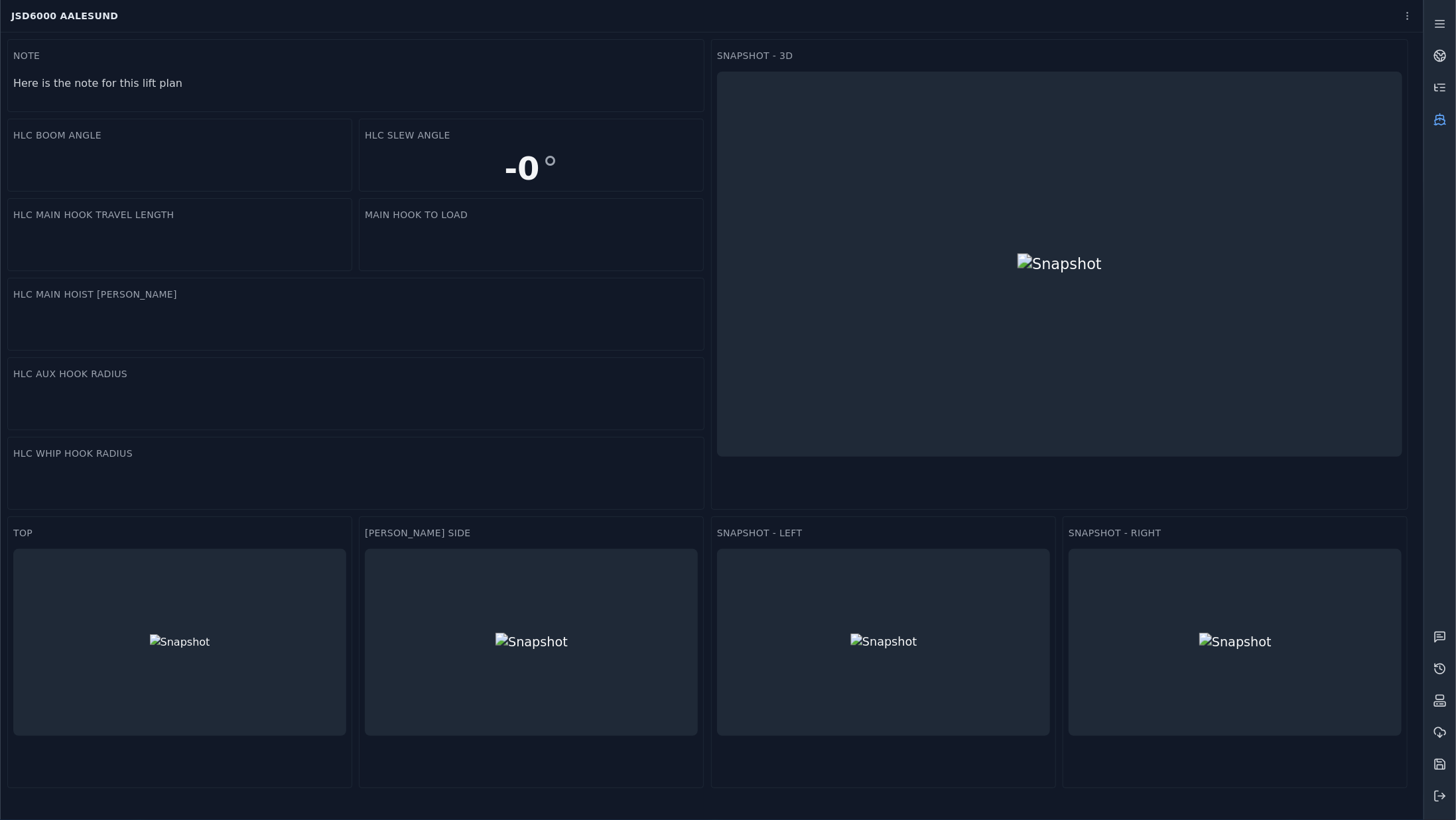
click at [1442, 131] on link at bounding box center [1440, 119] width 32 height 32
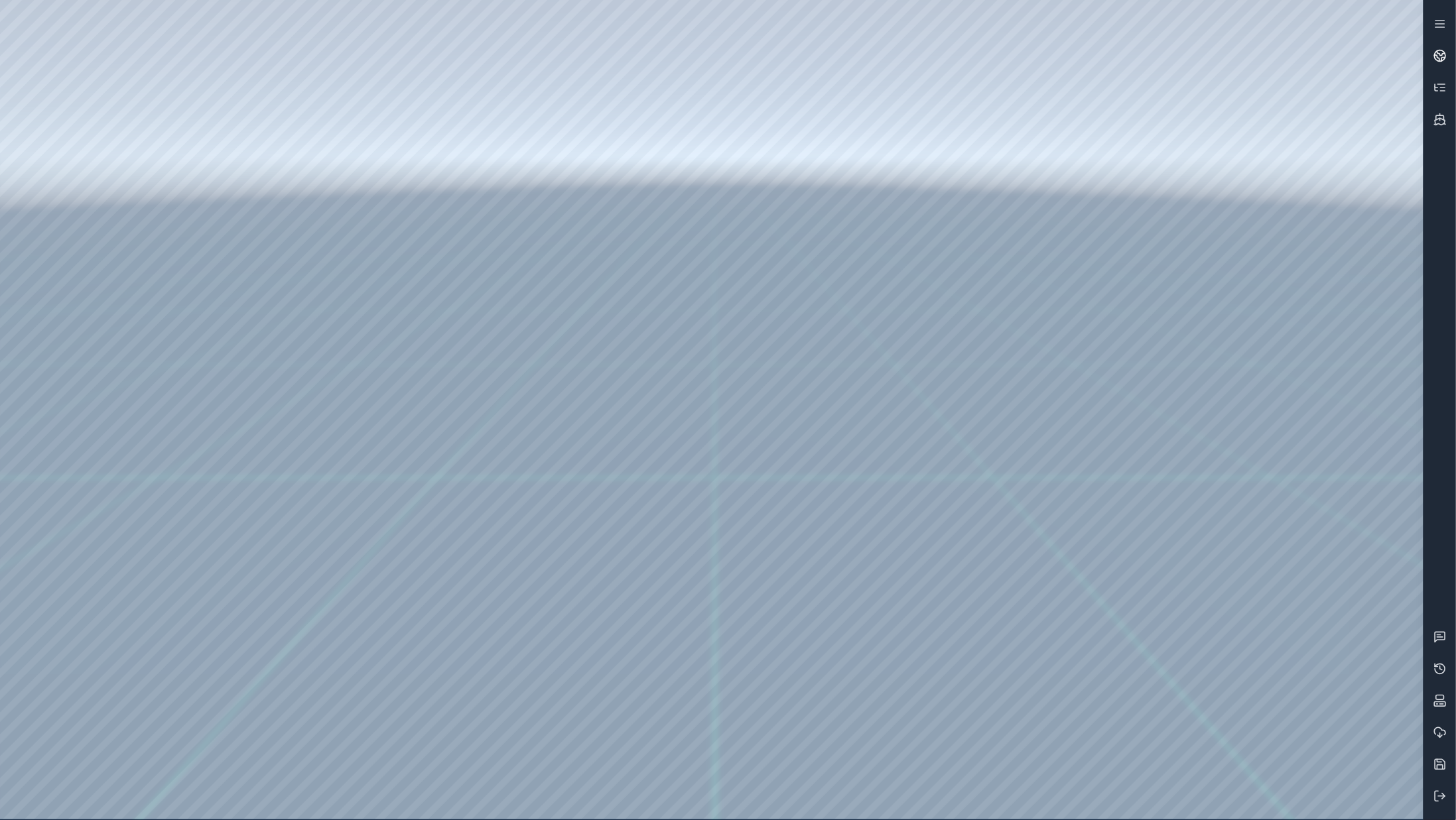
click at [1442, 65] on link at bounding box center [1440, 56] width 32 height 32
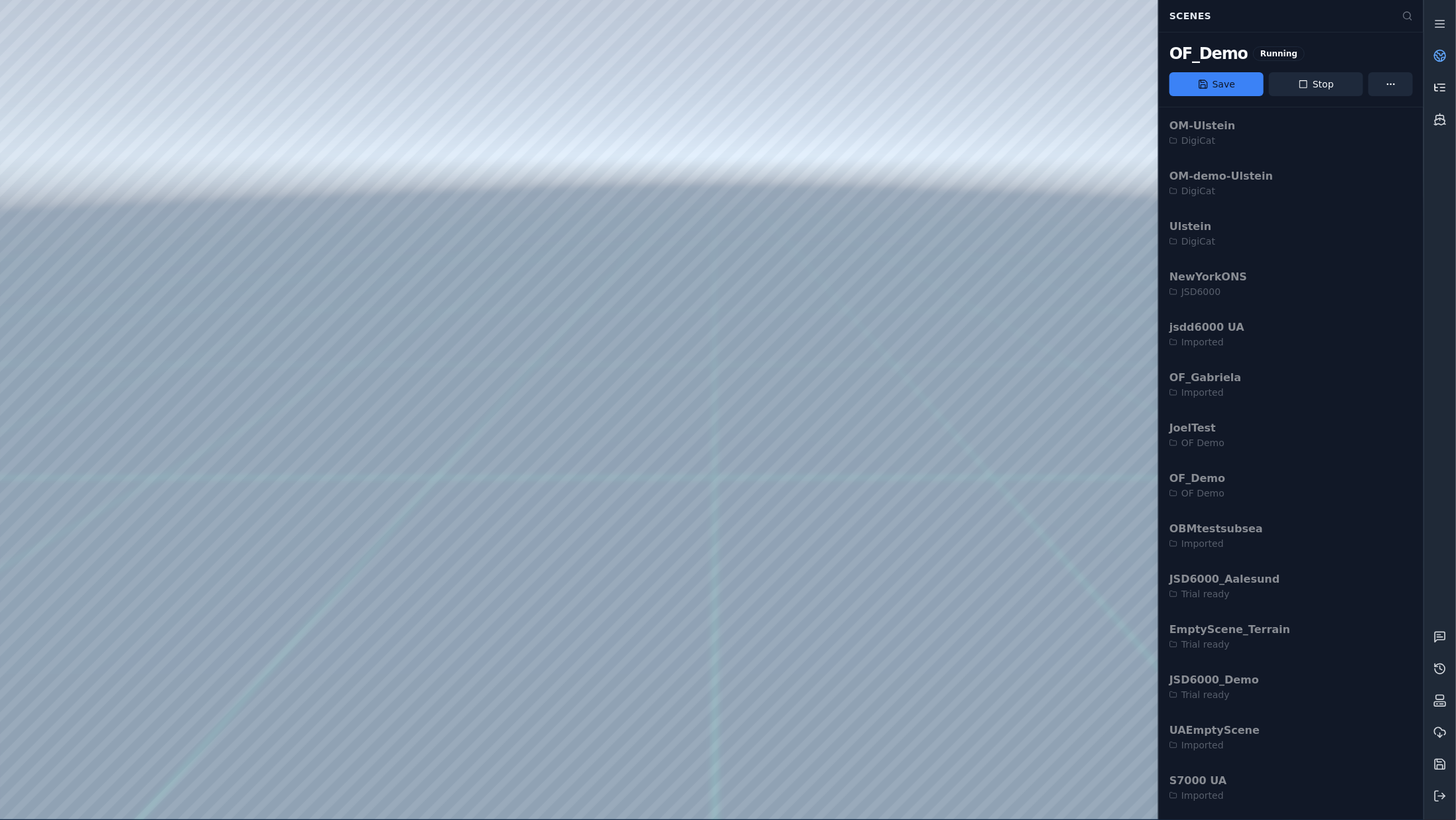
click at [1442, 91] on icon at bounding box center [1443, 91] width 4 height 0
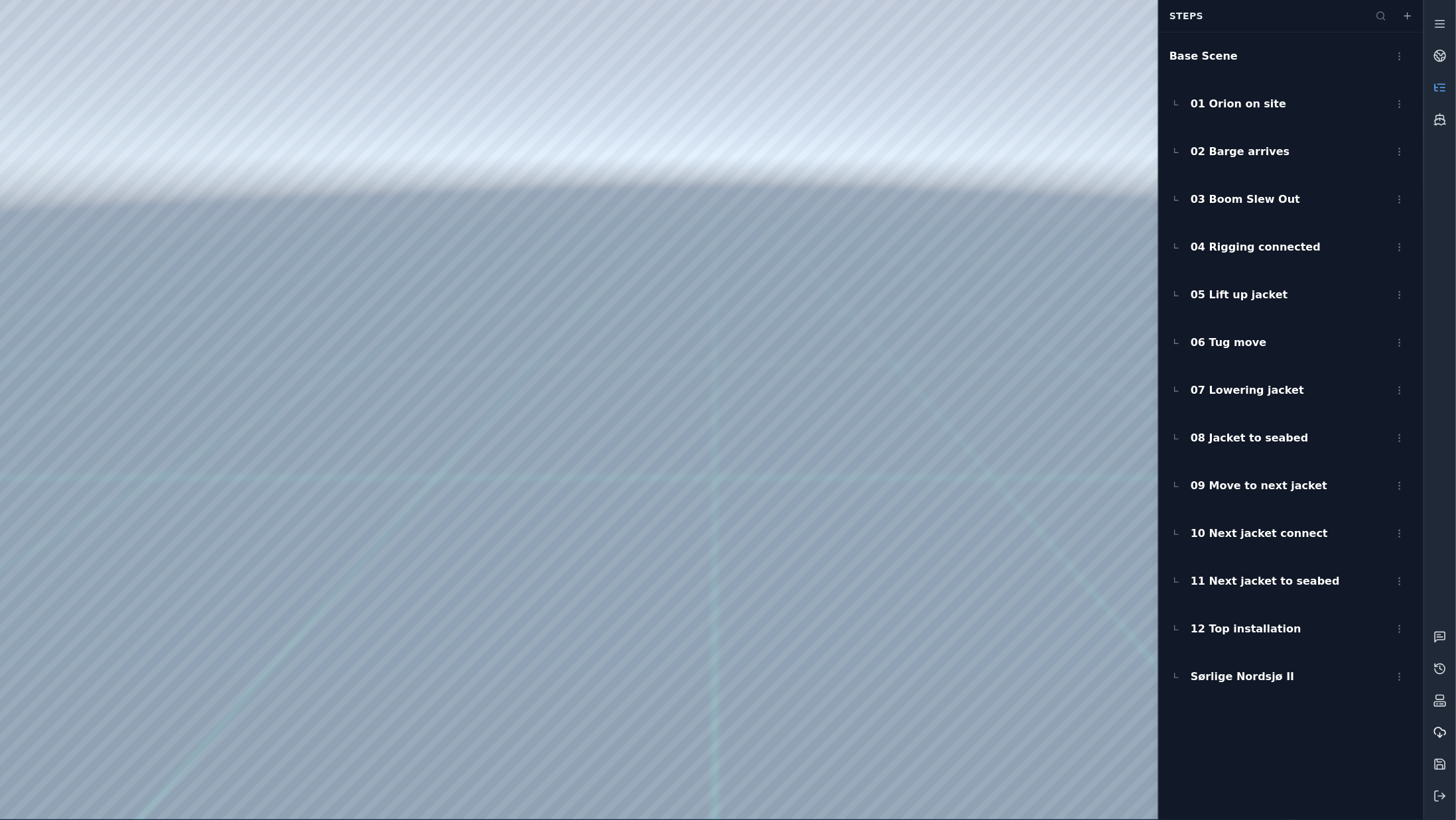
click at [1442, 734] on icon at bounding box center [1440, 732] width 13 height 13
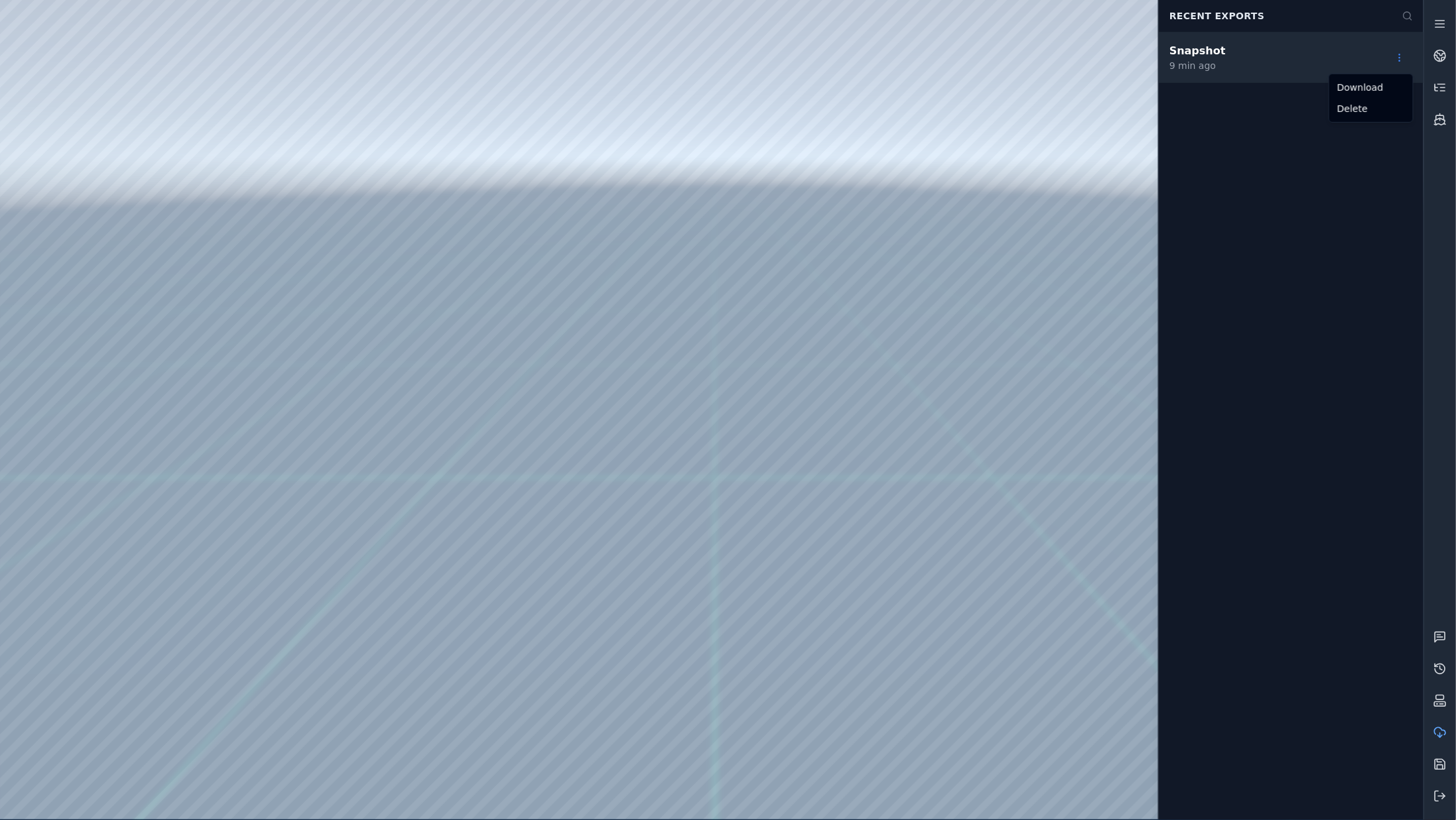
click at [1404, 63] on html "Support Recent Exports Snapshot 9 min ago Download Delete" at bounding box center [728, 410] width 1456 height 820
click at [1455, 487] on html "Support Recent Exports Snapshot 10 min ago Download Delete" at bounding box center [728, 410] width 1456 height 820
click at [1443, 788] on button at bounding box center [1440, 796] width 32 height 32
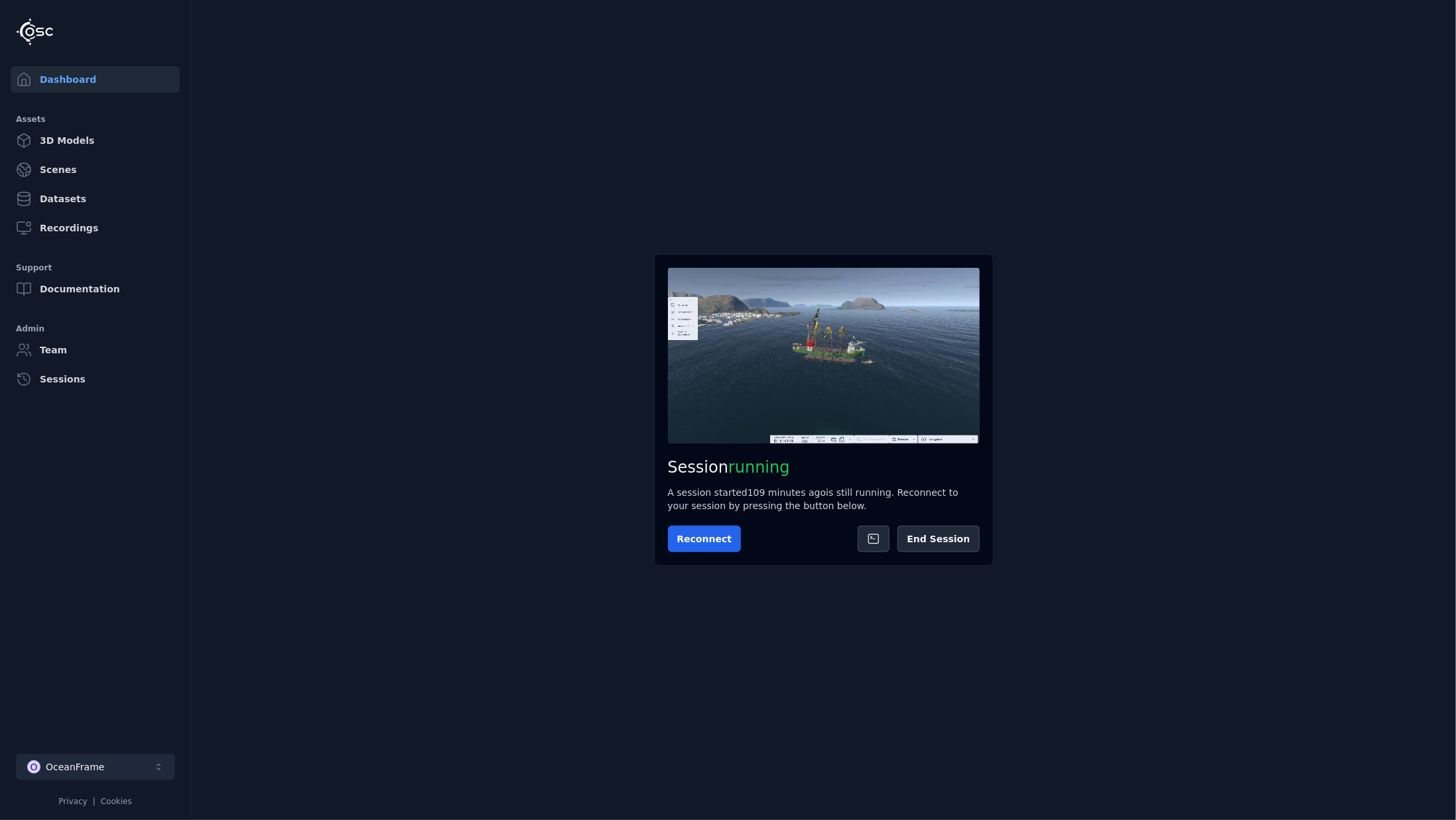
click at [128, 757] on button "O OceanFrame" at bounding box center [95, 767] width 160 height 26
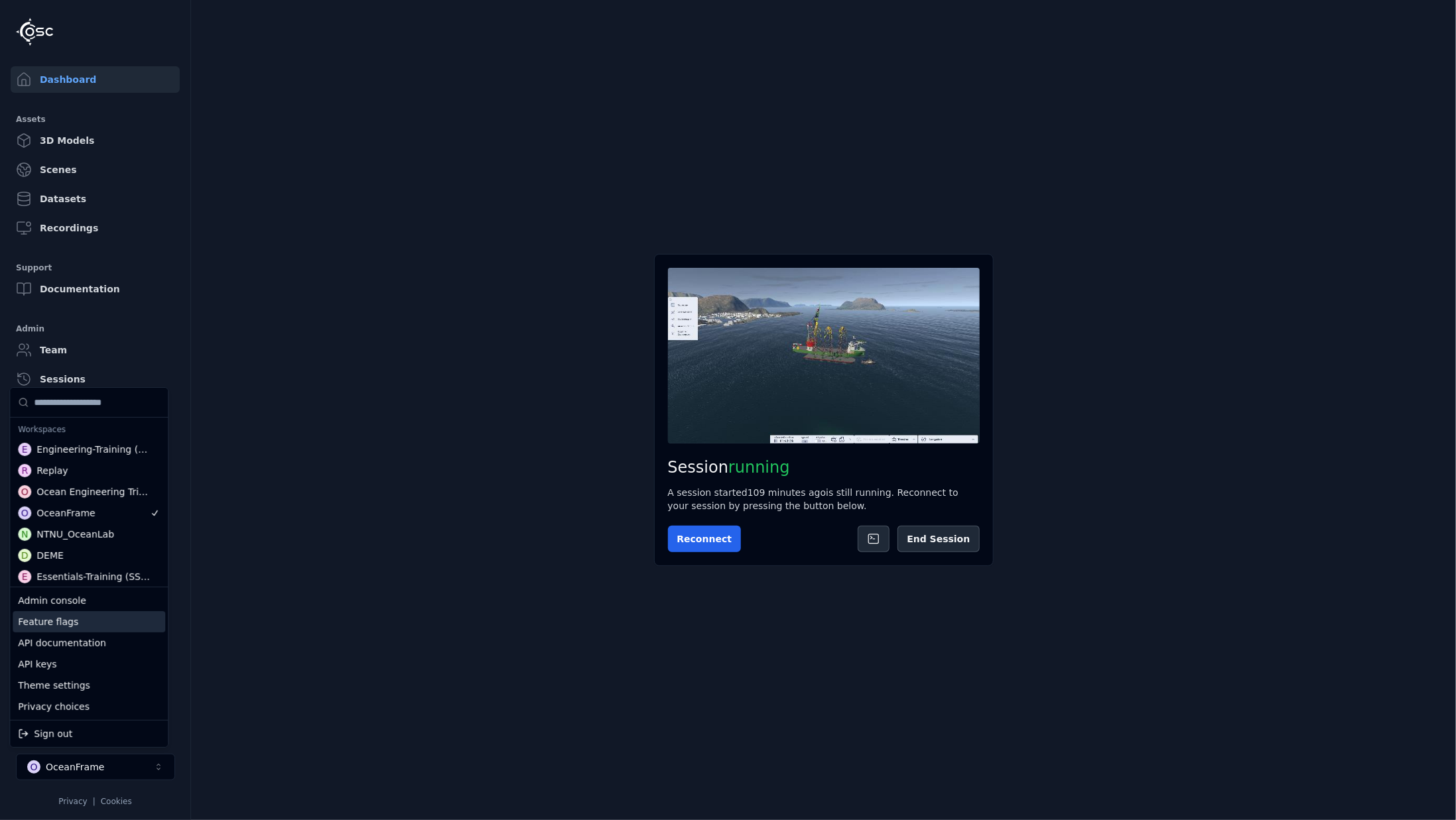
click at [96, 620] on div "Feature flags" at bounding box center [88, 622] width 153 height 21
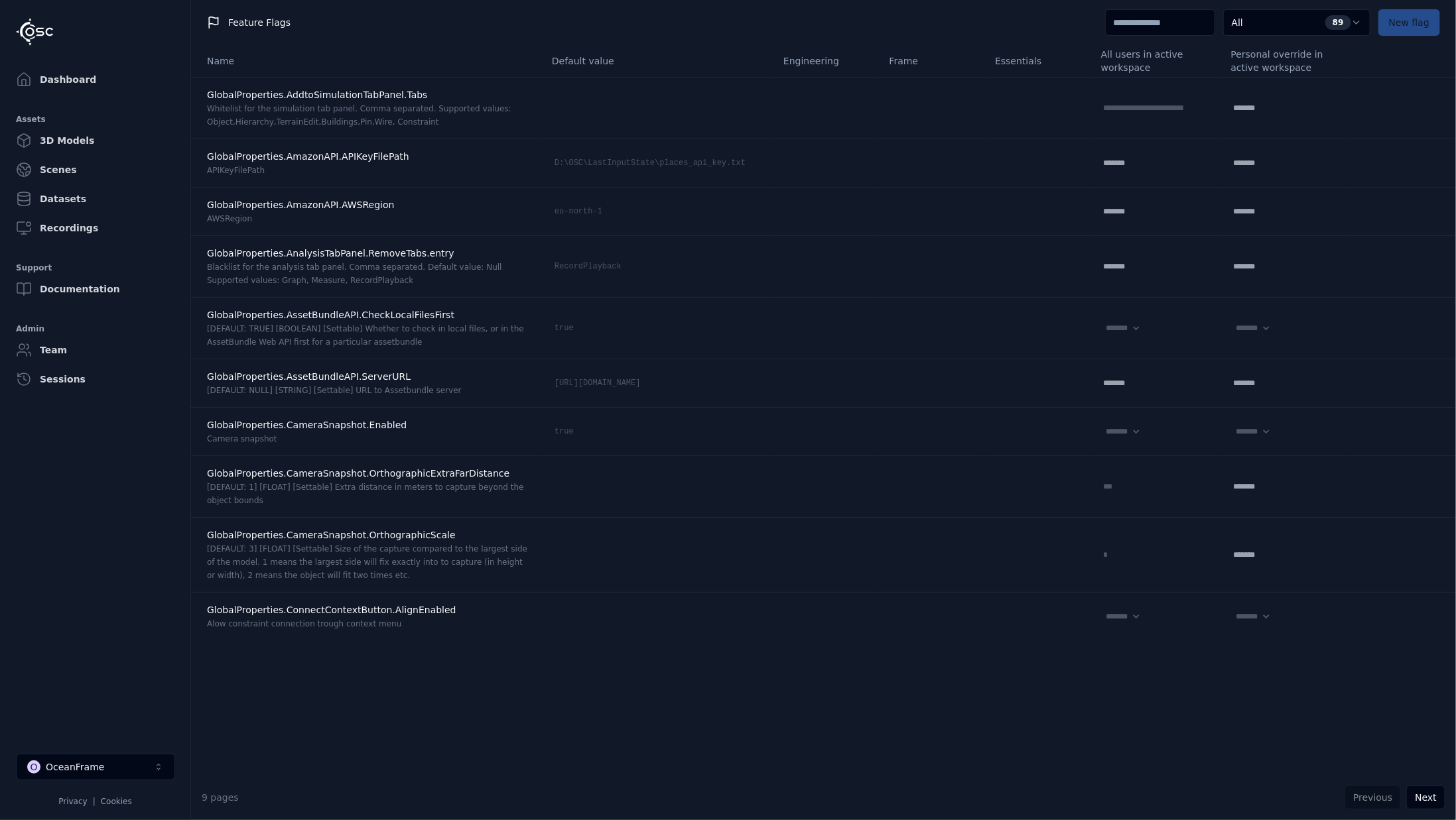
click at [1400, 23] on div "All 89 New flag" at bounding box center [1281, 23] width 351 height 26
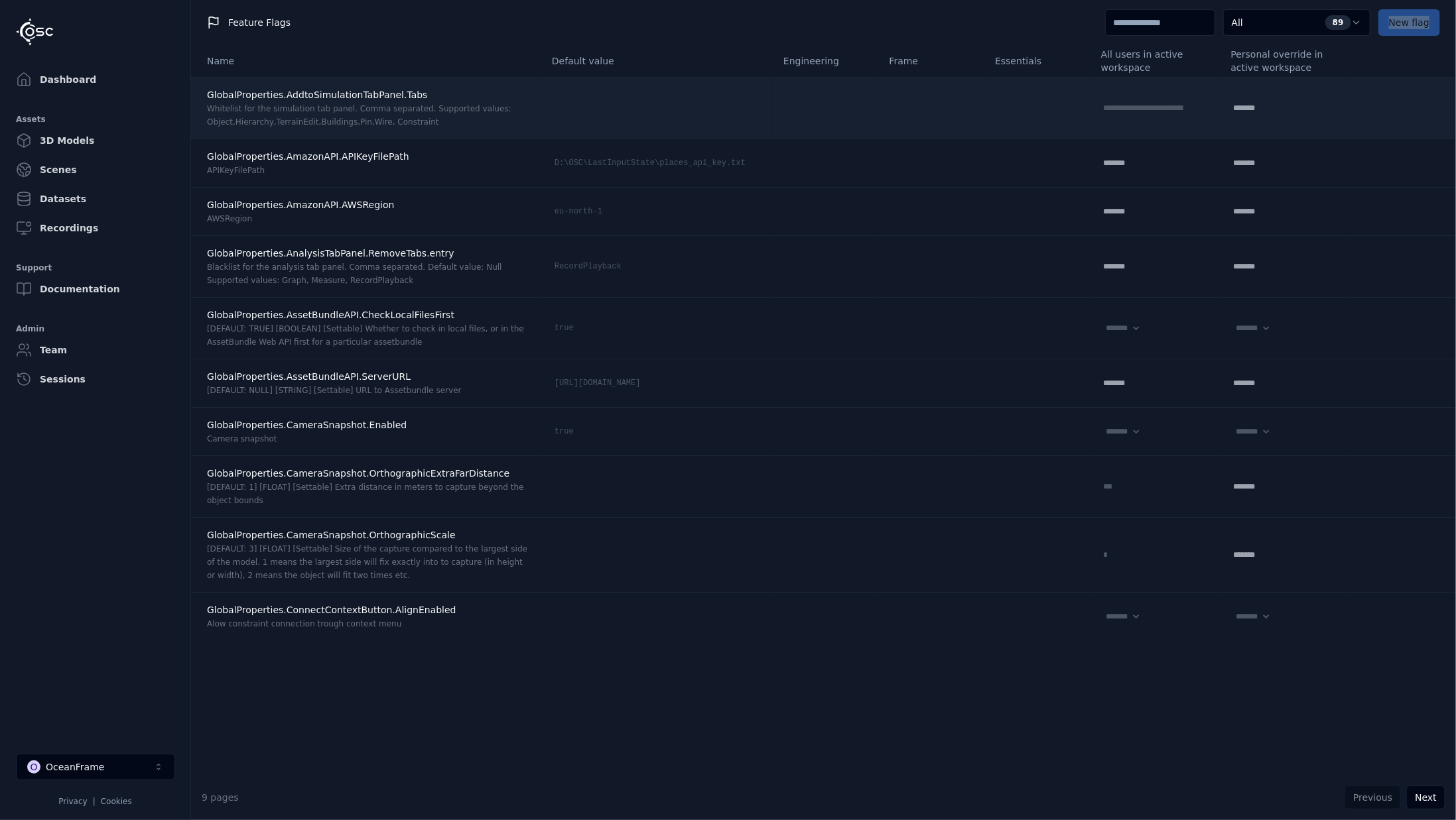
drag, startPoint x: 1400, startPoint y: 23, endPoint x: 1288, endPoint y: 130, distance: 154.9
click at [1399, 24] on div "All 89 New flag" at bounding box center [1281, 23] width 351 height 26
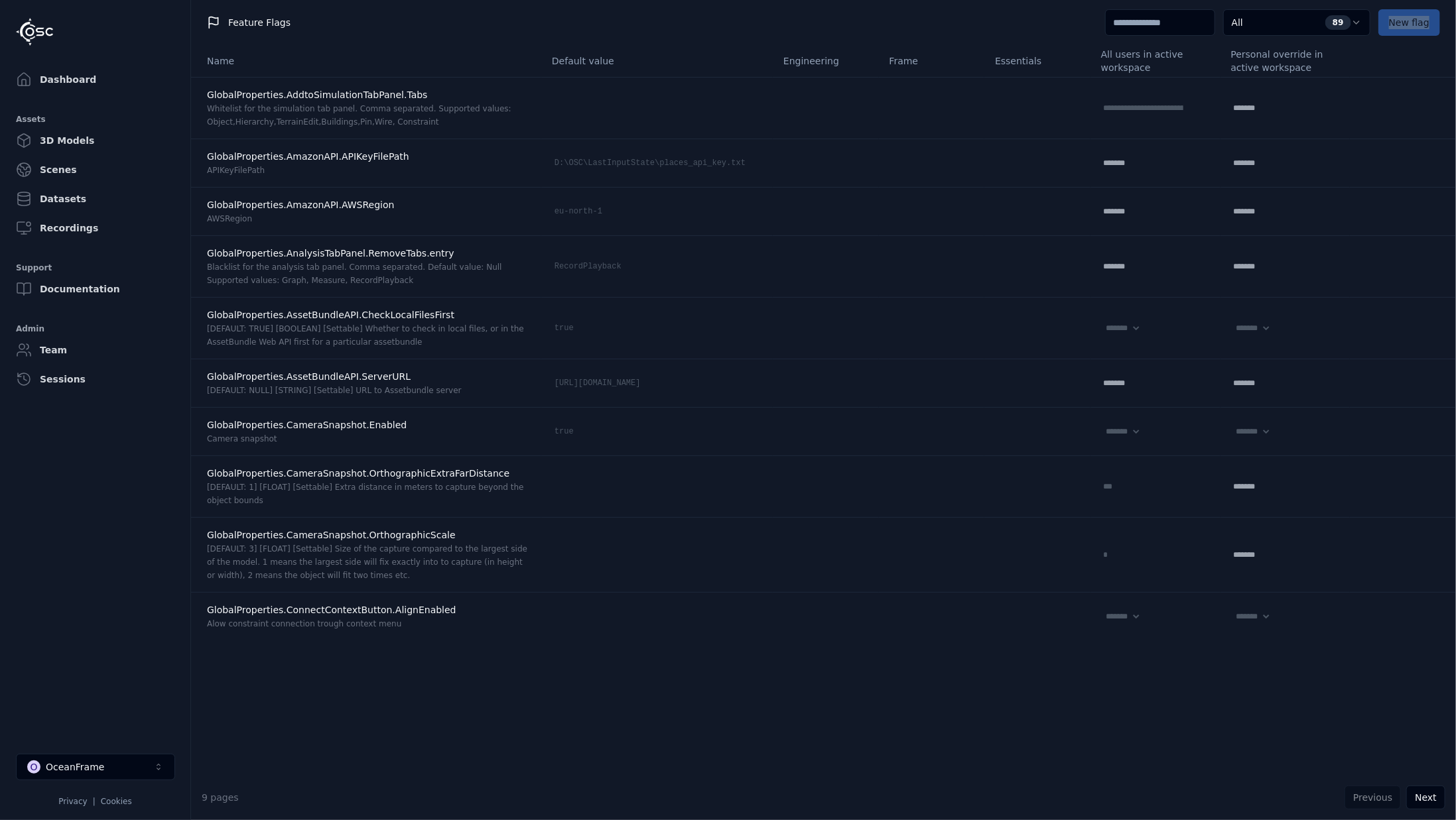
click at [1036, 24] on div "Feature Flags All 89 New flag" at bounding box center [823, 23] width 1265 height 45
click at [1010, 23] on div "Feature Flags All 89 New flag" at bounding box center [823, 23] width 1265 height 45
click at [49, 33] on img at bounding box center [34, 32] width 37 height 28
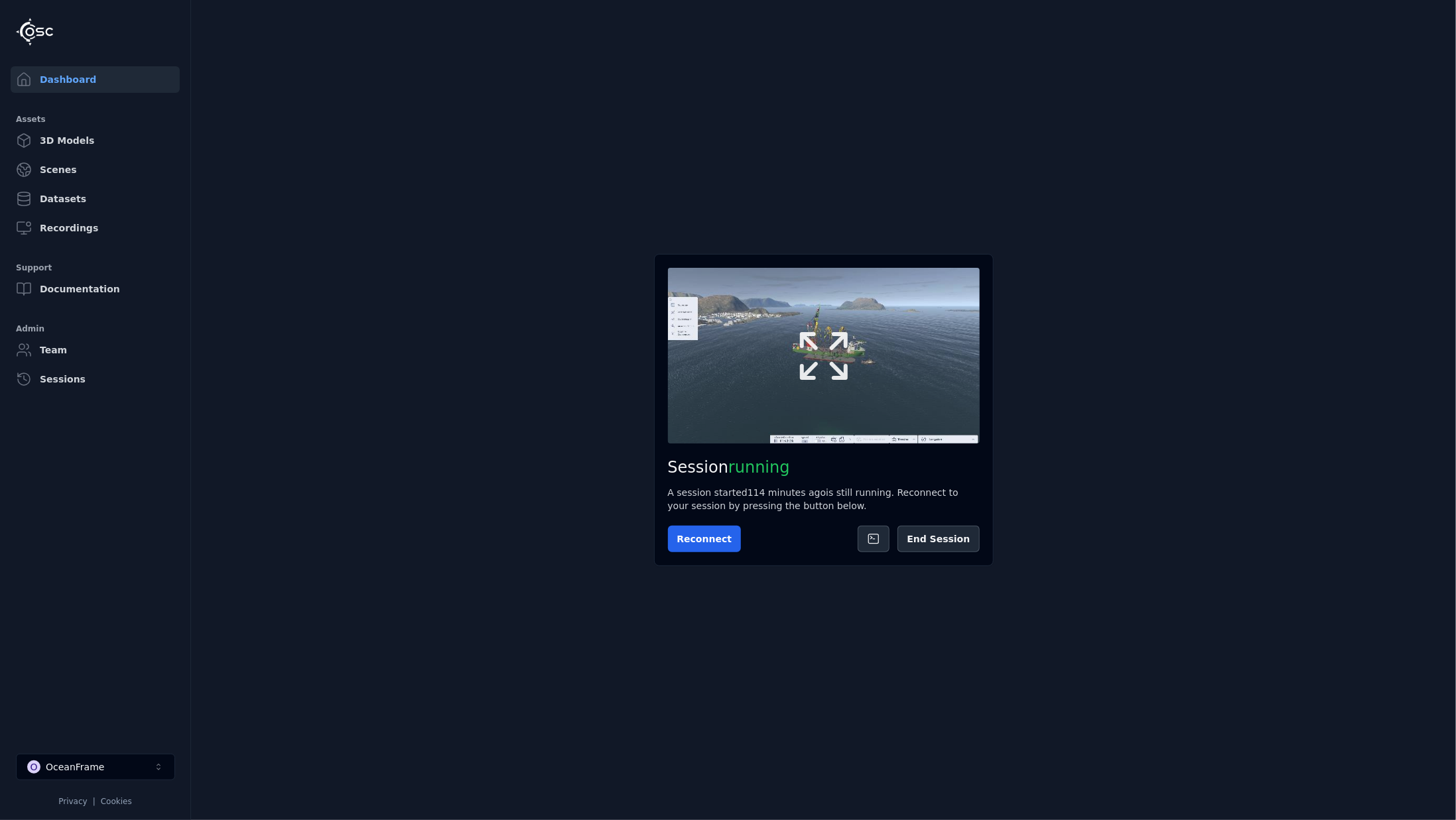
click at [818, 350] on icon at bounding box center [824, 356] width 64 height 64
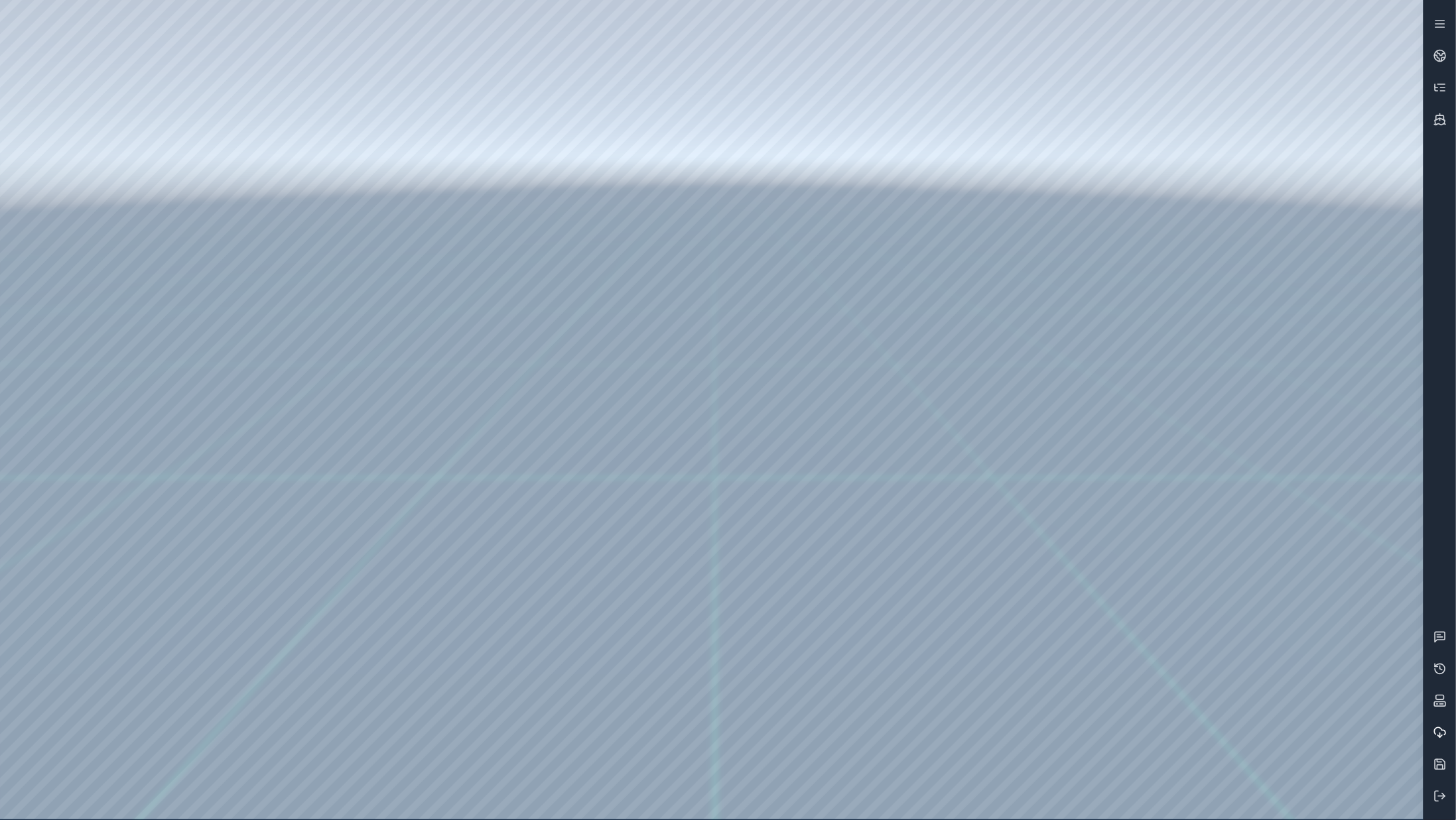
click at [1442, 734] on icon at bounding box center [1440, 732] width 13 height 13
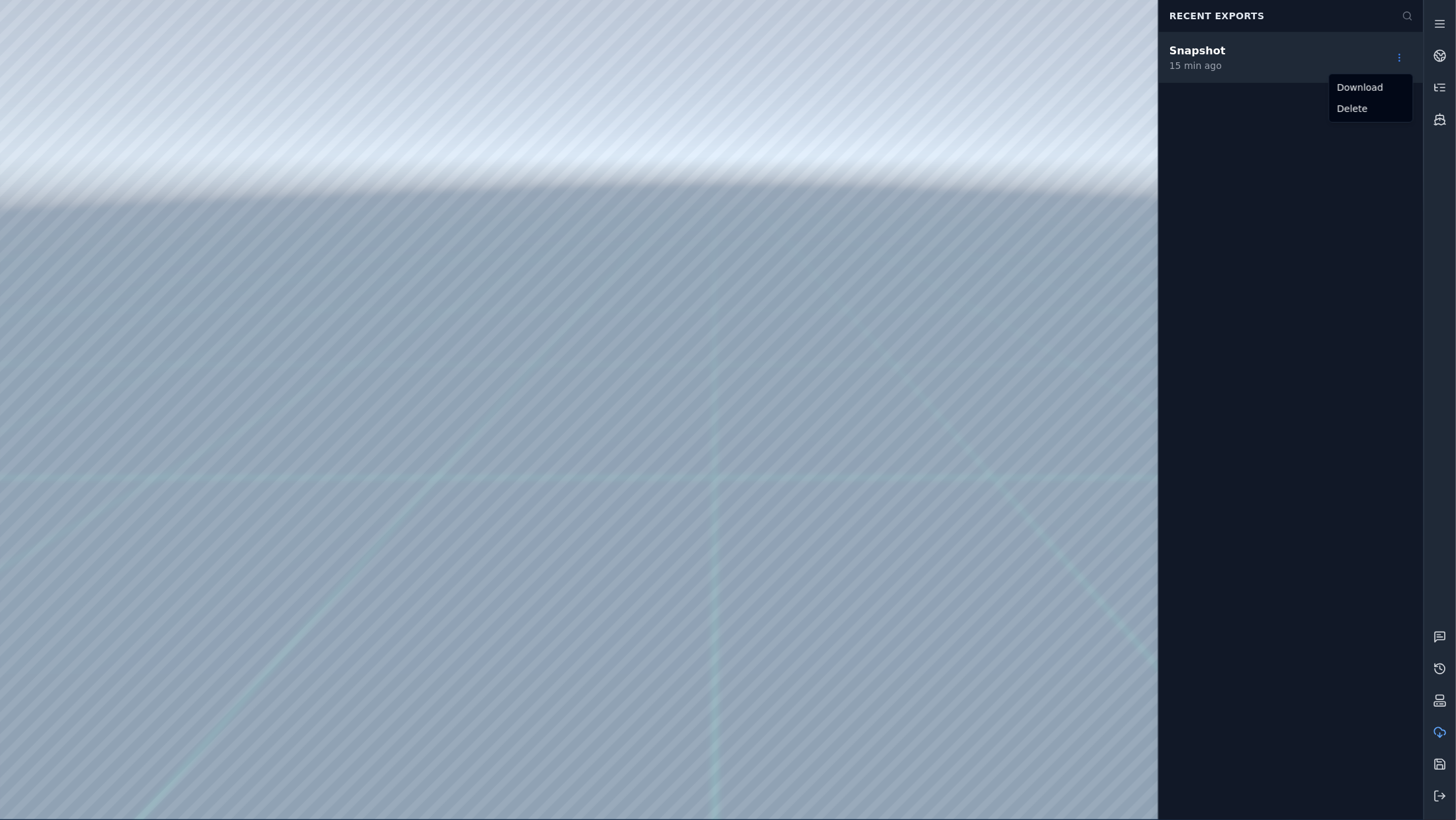
click at [1404, 59] on html "Support Recent Exports Snapshot 15 min ago Download Delete" at bounding box center [728, 410] width 1456 height 820
click at [847, 236] on html "Support Recent Exports Snapshot 15 min ago Download Delete" at bounding box center [728, 410] width 1456 height 820
click at [1406, 58] on html "Support Recent Exports Snapshot 17 min ago" at bounding box center [728, 410] width 1456 height 820
click at [953, 192] on html "Support Recent Exports Snapshot 17 min ago Download Delete" at bounding box center [728, 410] width 1456 height 820
click at [908, 82] on div at bounding box center [711, 410] width 1424 height 820
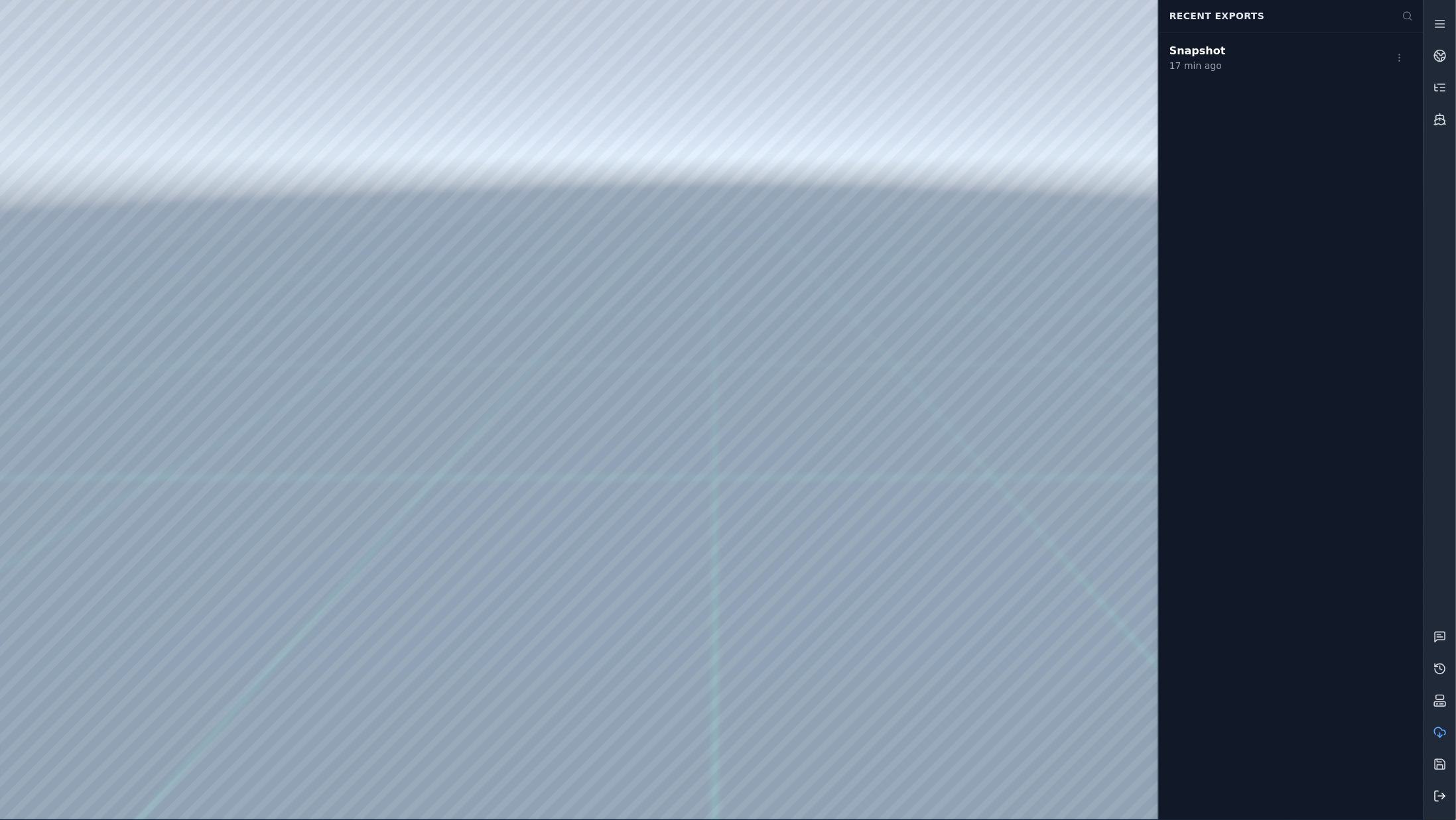
click at [1451, 801] on button at bounding box center [1440, 796] width 32 height 32
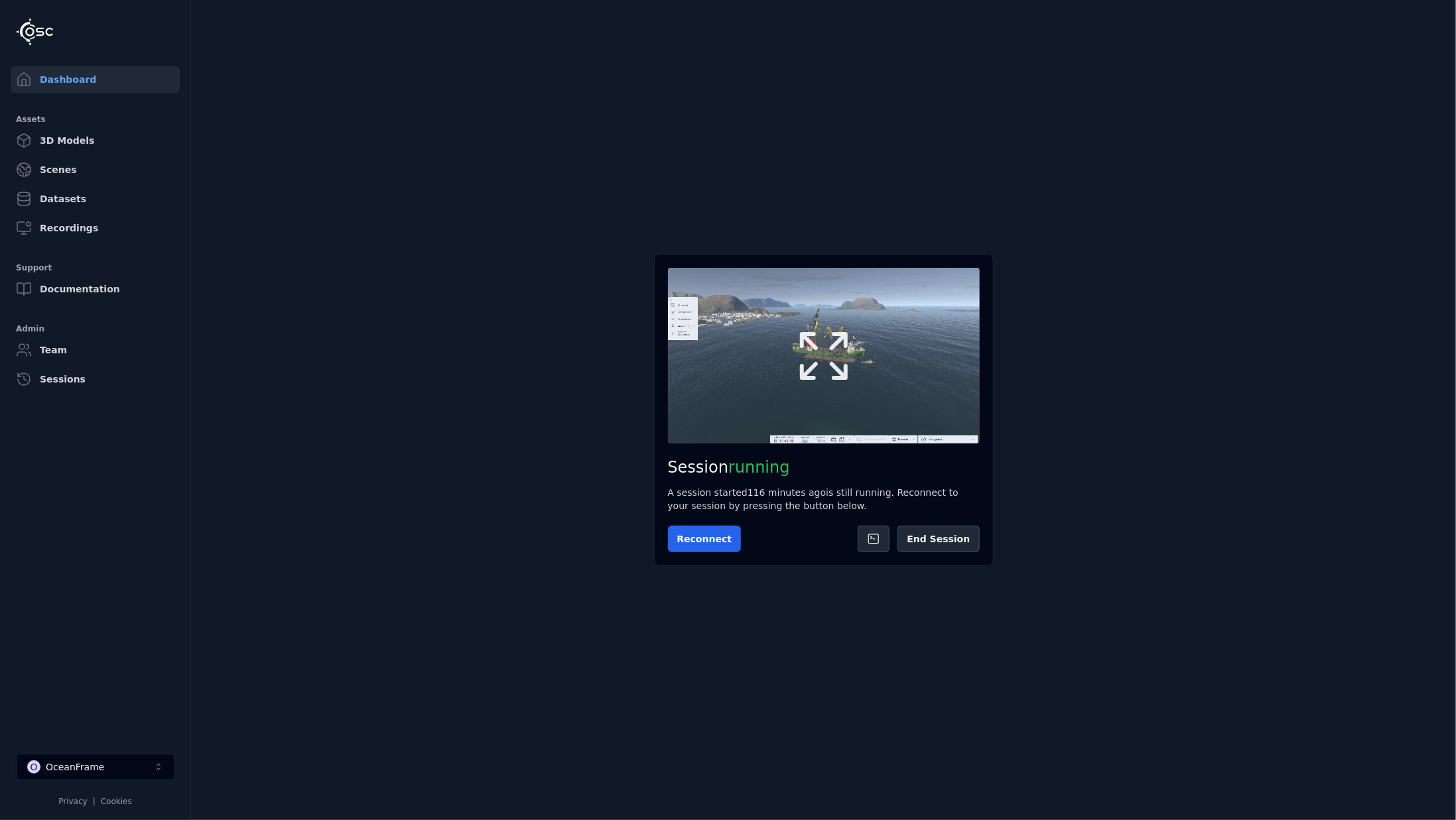
click at [817, 373] on icon at bounding box center [824, 356] width 64 height 64
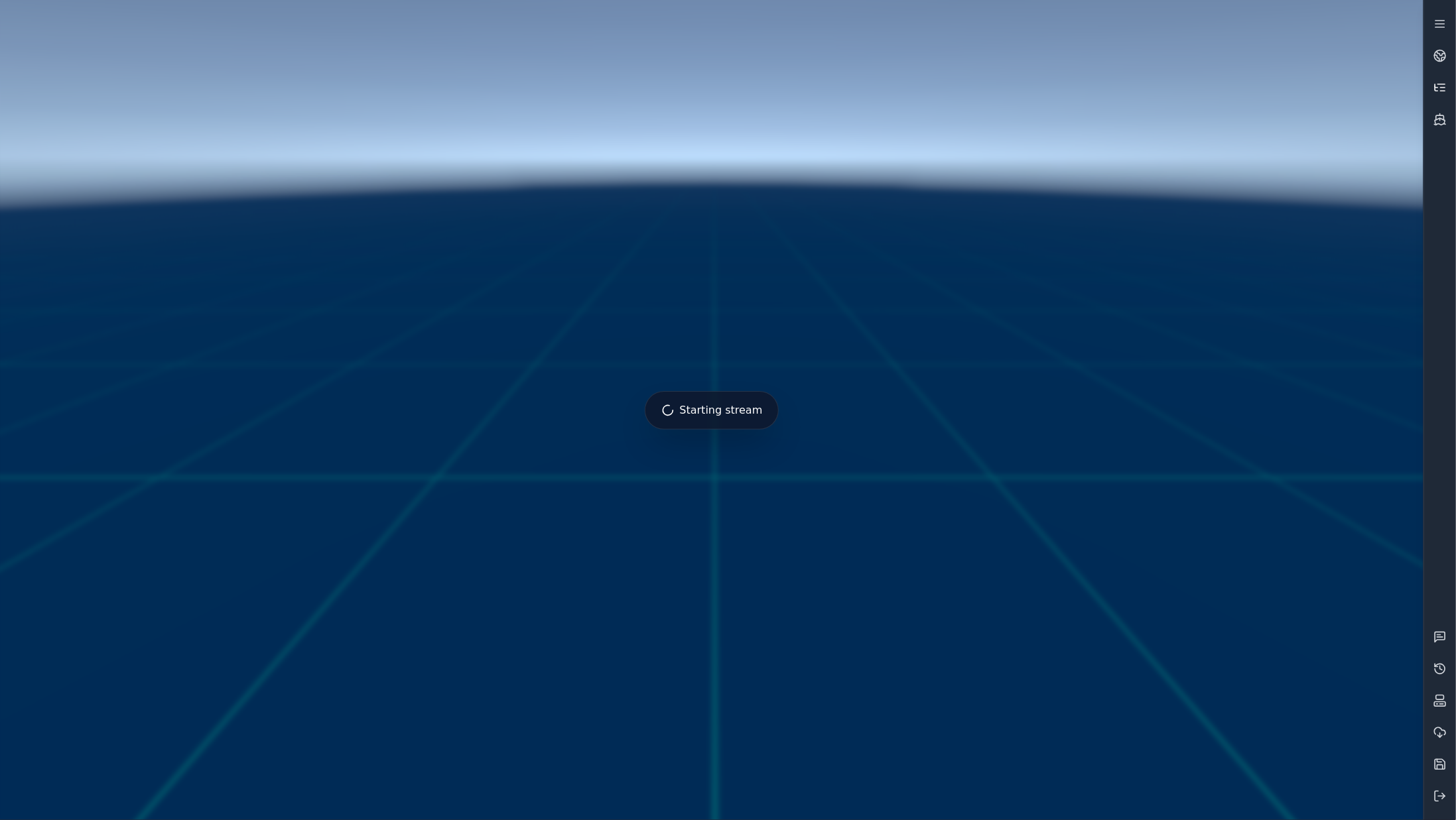
click at [1442, 87] on icon at bounding box center [1443, 87] width 4 height 0
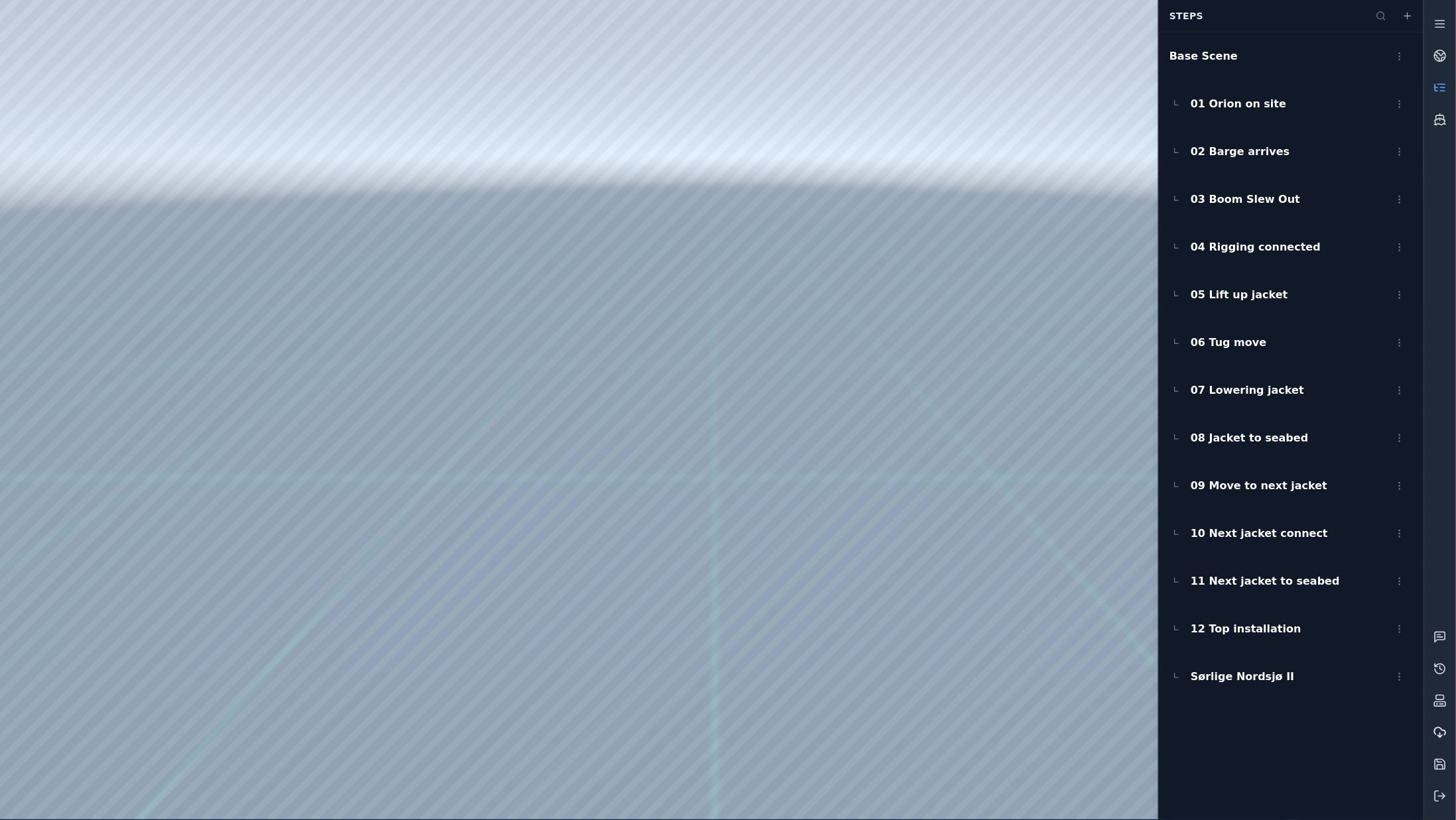
click at [1439, 729] on icon at bounding box center [1440, 732] width 11 height 7
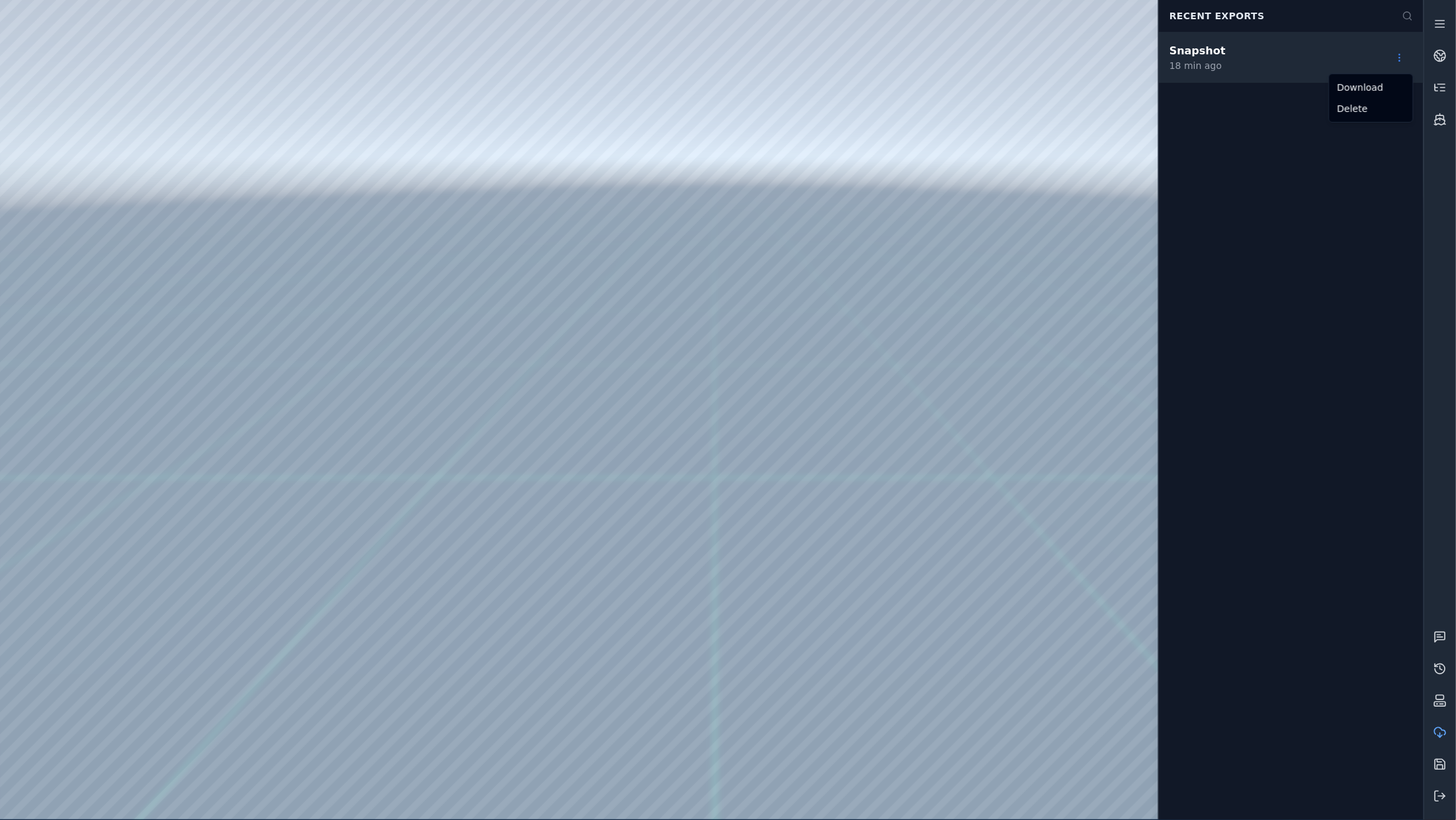
click at [1398, 61] on html "Support Recent Exports Snapshot 18 min ago Download Delete" at bounding box center [728, 410] width 1456 height 820
click at [949, 255] on html "Support Recent Exports Snapshot 18 min ago Download Delete" at bounding box center [728, 410] width 1456 height 820
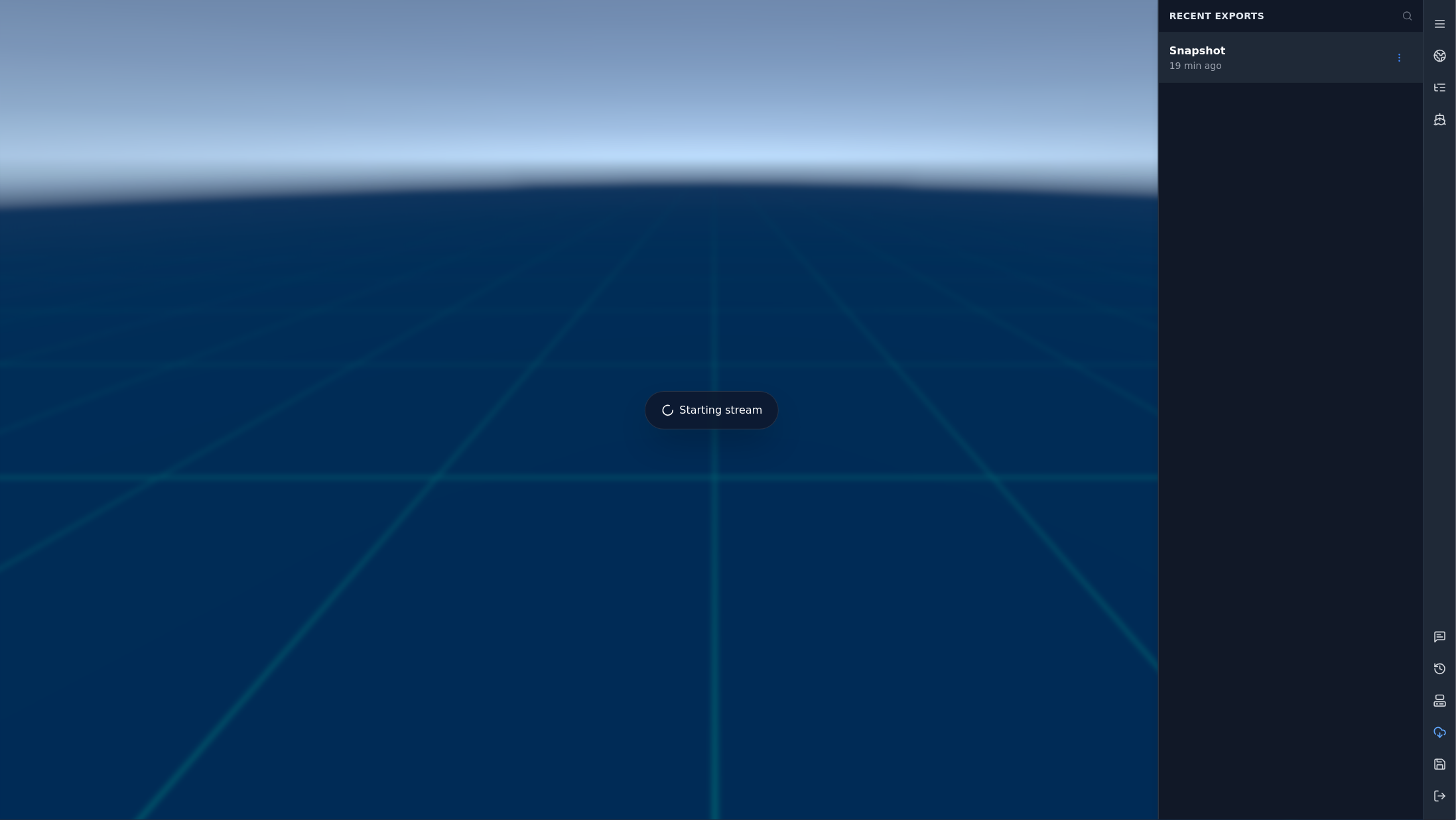
click at [1398, 57] on div "Starting stream Recent Exports Snapshot 19 min ago" at bounding box center [711, 410] width 1424 height 820
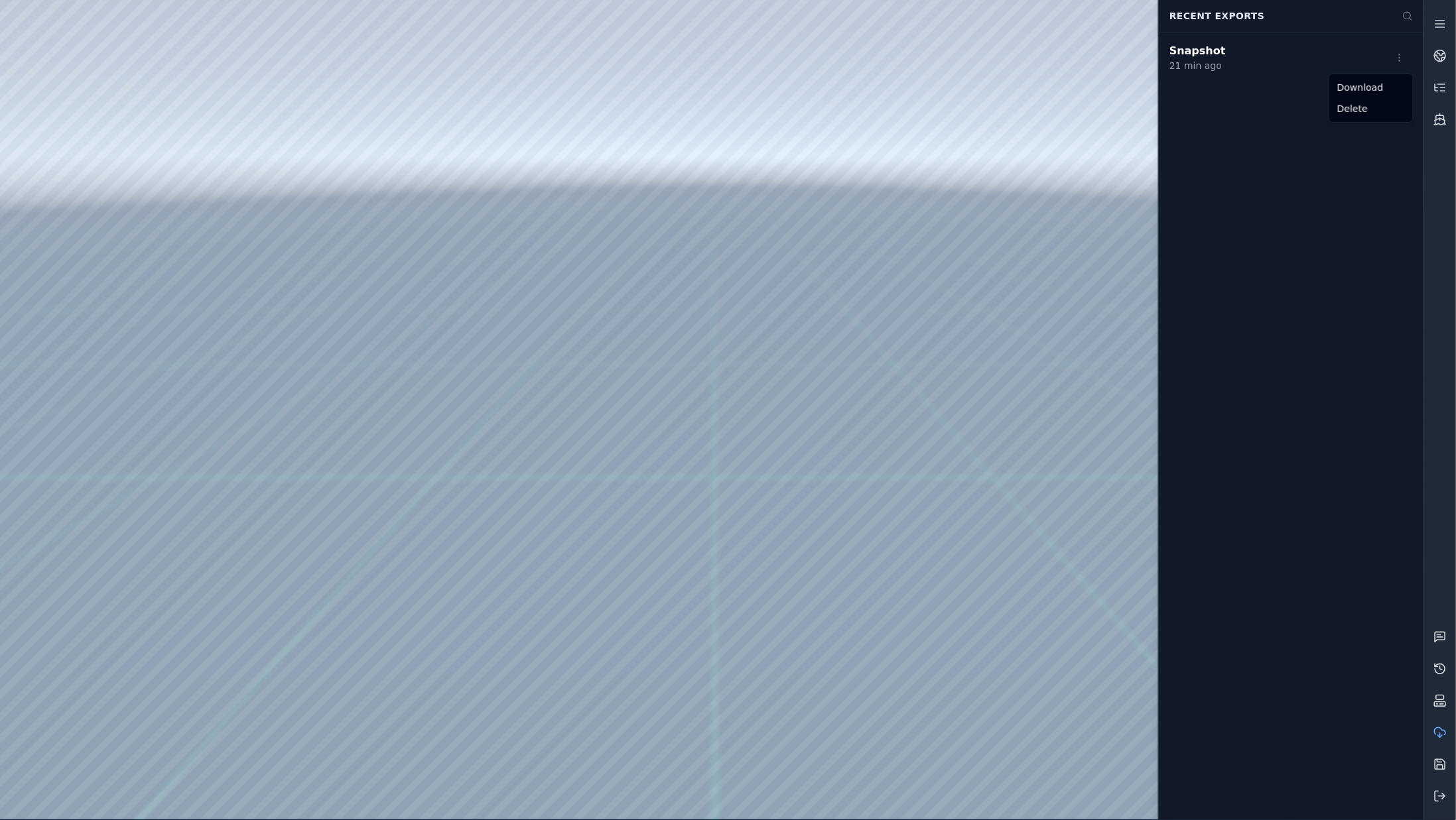
click at [956, 389] on html "Support Recent Exports Snapshot 21 min ago Download Delete" at bounding box center [728, 410] width 1456 height 820
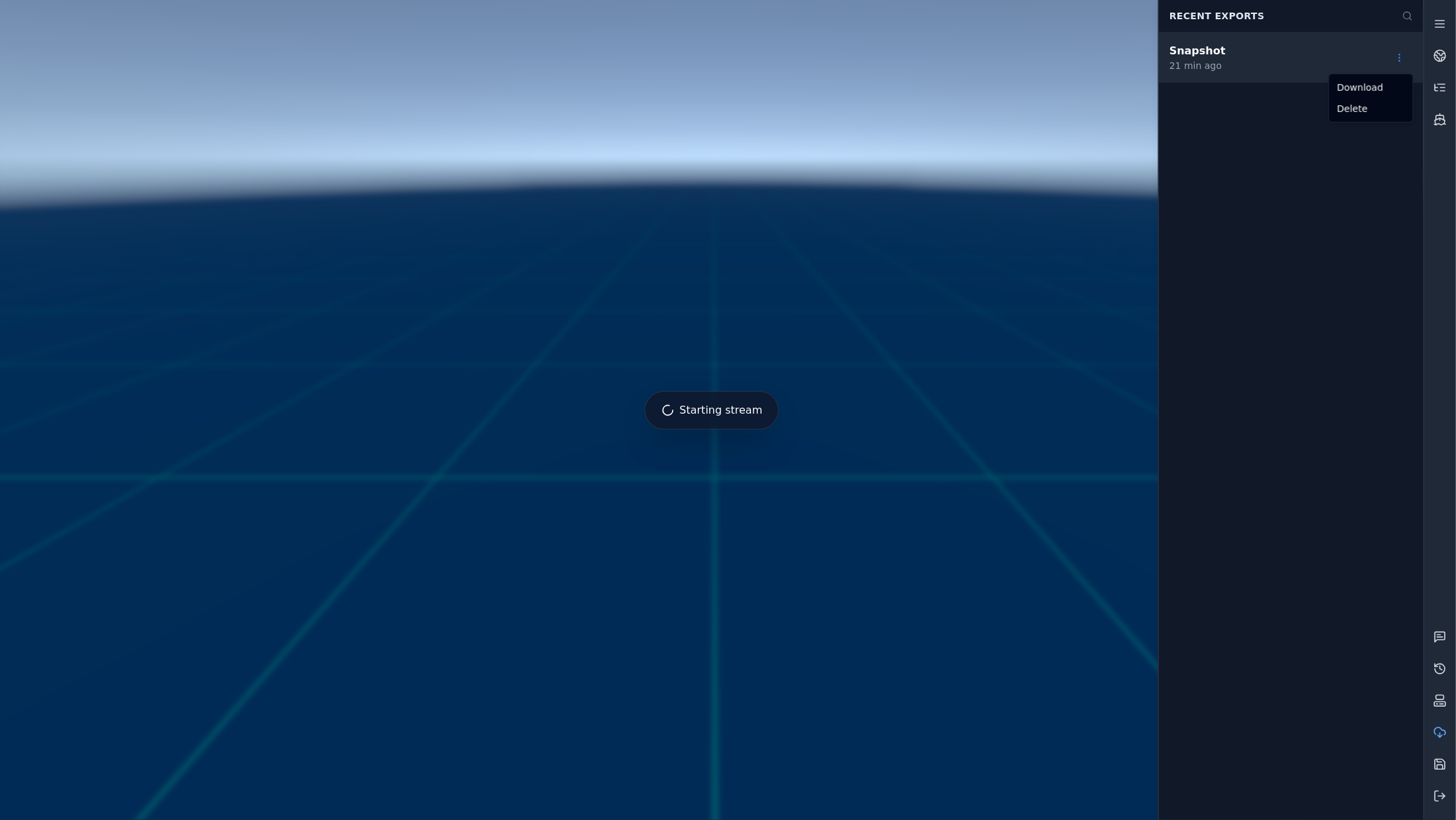
click at [1394, 62] on div "Starting stream Recent Exports Snapshot 21 min ago" at bounding box center [711, 410] width 1424 height 820
click at [1020, 112] on div at bounding box center [711, 410] width 1434 height 831
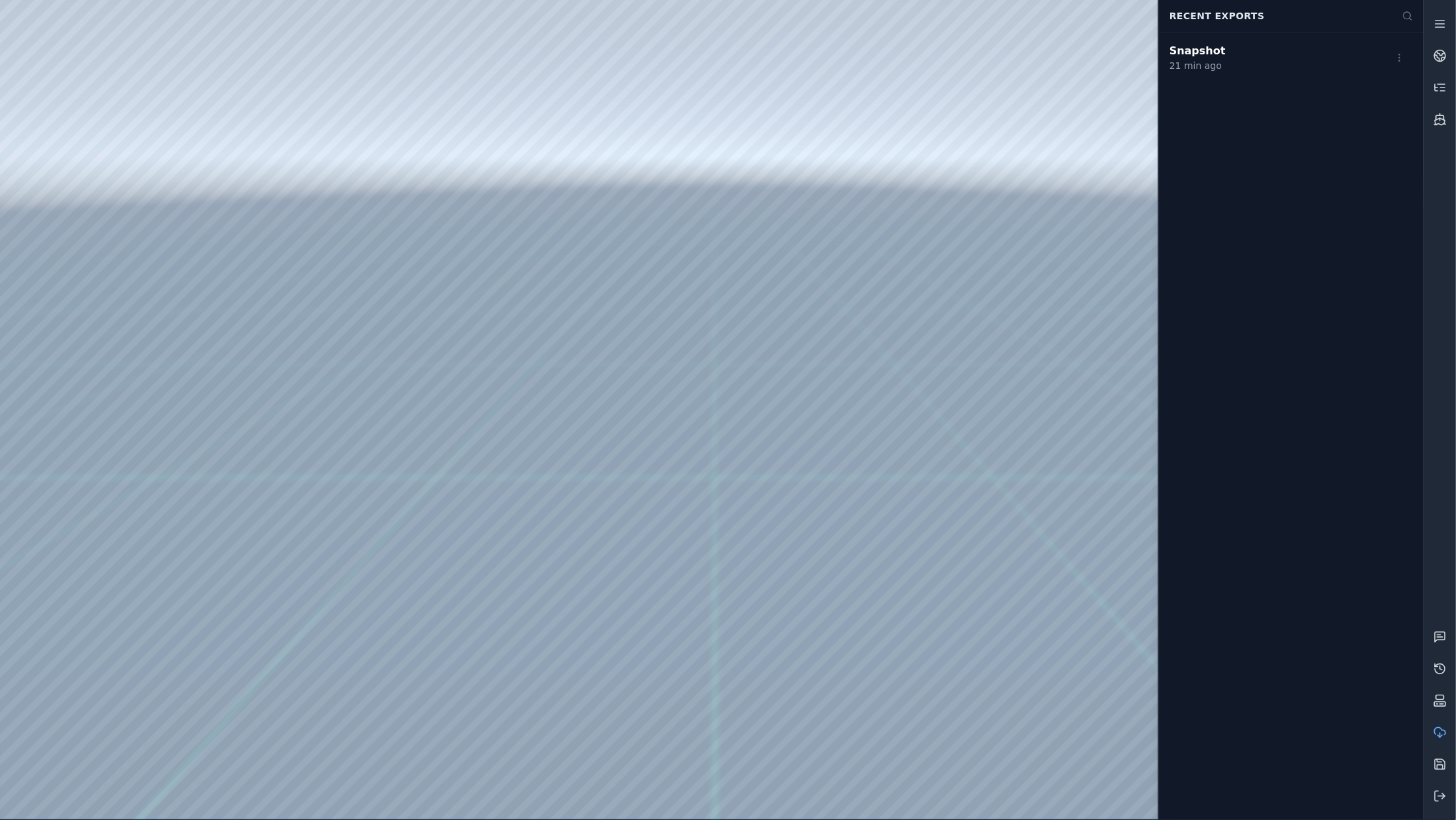
click at [1020, 112] on div at bounding box center [711, 410] width 1424 height 820
click at [1445, 739] on icon at bounding box center [1440, 732] width 13 height 13
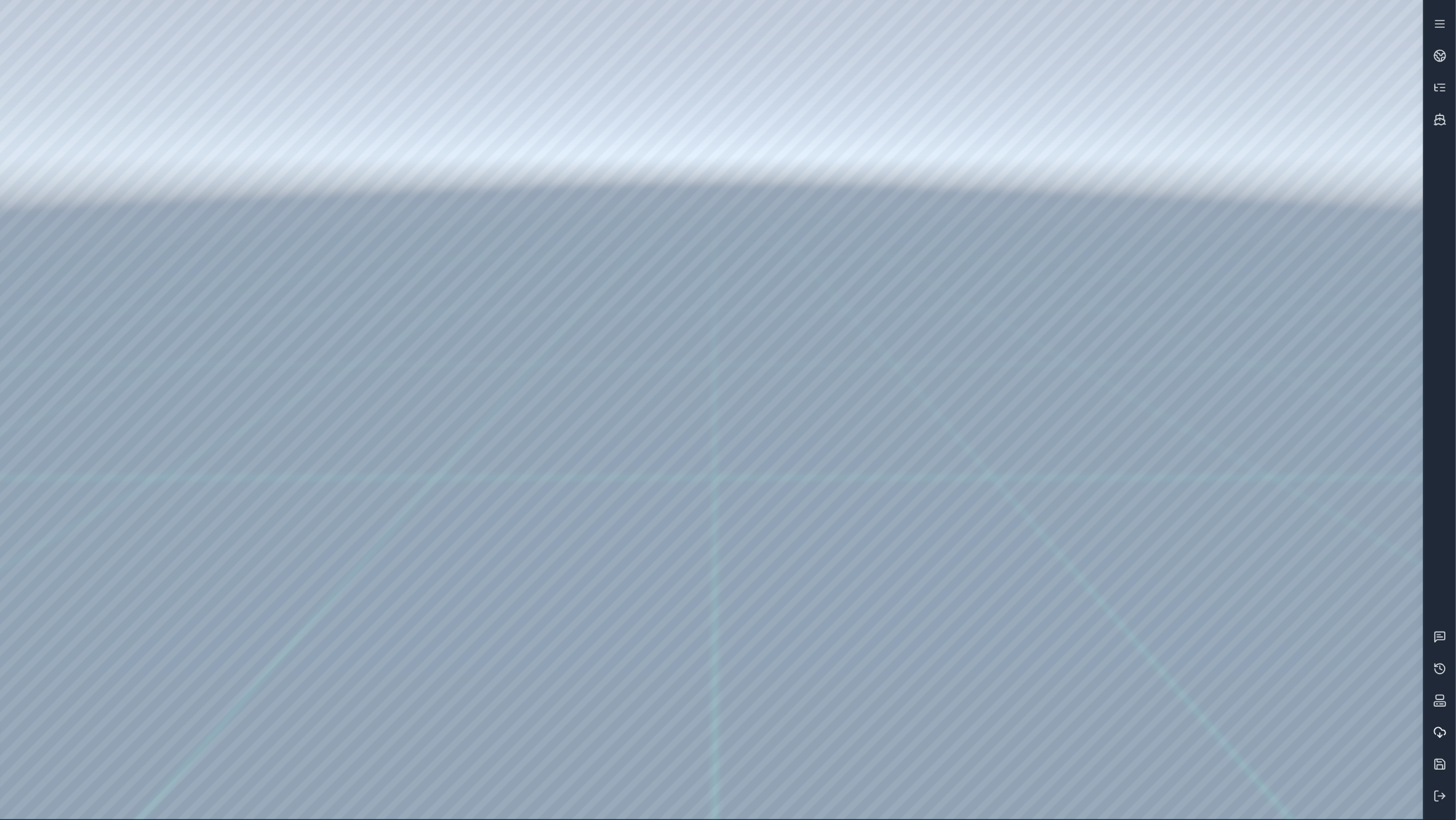
click at [1445, 739] on icon at bounding box center [1440, 732] width 13 height 13
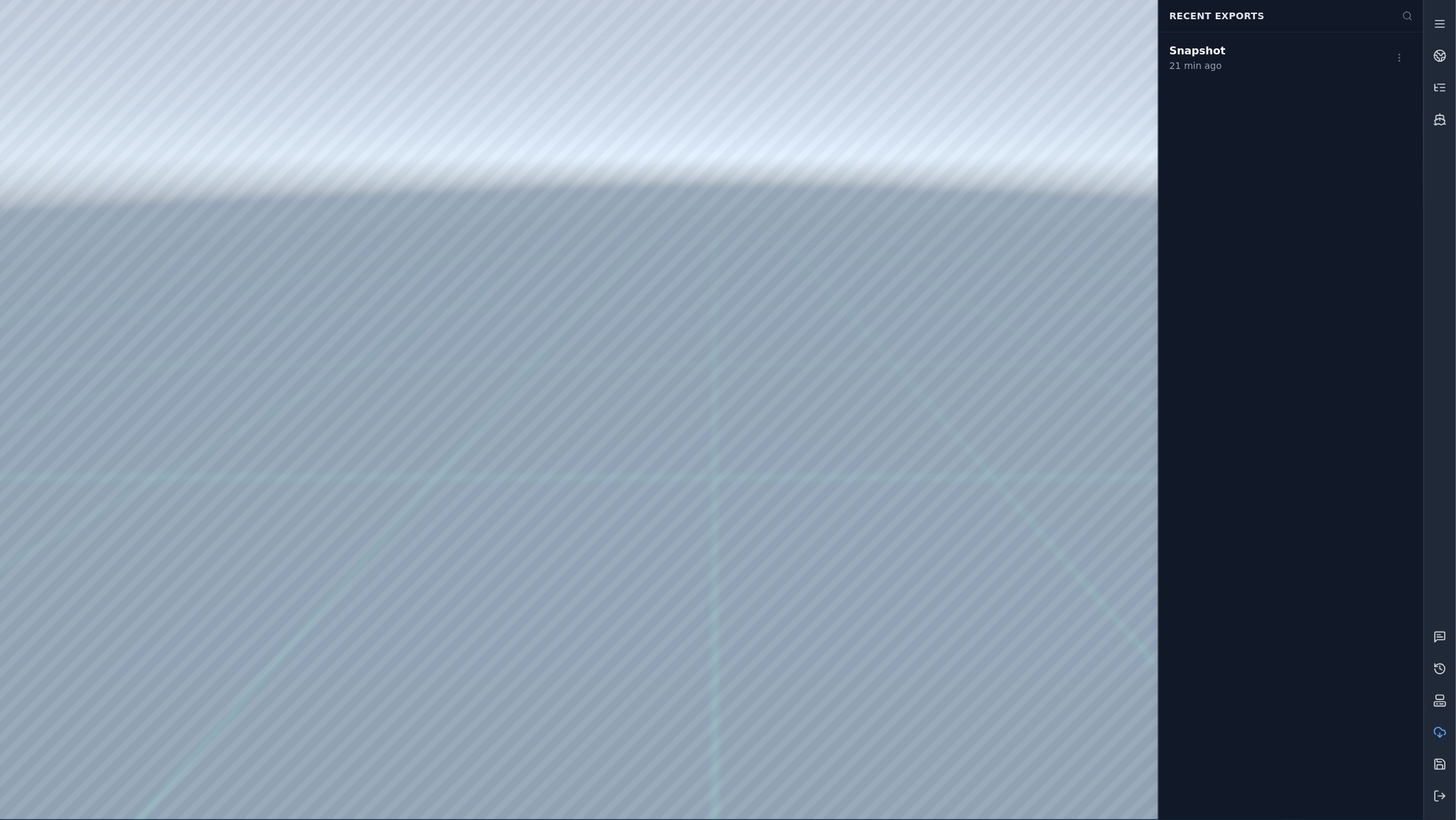
click at [1445, 739] on icon at bounding box center [1440, 732] width 13 height 13
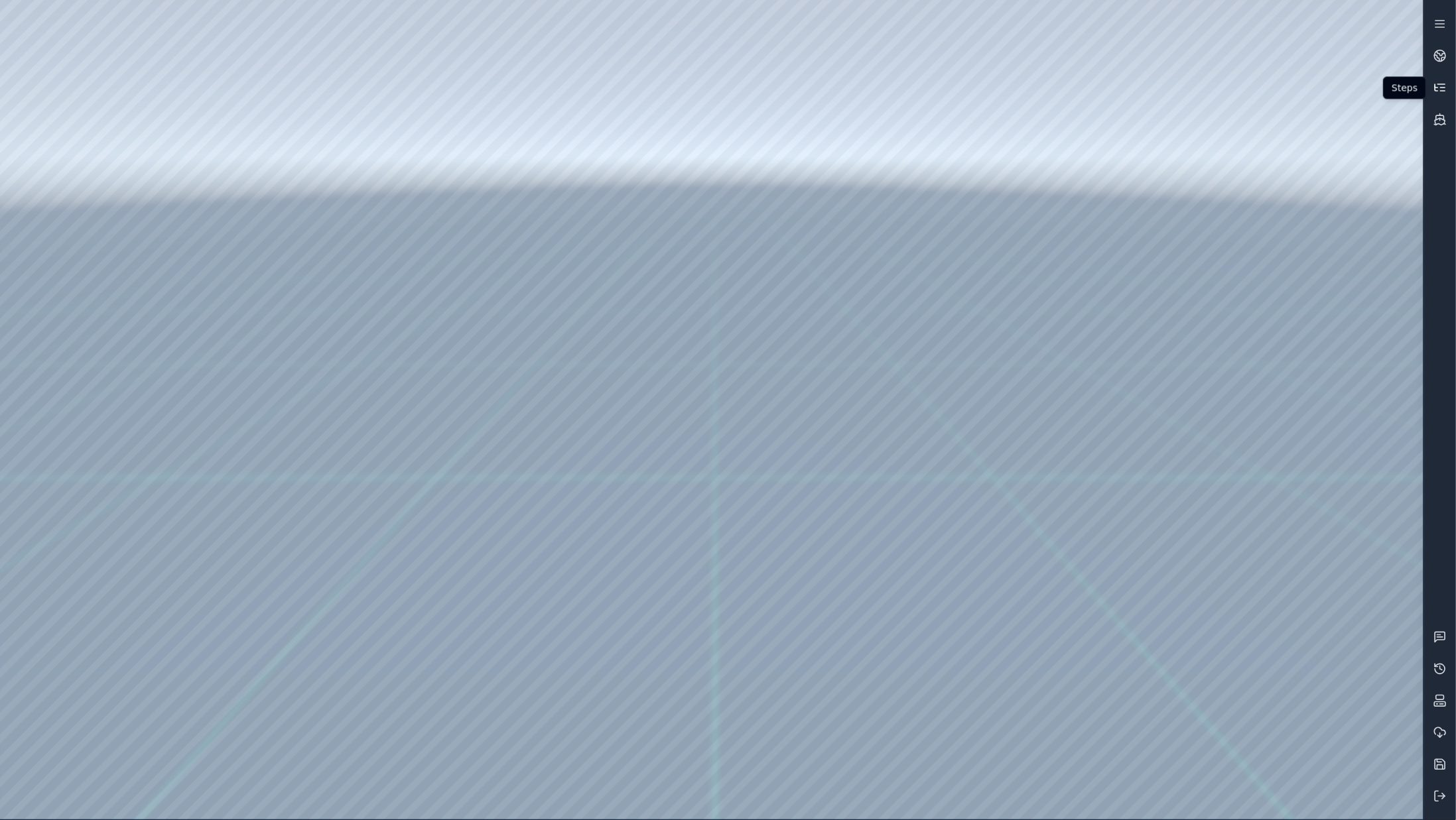
click at [1446, 91] on icon at bounding box center [1443, 91] width 4 height 0
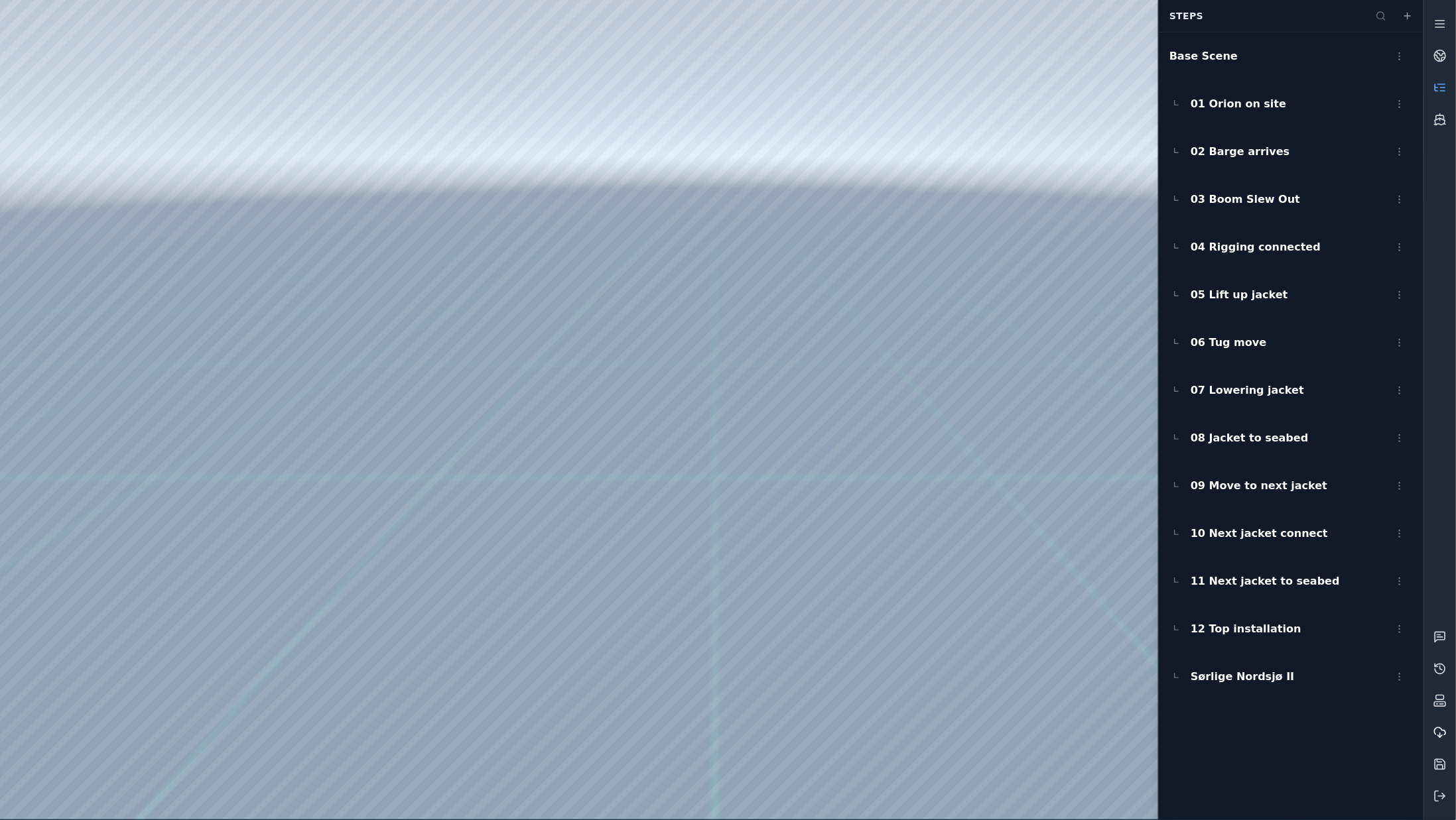
click at [1429, 735] on link at bounding box center [1440, 733] width 32 height 32
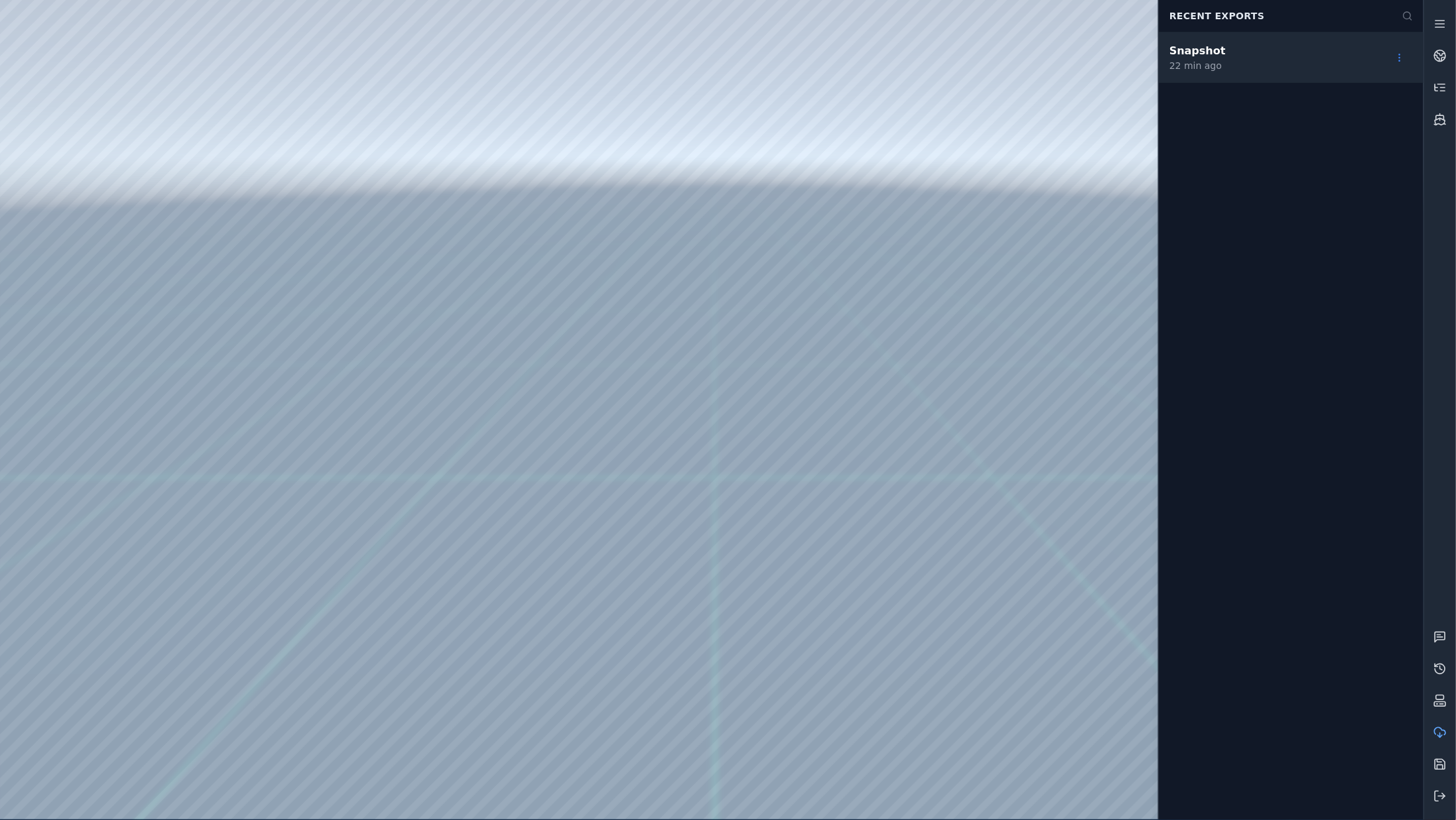
click at [1398, 60] on html "Support Recent Exports Snapshot 22 min ago" at bounding box center [728, 410] width 1456 height 820
click at [1083, 85] on html "Support Recent Exports Snapshot 22 min ago Download Delete" at bounding box center [728, 410] width 1456 height 820
click at [1040, 136] on div at bounding box center [711, 410] width 1424 height 820
click at [1442, 721] on link at bounding box center [1440, 733] width 32 height 32
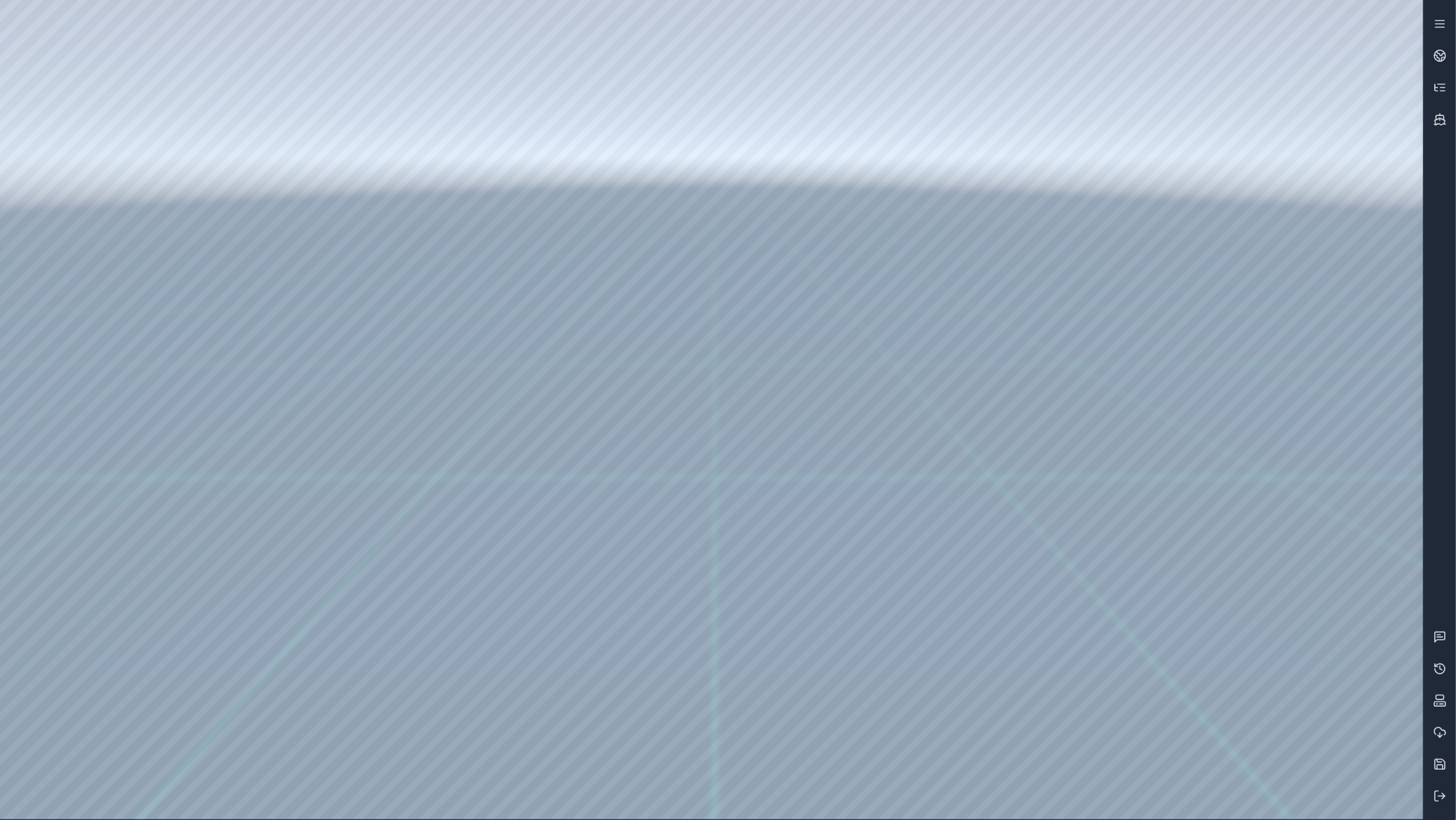
click at [915, 96] on div at bounding box center [711, 410] width 1424 height 820
click at [1454, 734] on link at bounding box center [1440, 733] width 32 height 32
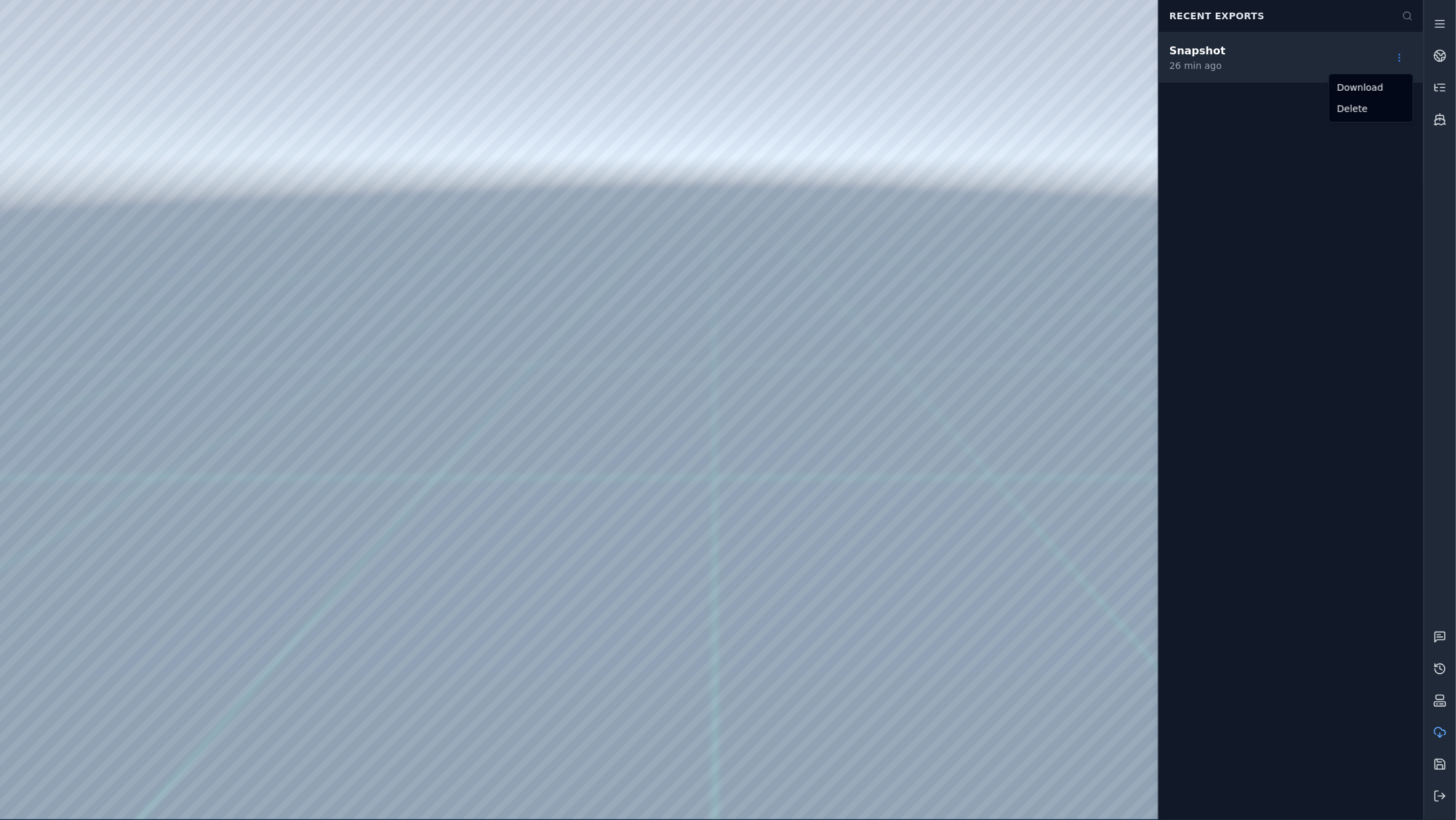
click at [1395, 55] on html "Support Recent Exports Snapshot 26 min ago Download Delete" at bounding box center [728, 410] width 1456 height 820
click at [901, 119] on html "Support Recent Exports Snapshot 26 min ago Download Delete" at bounding box center [728, 410] width 1456 height 820
click at [1445, 726] on icon at bounding box center [1440, 732] width 13 height 13
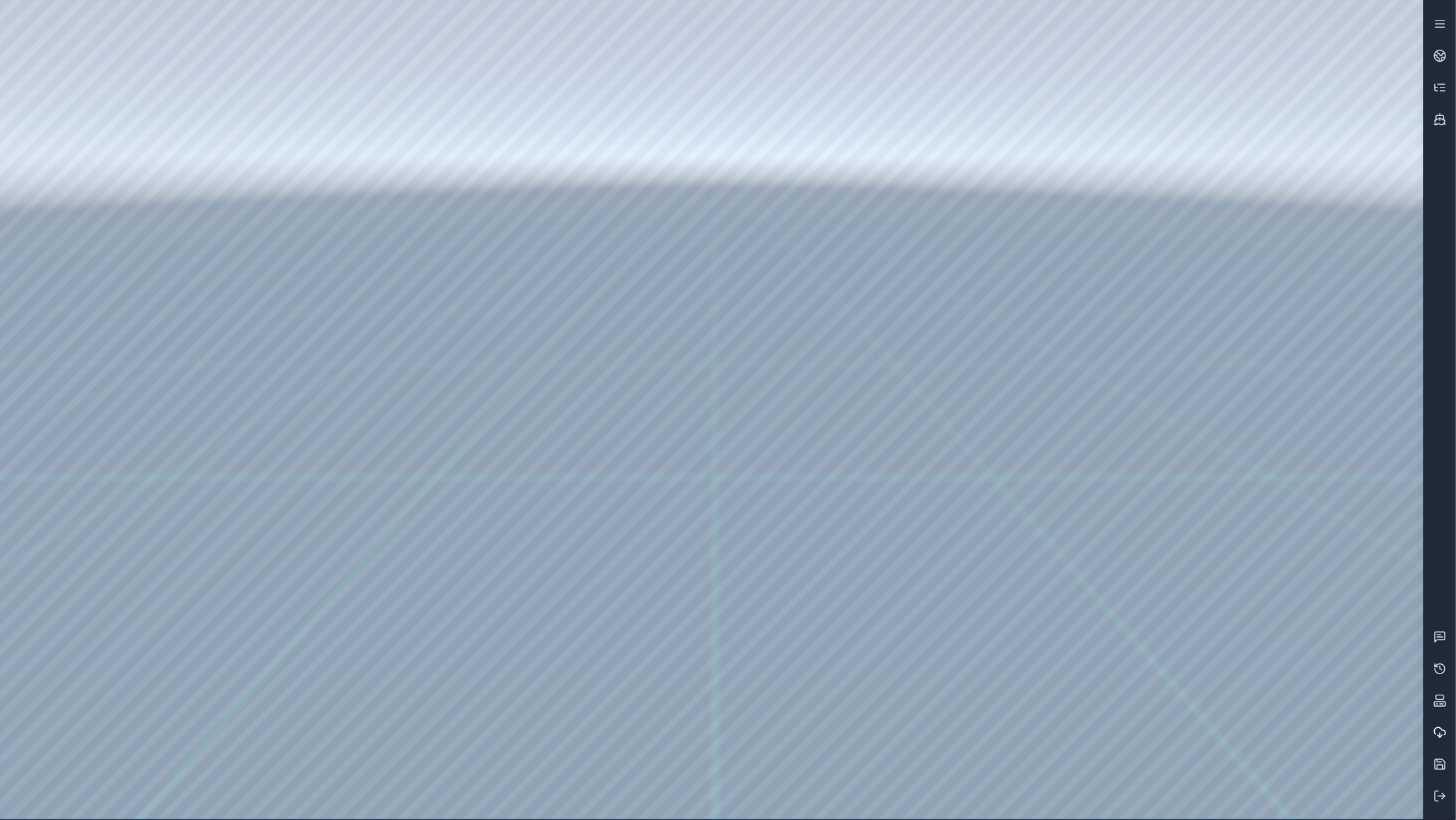
click at [1445, 726] on icon at bounding box center [1440, 732] width 13 height 13
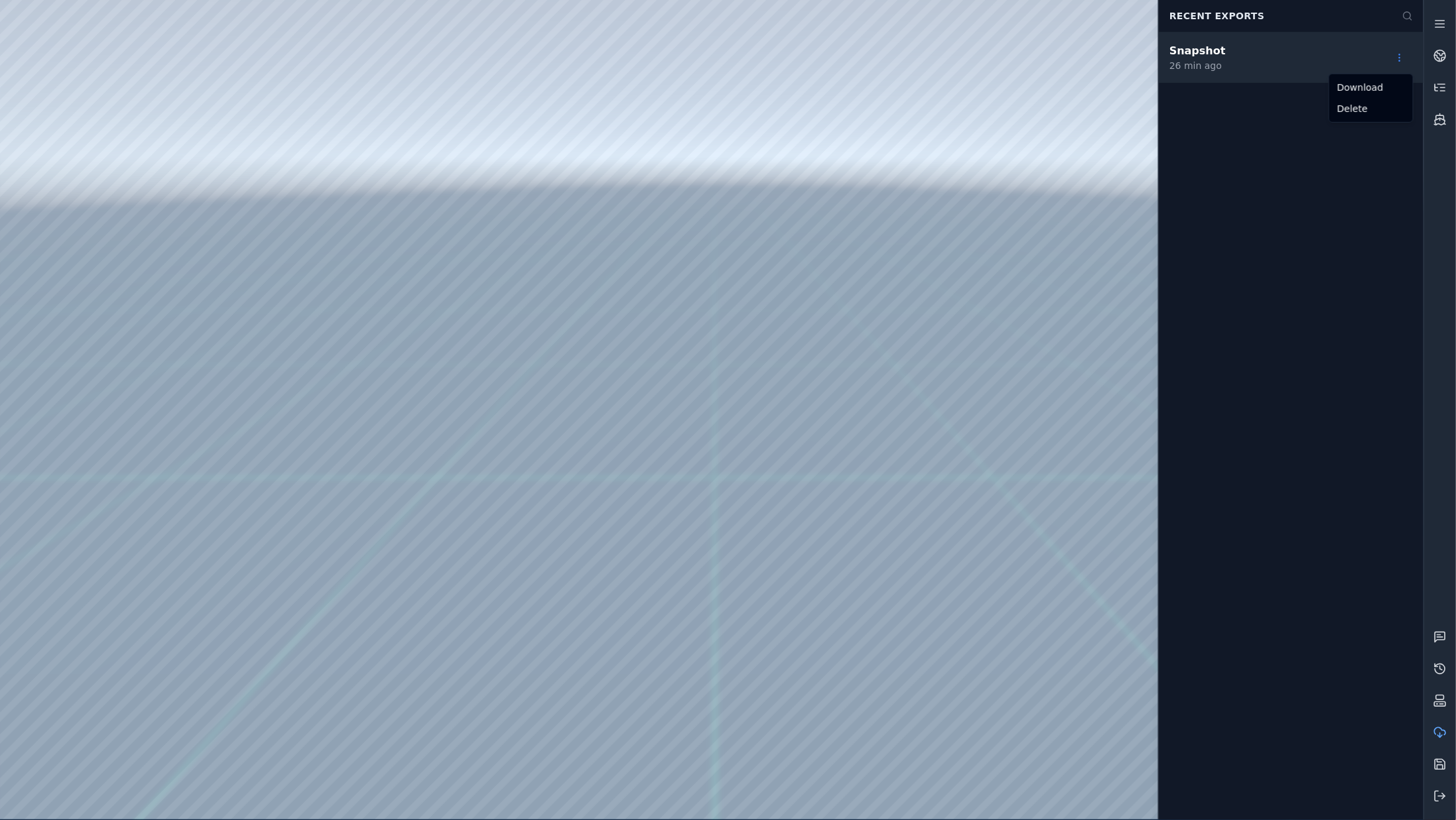
click at [1399, 54] on html "Support Recent Exports Snapshot 26 min ago Download Delete" at bounding box center [728, 410] width 1456 height 820
click at [881, 79] on html "Support Recent Exports Snapshot 26 min ago Download Delete" at bounding box center [728, 410] width 1456 height 820
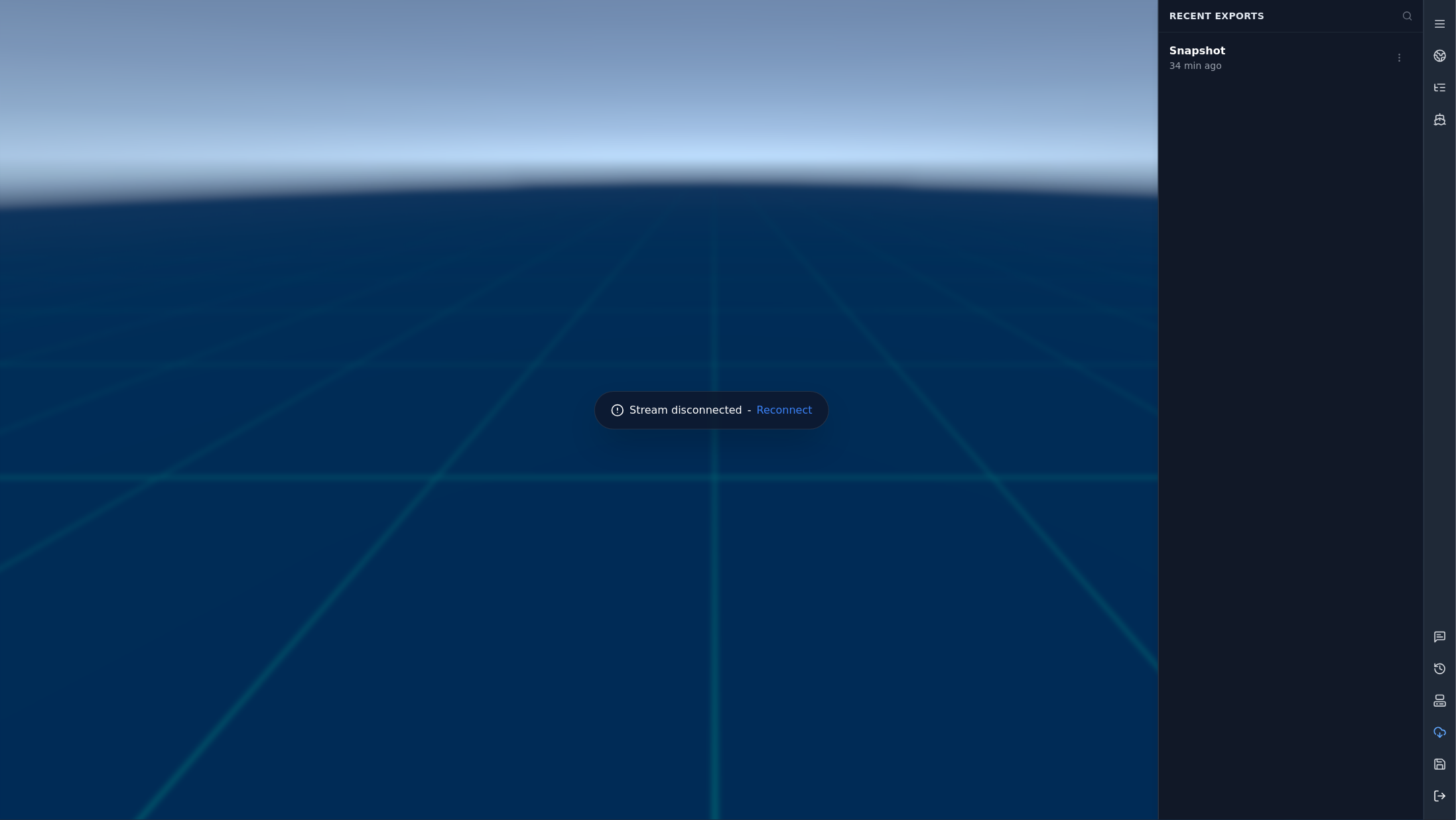
click at [1446, 804] on button at bounding box center [1440, 796] width 32 height 32
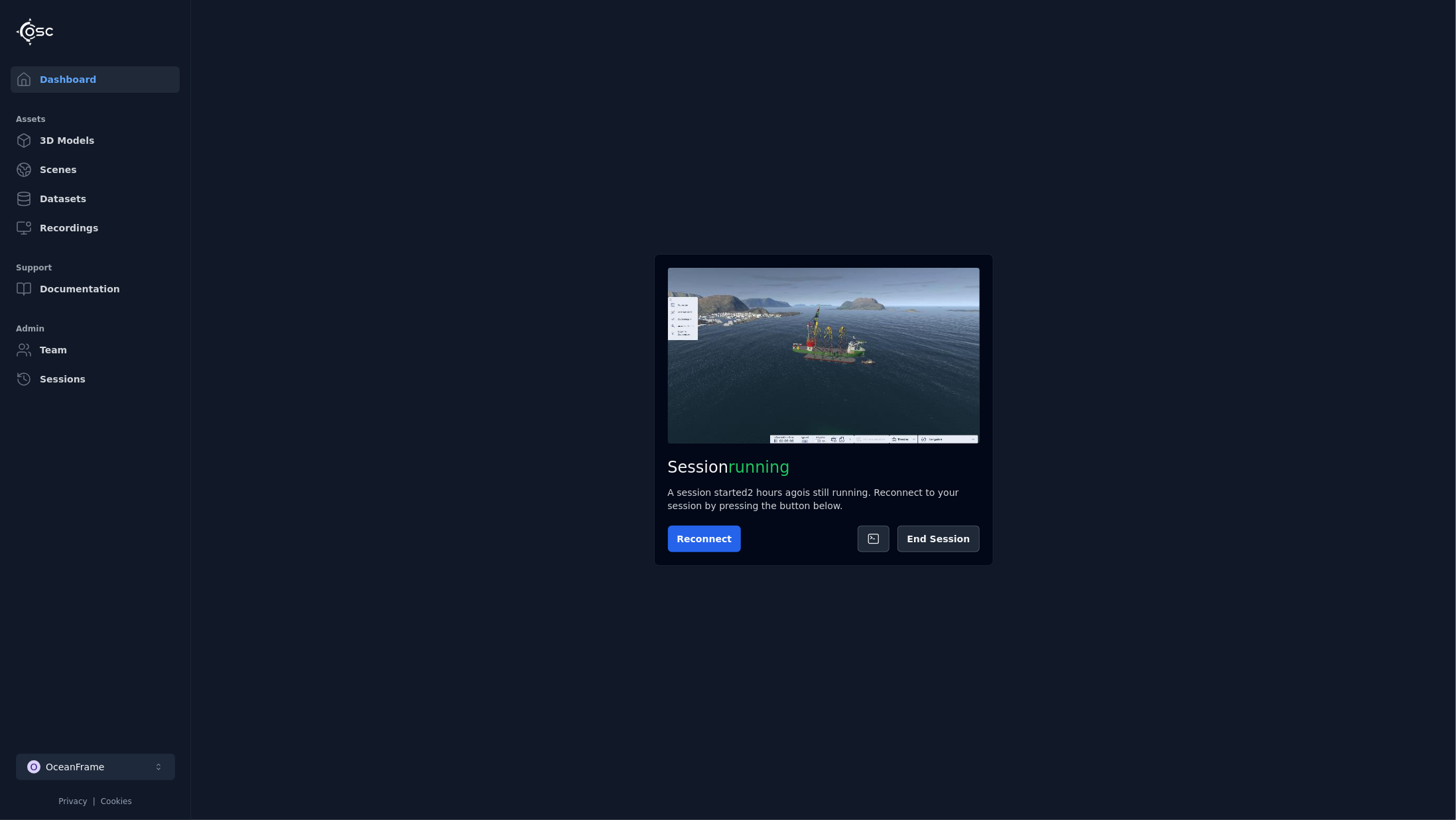
click at [118, 771] on button "O OceanFrame" at bounding box center [95, 767] width 160 height 26
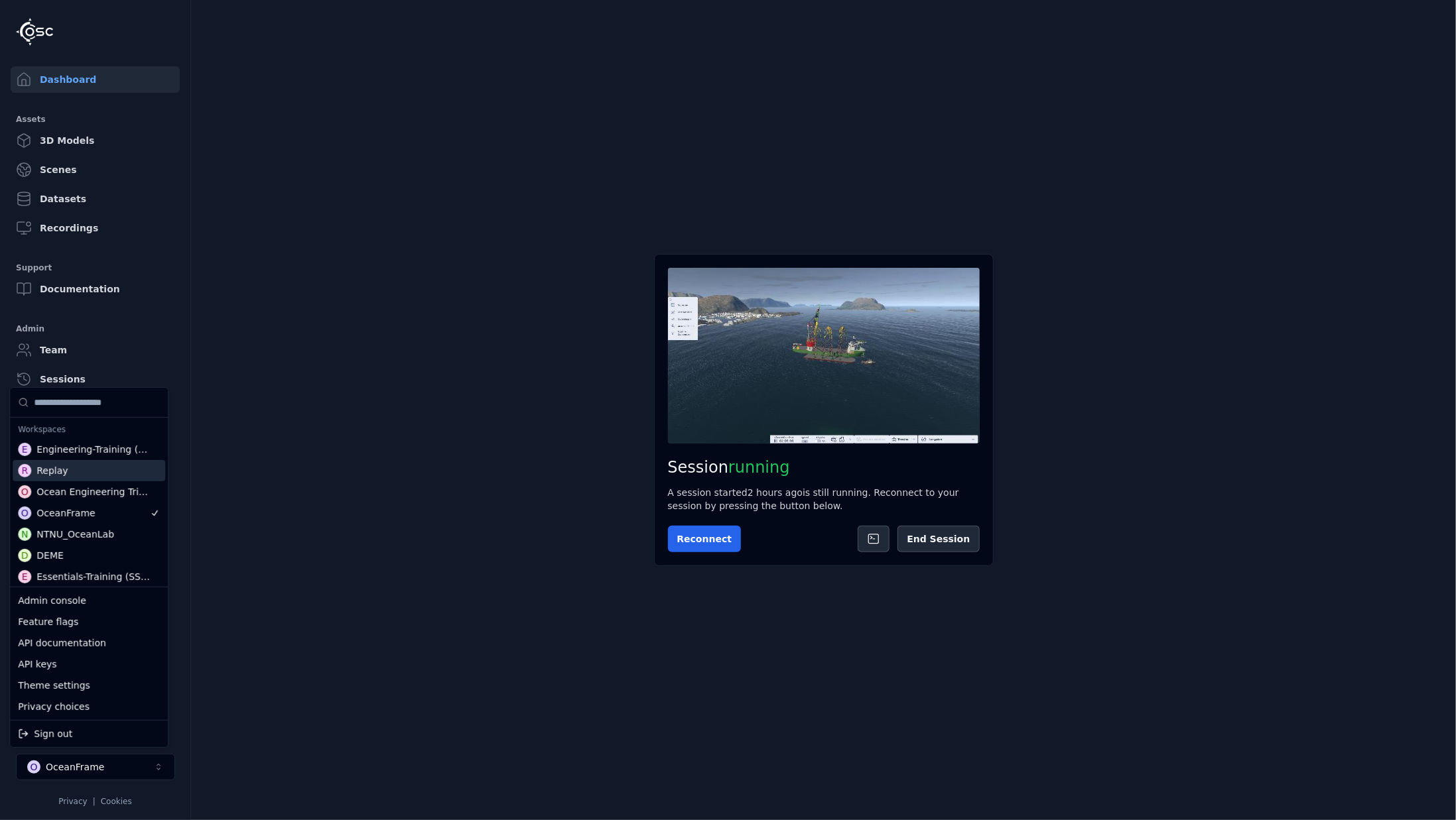
click at [272, 468] on html "Support Dashboard Assets 3D Models Scenes Datasets Recordings Support Documenta…" at bounding box center [728, 410] width 1456 height 820
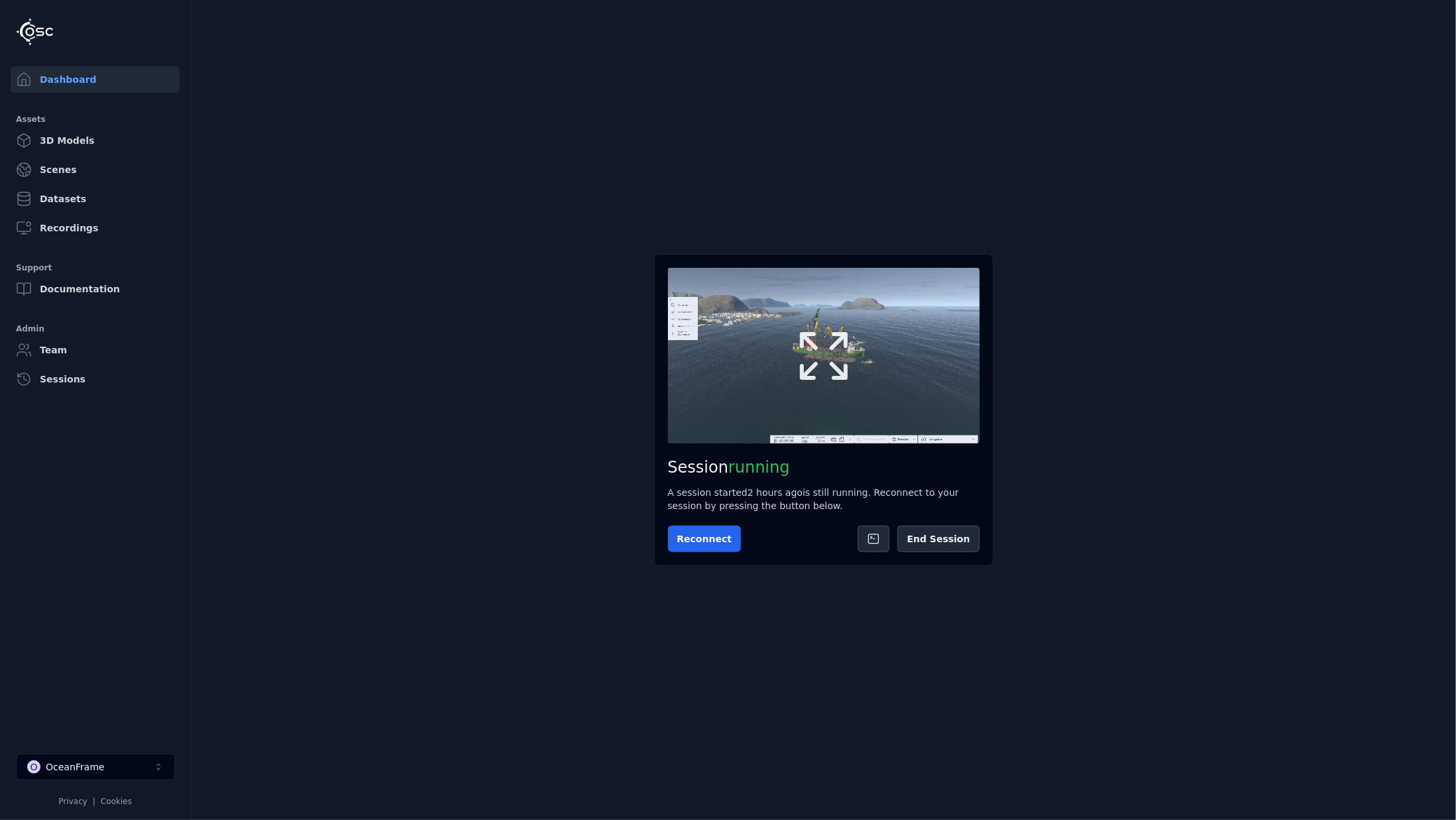
click at [826, 355] on icon at bounding box center [824, 356] width 64 height 64
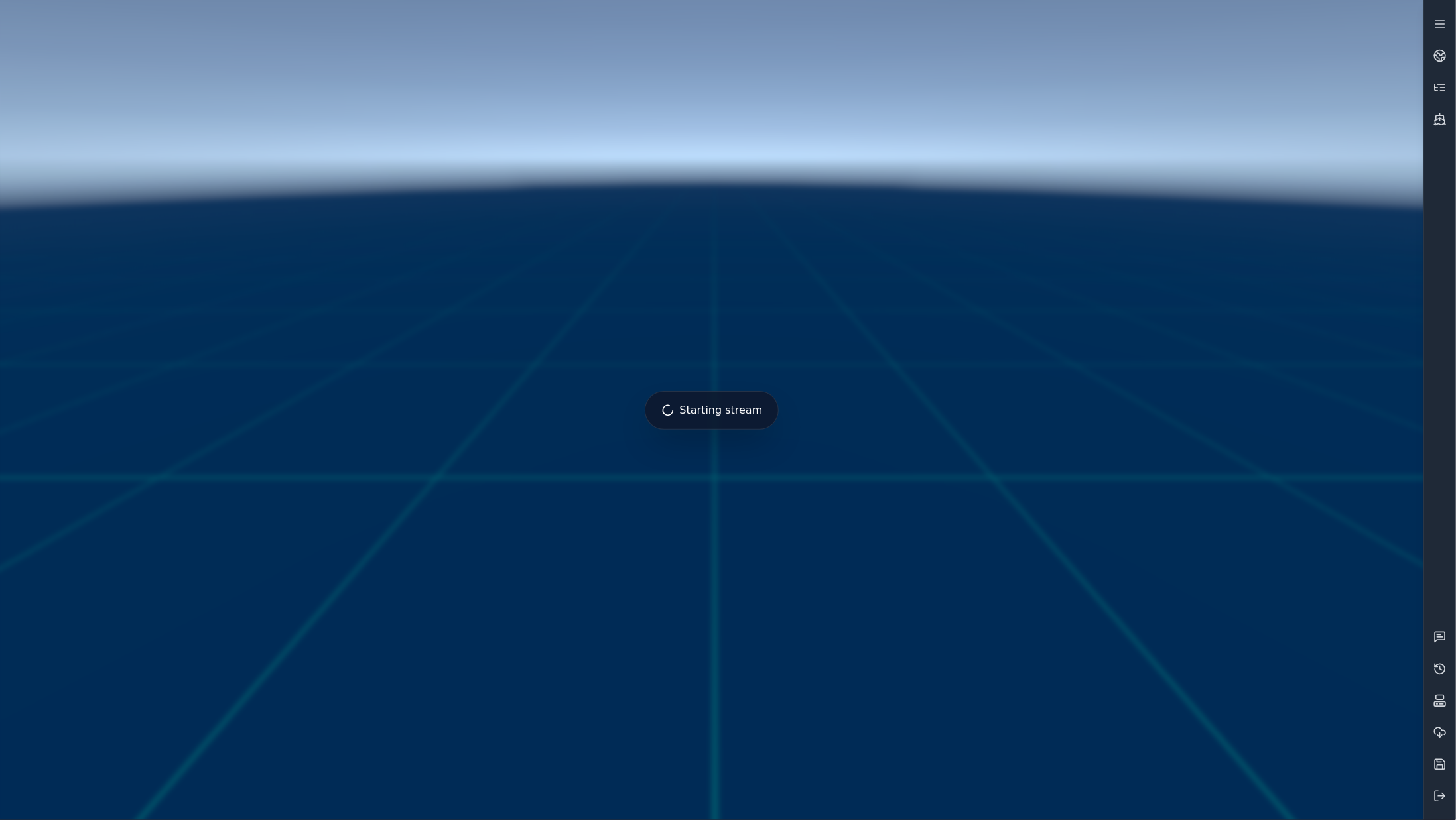
click at [1437, 93] on icon at bounding box center [1440, 87] width 13 height 13
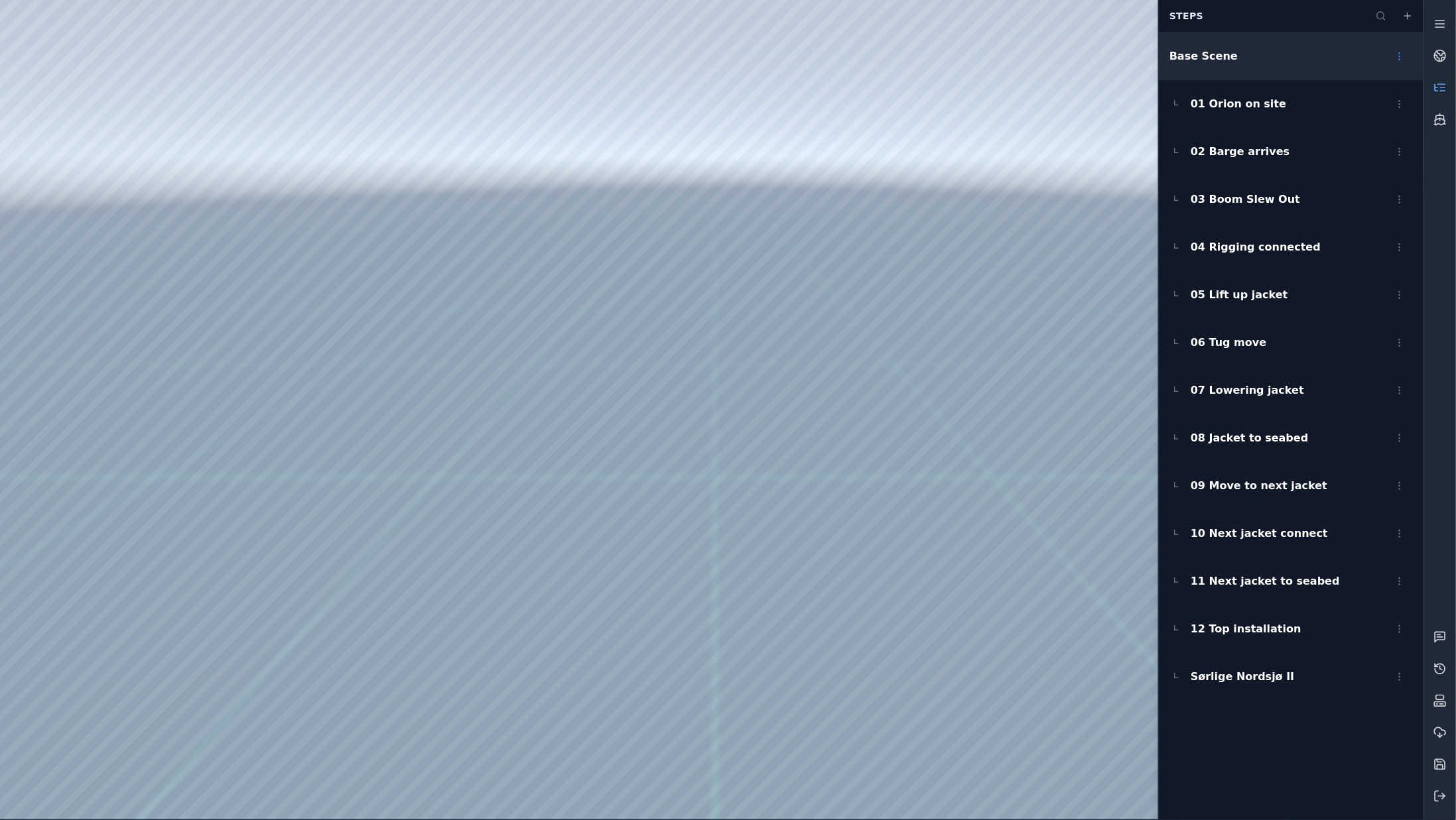
click at [1320, 58] on div "Base Scene" at bounding box center [1292, 56] width 265 height 48
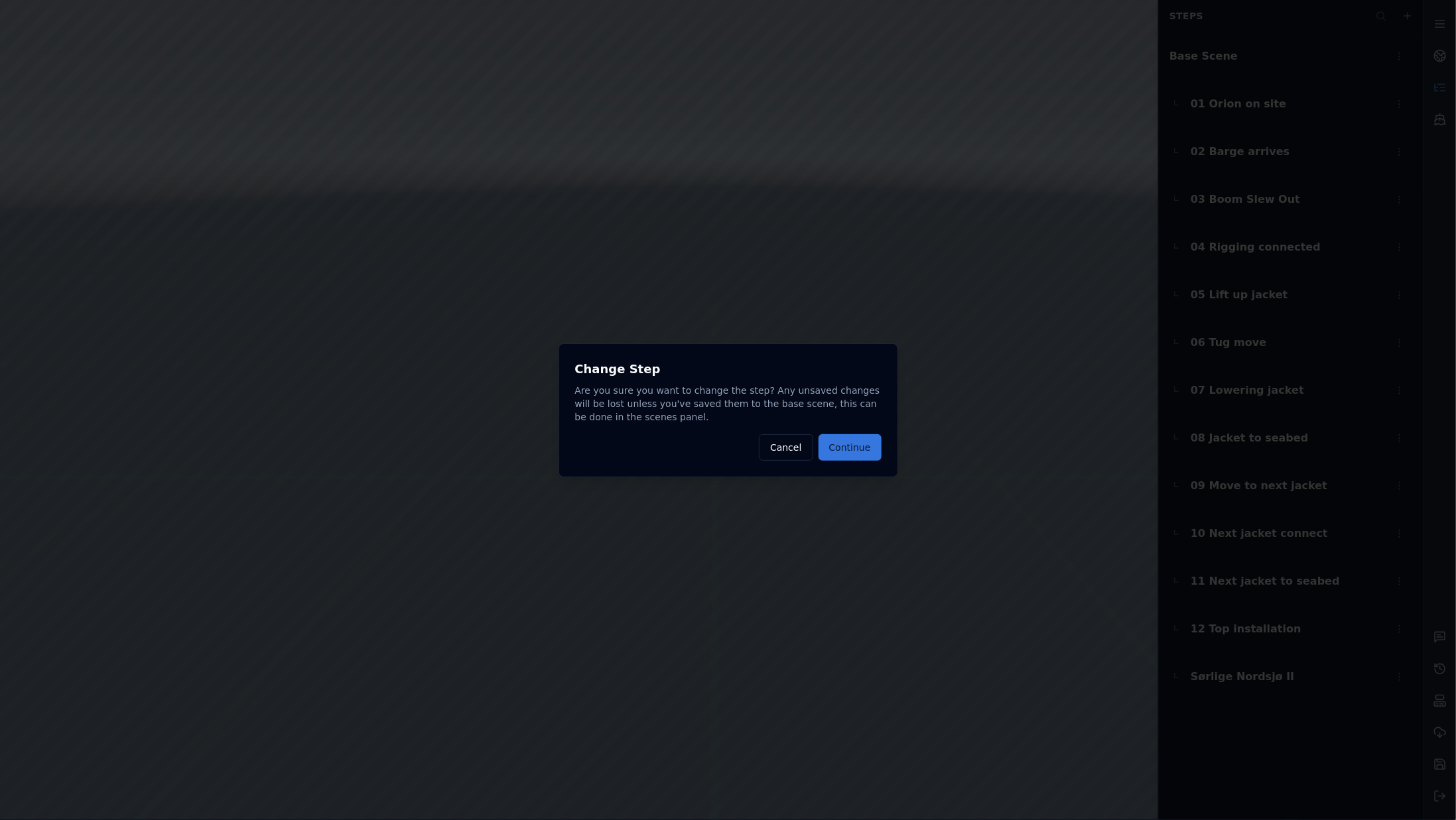
click at [876, 440] on button "Continue" at bounding box center [850, 447] width 63 height 26
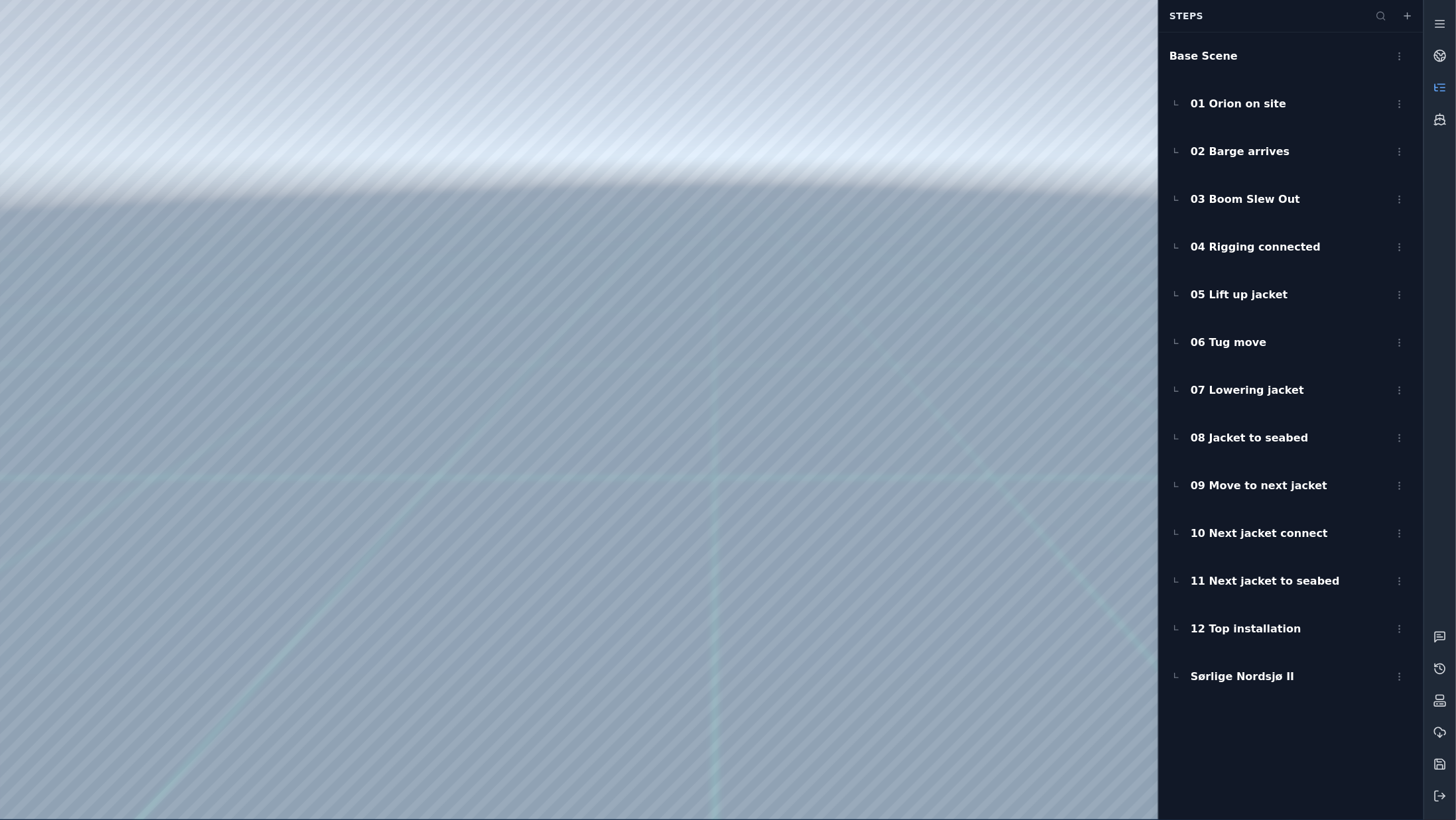
click at [1054, 139] on div at bounding box center [711, 410] width 1424 height 820
click at [1439, 83] on icon at bounding box center [1440, 87] width 13 height 13
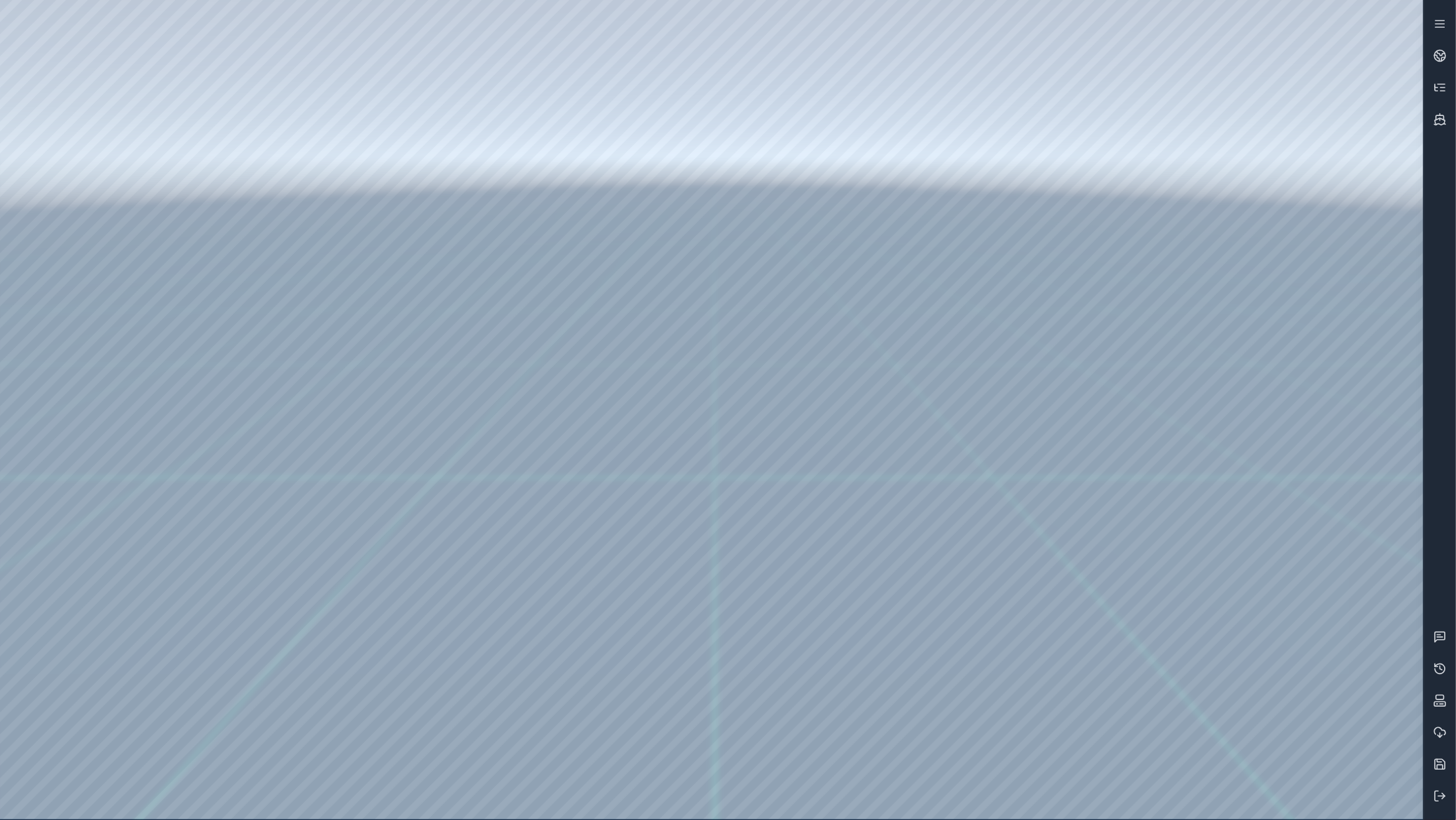
drag, startPoint x: 976, startPoint y: 85, endPoint x: 968, endPoint y: 81, distance: 8.9
